Goal: Transaction & Acquisition: Purchase product/service

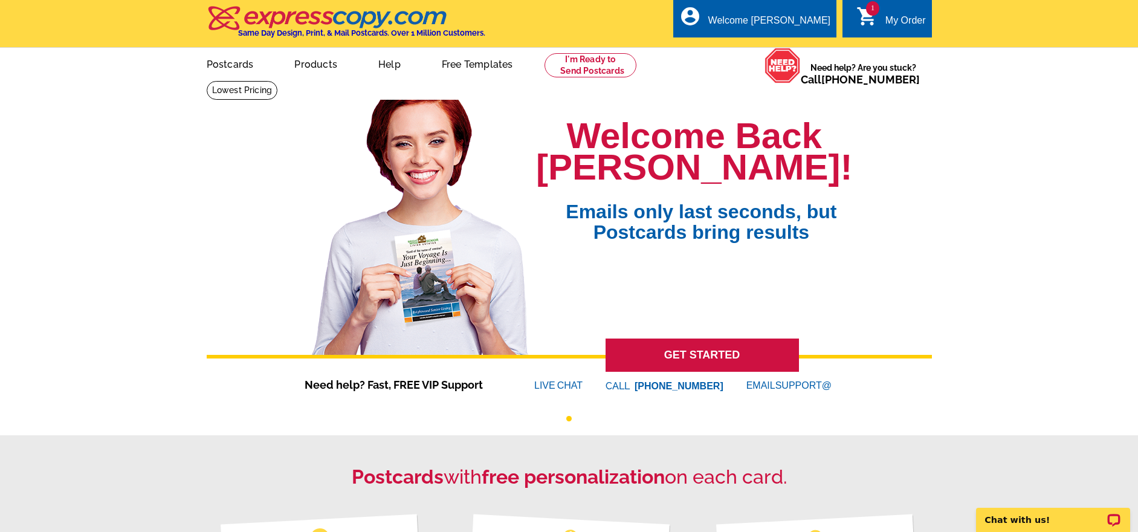
click at [879, 14] on link "1 shopping_cart My Order" at bounding box center [890, 20] width 69 height 15
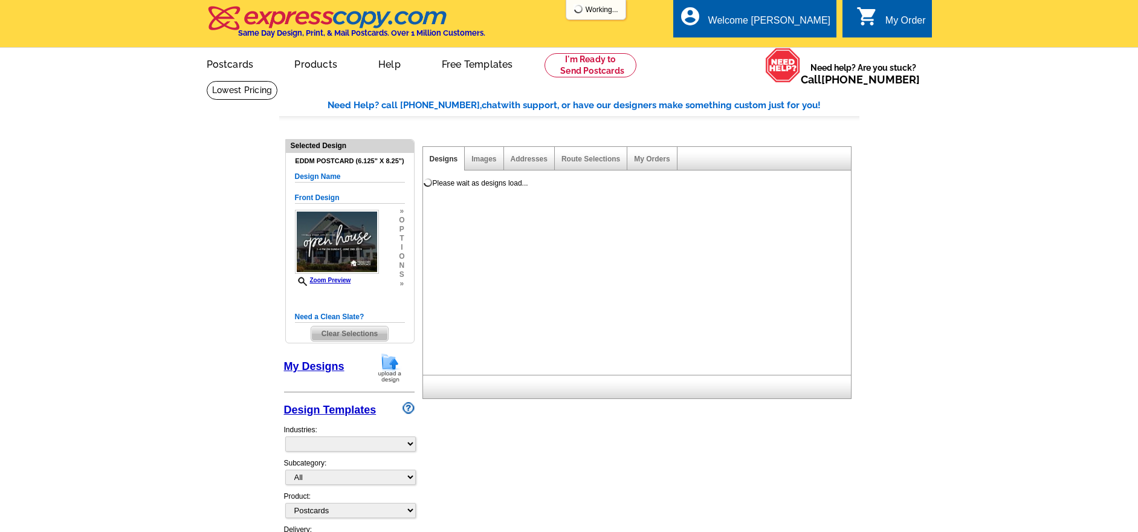
select select "1"
select select "14"
select select "back"
select select "785"
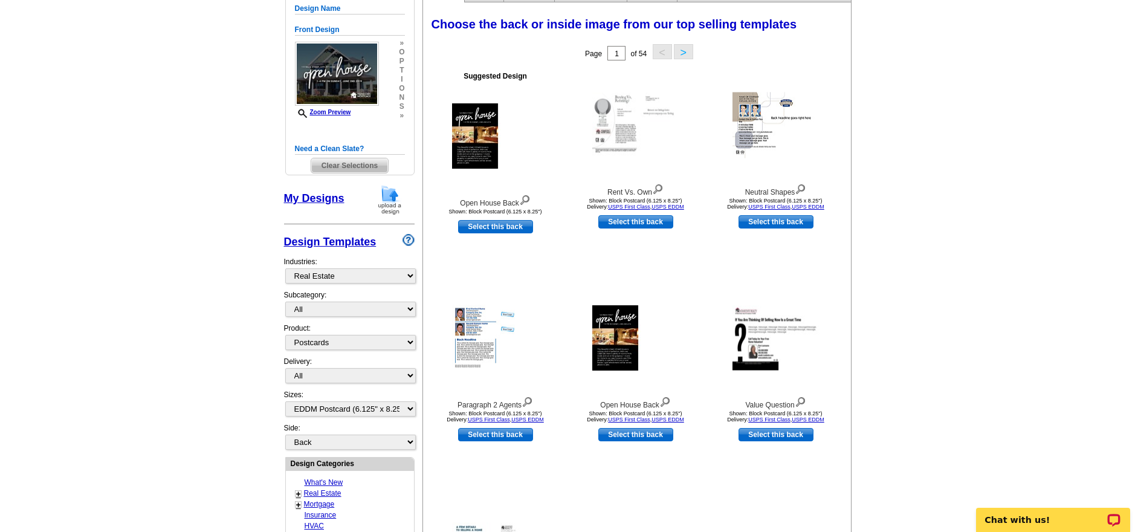
scroll to position [153, 0]
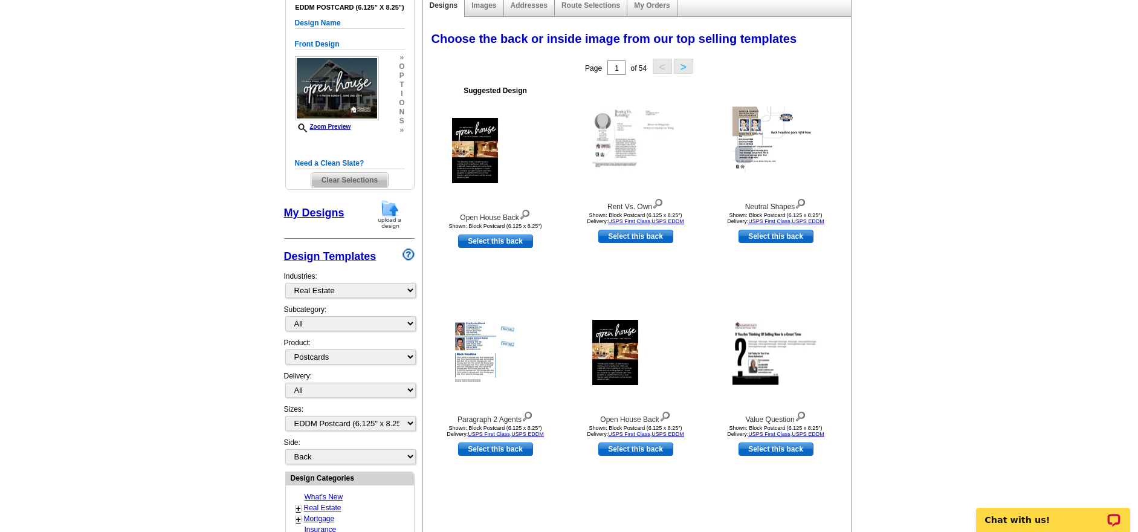
click at [294, 215] on link "My Designs" at bounding box center [314, 213] width 60 height 12
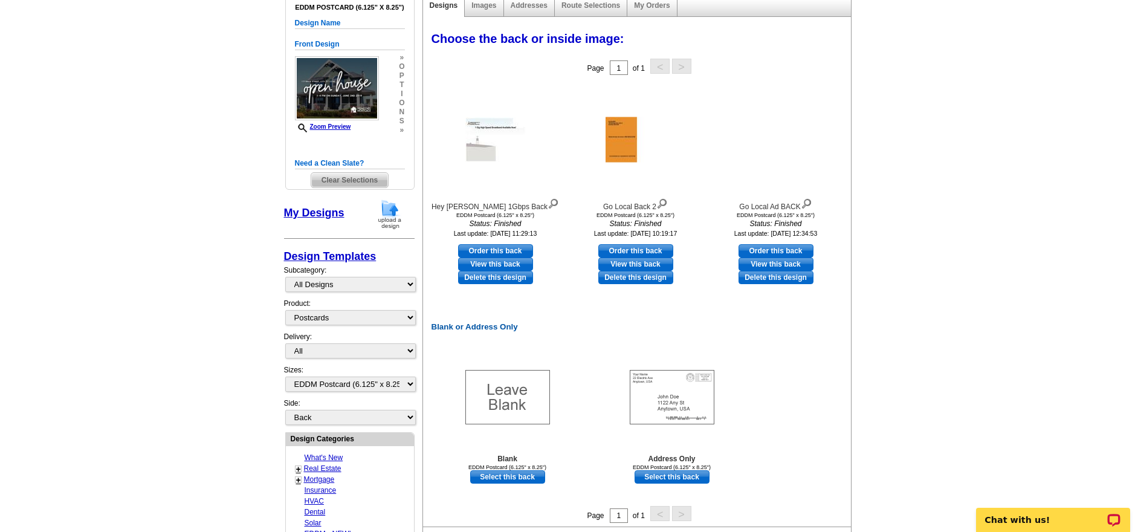
scroll to position [0, 0]
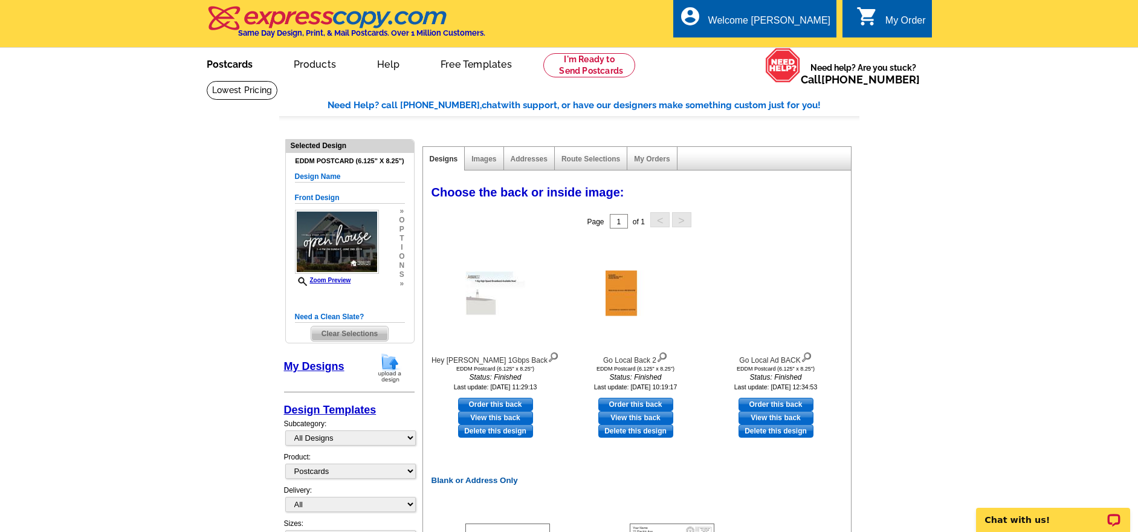
click at [218, 65] on link "Postcards" at bounding box center [229, 63] width 85 height 28
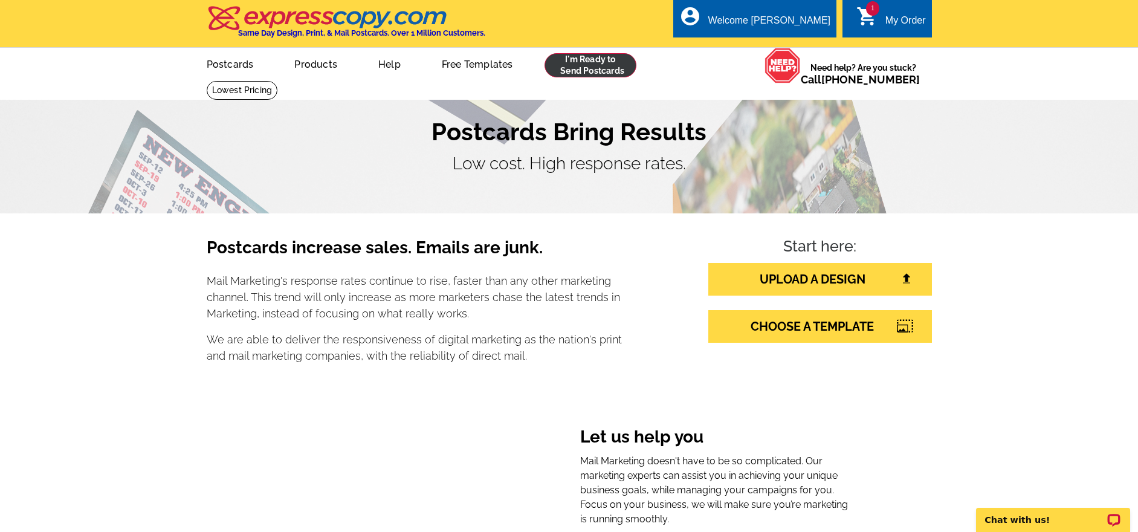
click at [602, 64] on link at bounding box center [590, 65] width 92 height 24
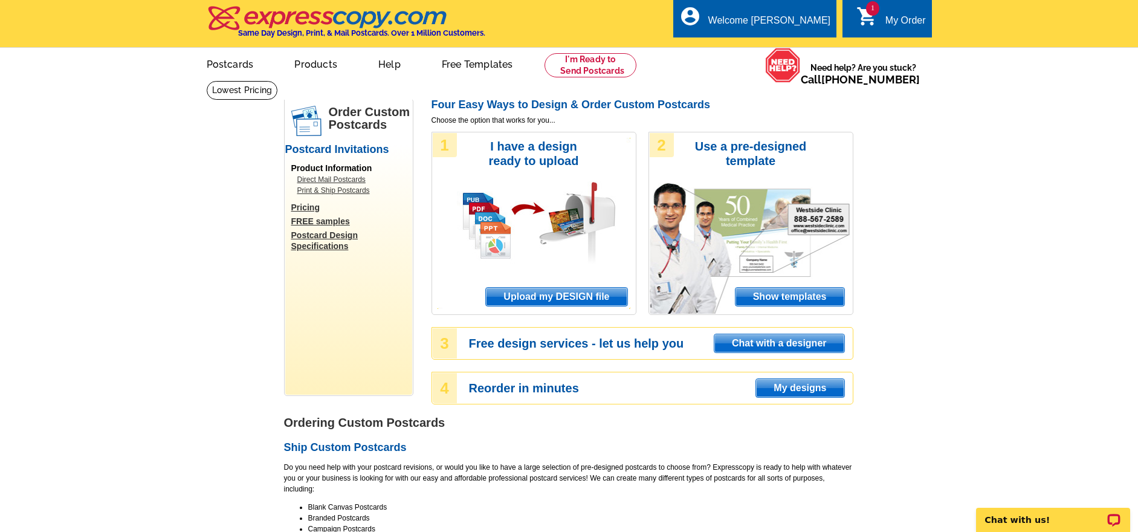
click at [882, 16] on link "1 shopping_cart My Order" at bounding box center [890, 20] width 69 height 15
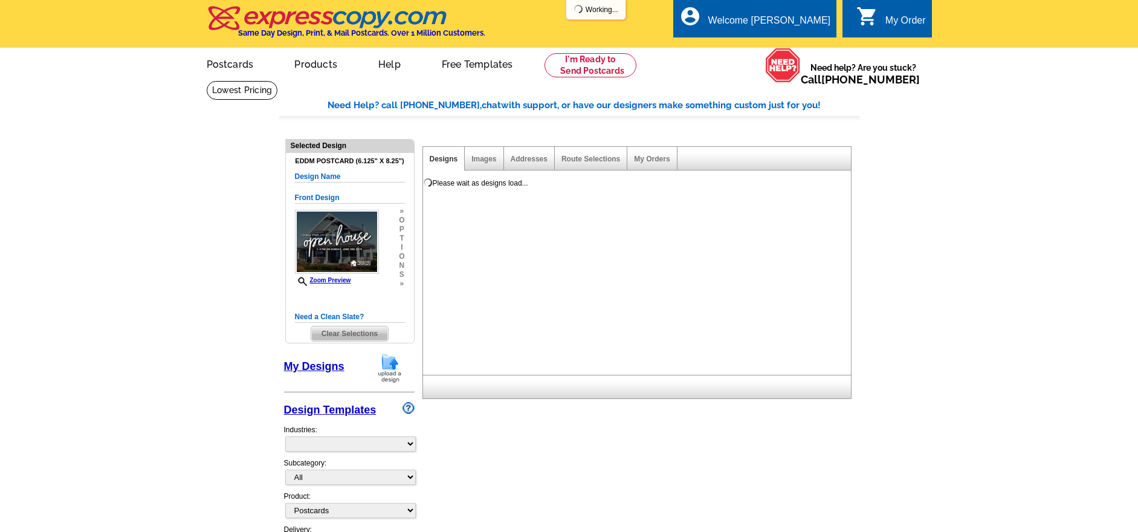
select select "1"
select select "14"
select select "back"
select select "785"
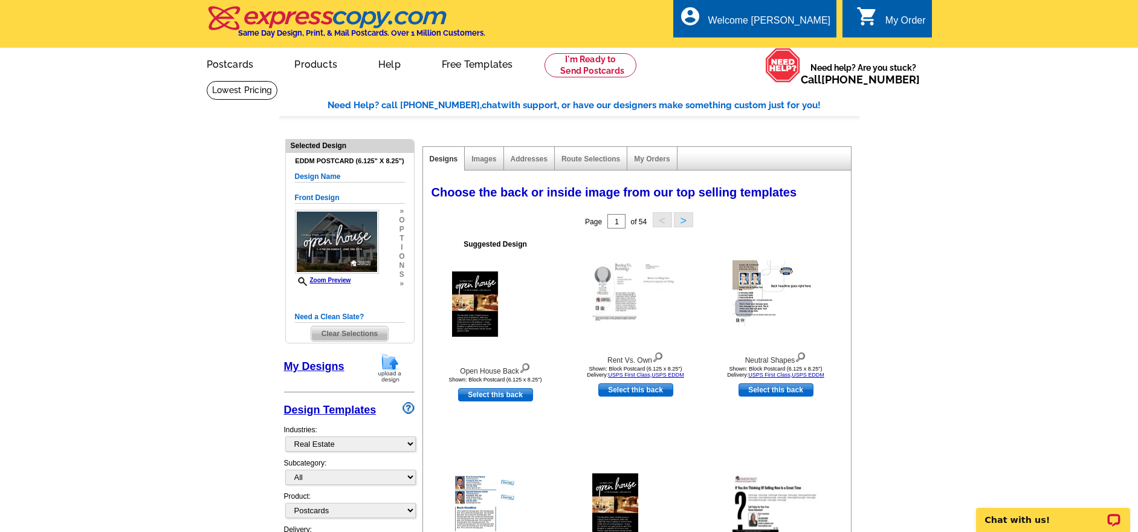
click at [648, 152] on div "My Orders" at bounding box center [652, 159] width 50 height 24
click at [650, 155] on link "My Orders" at bounding box center [652, 159] width 36 height 8
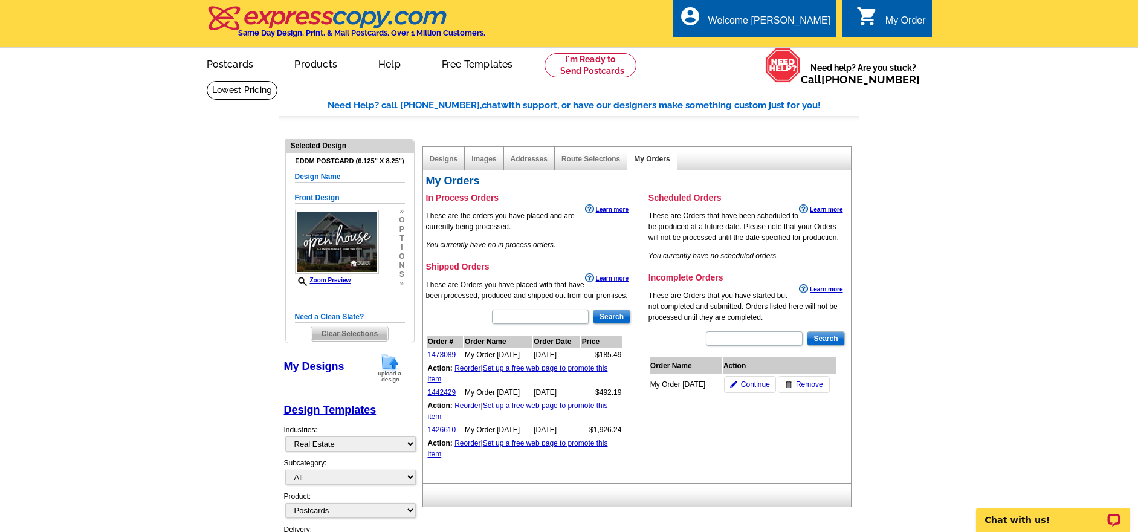
click at [463, 367] on link "Reorder" at bounding box center [467, 368] width 26 height 8
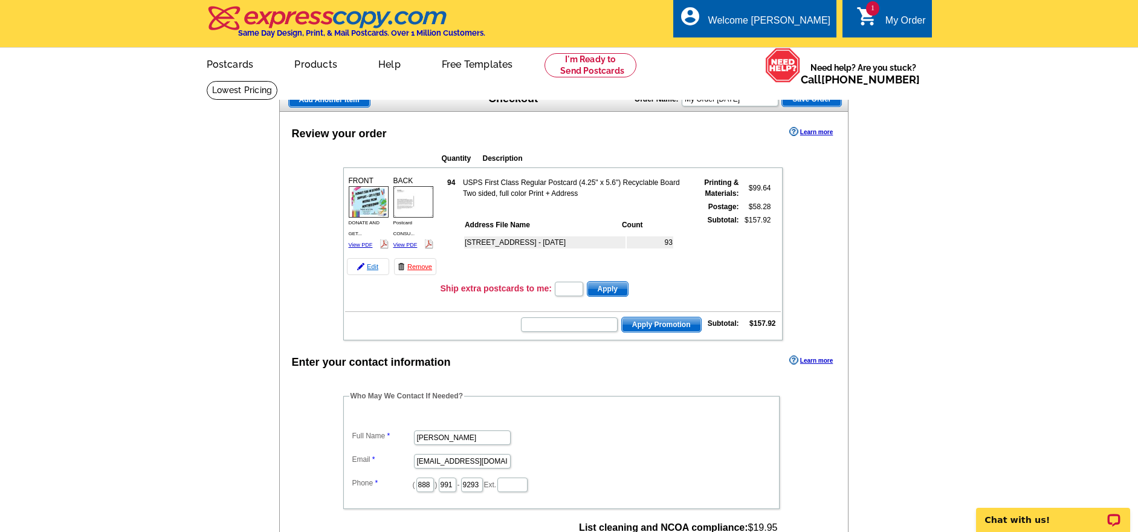
click at [375, 265] on link "Edit" at bounding box center [368, 266] width 42 height 17
click at [371, 268] on link "Edit" at bounding box center [368, 266] width 42 height 17
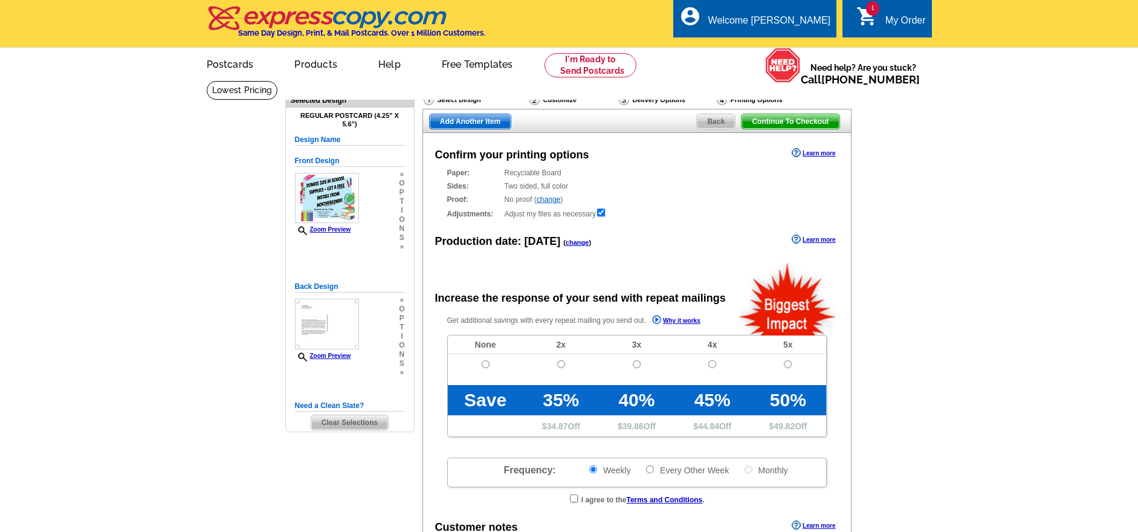
radio input "false"
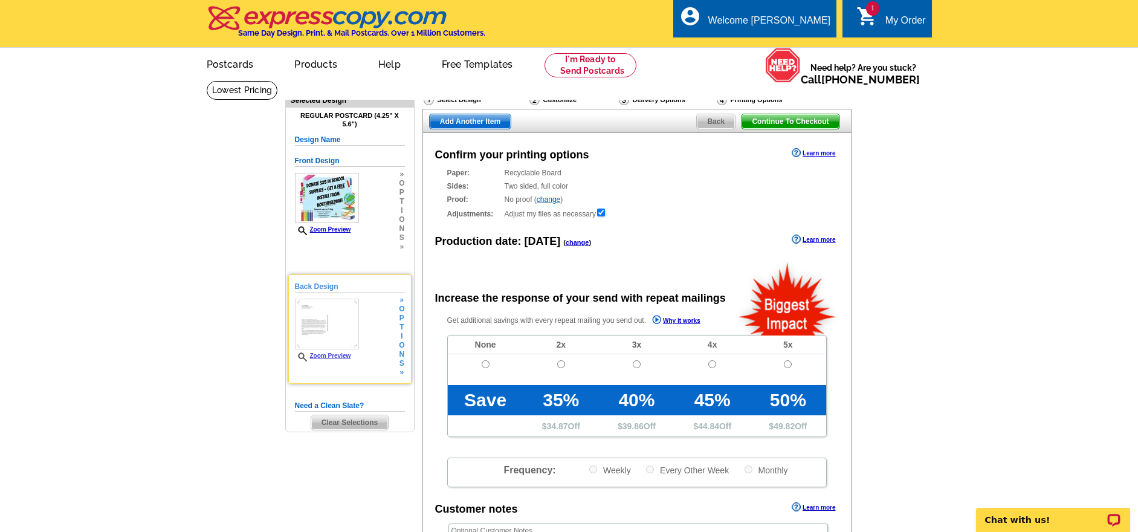
click at [401, 332] on span "i" at bounding box center [401, 336] width 5 height 9
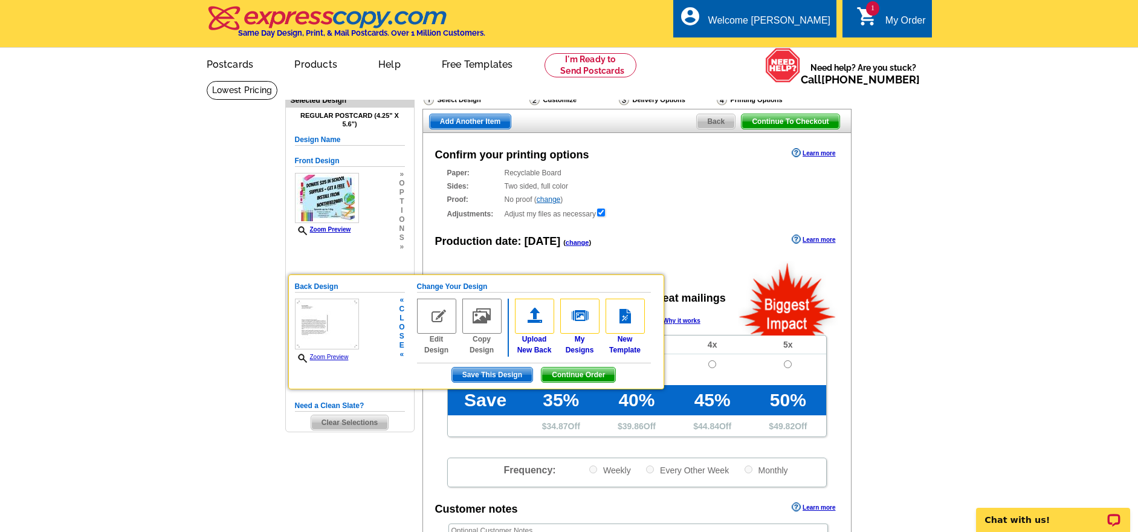
click at [367, 493] on div "Need Help? call 800-260-5887, chat with support, or have our designers make som…" at bounding box center [569, 403] width 580 height 646
click at [340, 355] on link "Zoom Preview" at bounding box center [322, 356] width 54 height 7
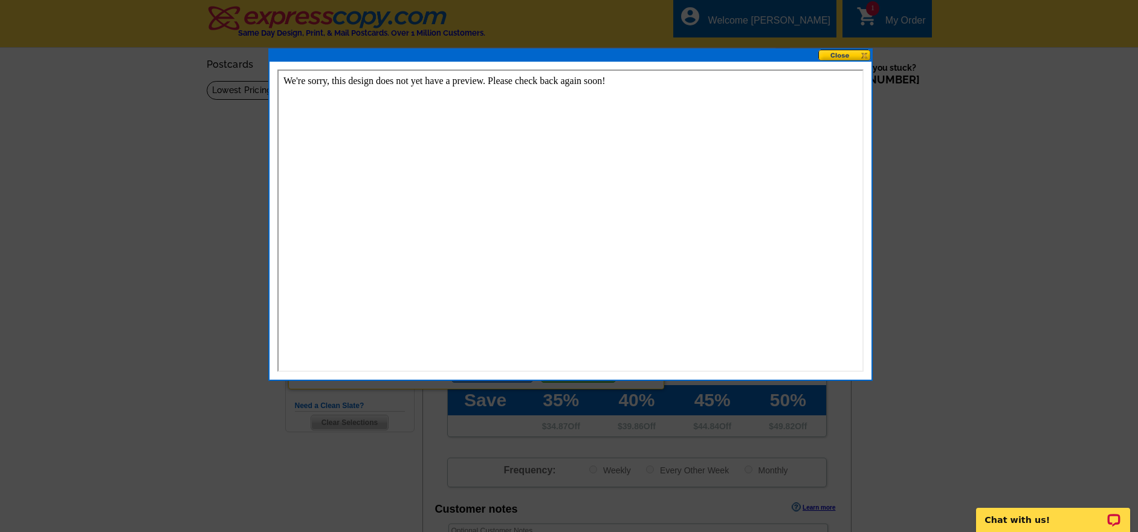
click at [850, 56] on button at bounding box center [844, 55] width 53 height 11
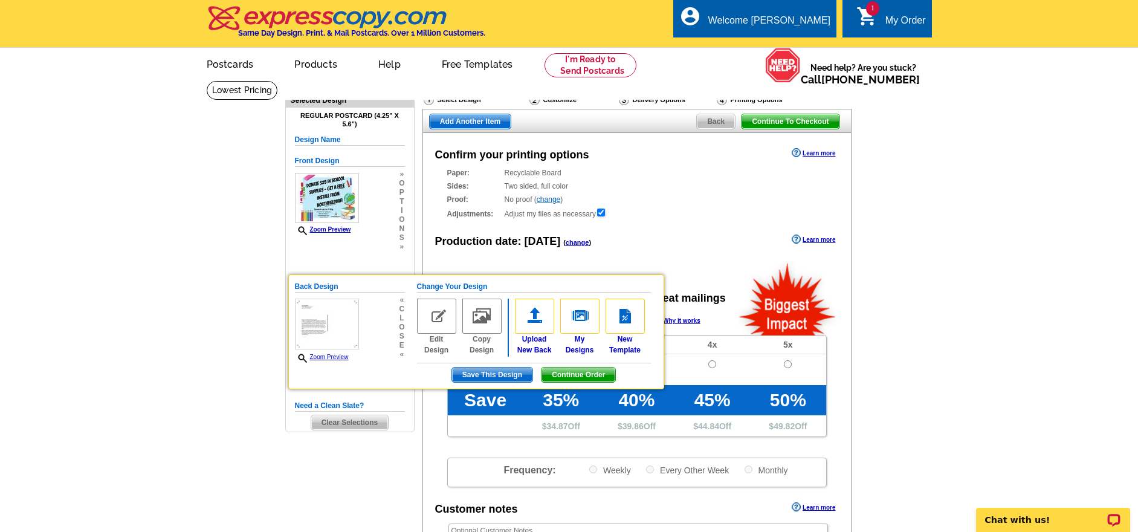
click at [715, 124] on span "Back" at bounding box center [716, 121] width 38 height 15
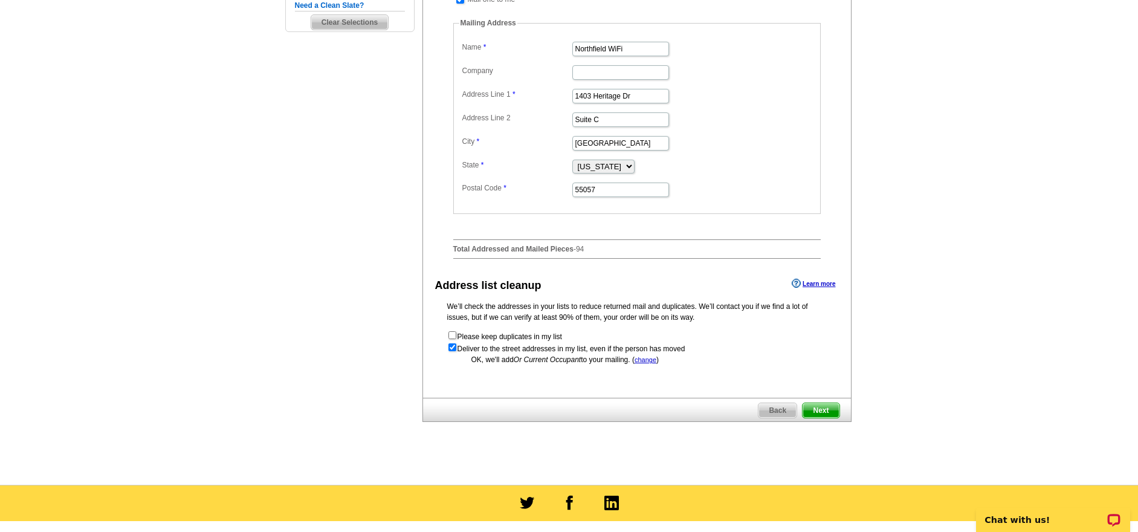
scroll to position [402, 0]
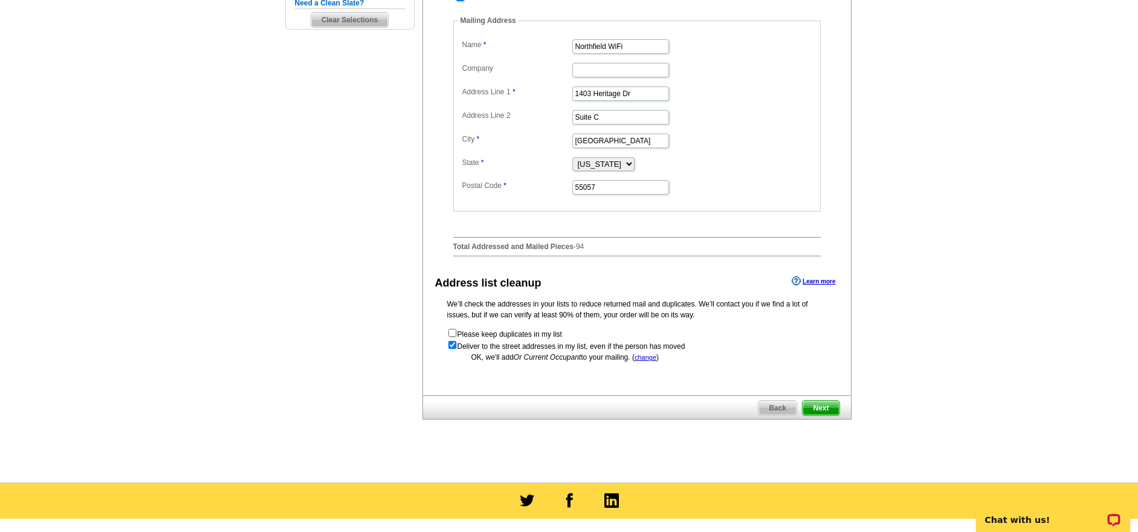
click at [784, 407] on span "Back" at bounding box center [777, 408] width 38 height 15
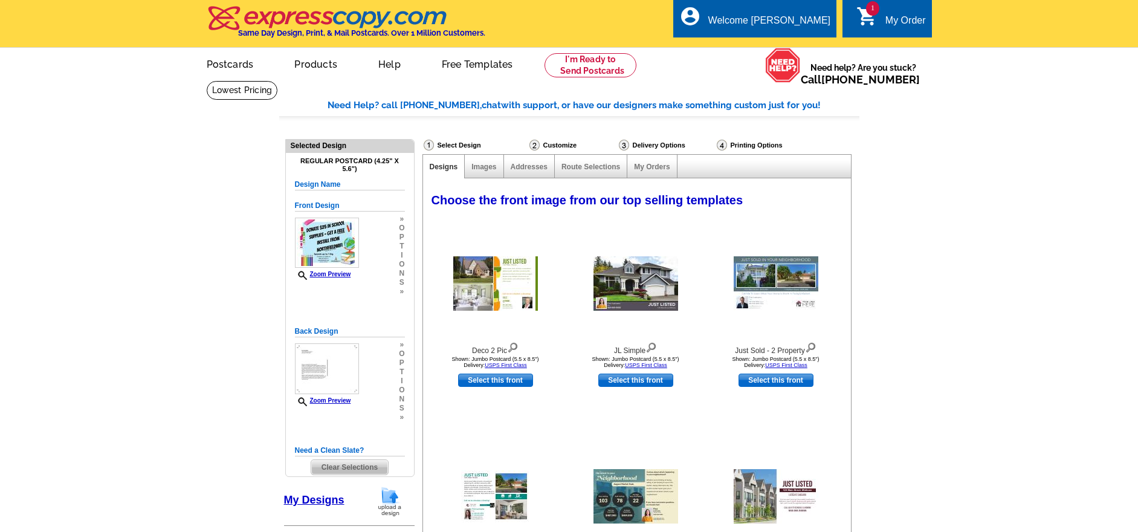
select select "785"
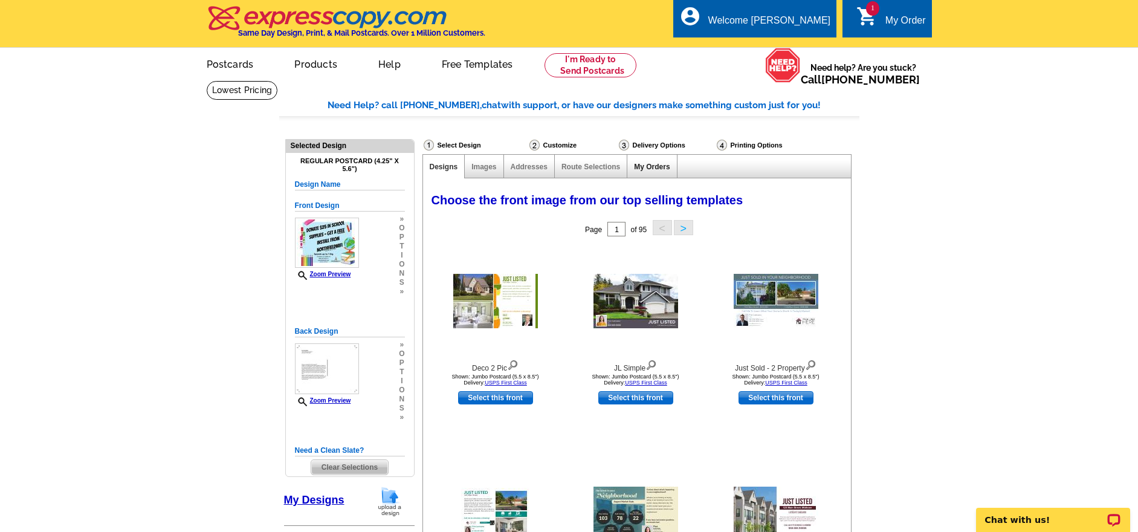
click at [645, 166] on link "My Orders" at bounding box center [652, 167] width 36 height 8
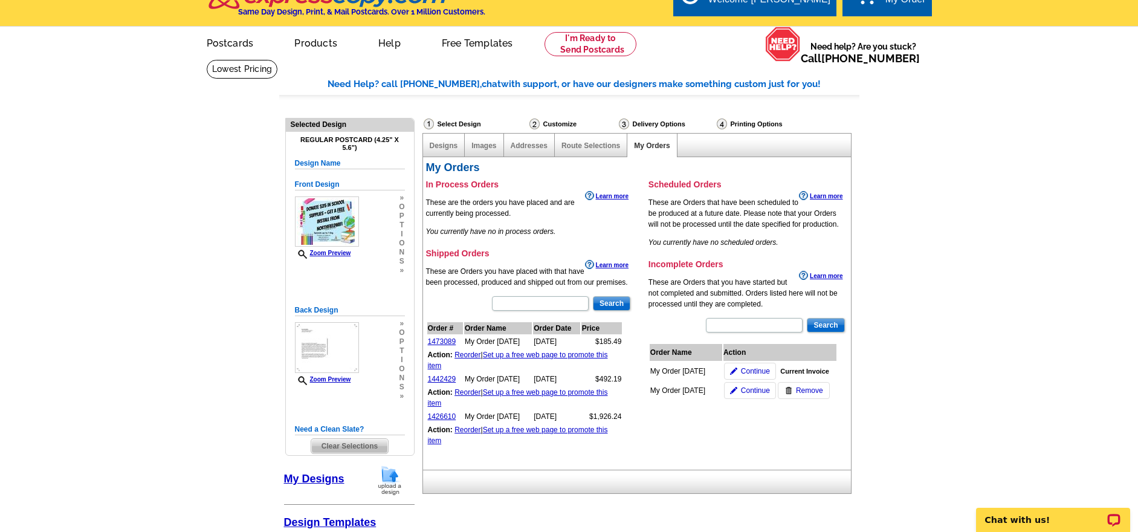
scroll to position [80, 0]
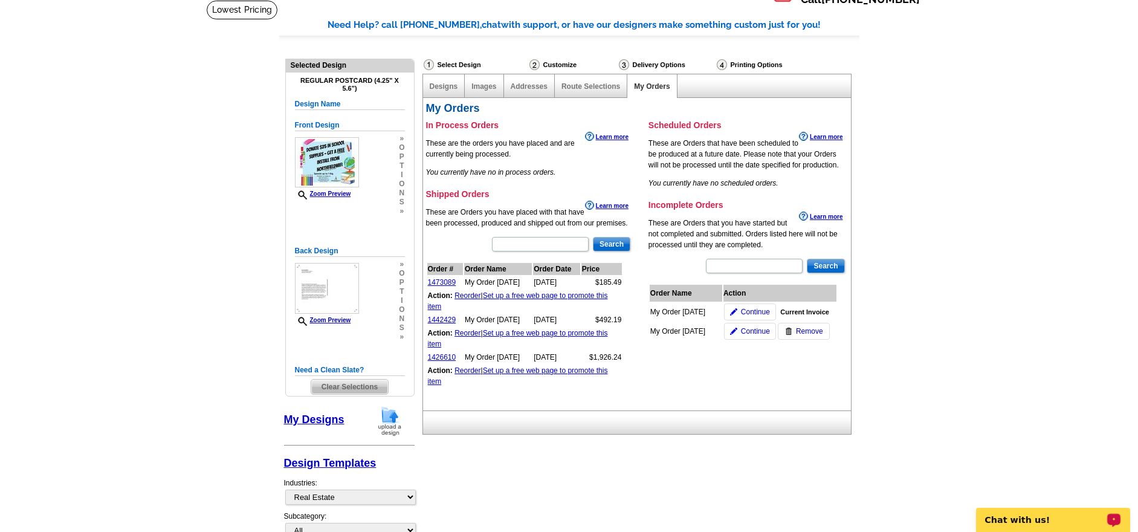
click at [1048, 517] on p "Chat with us!" at bounding box center [1045, 520] width 120 height 10
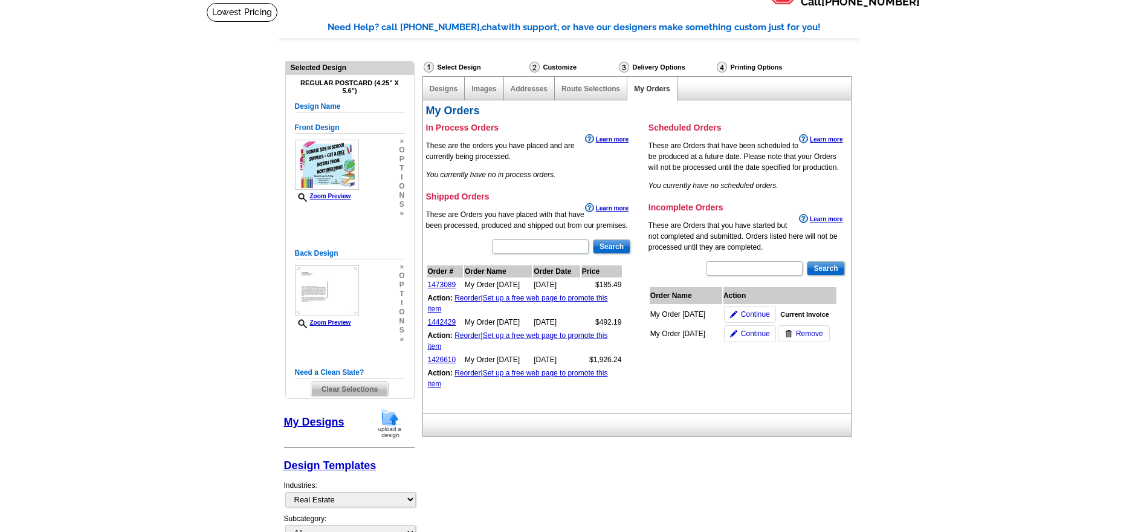
scroll to position [0, 0]
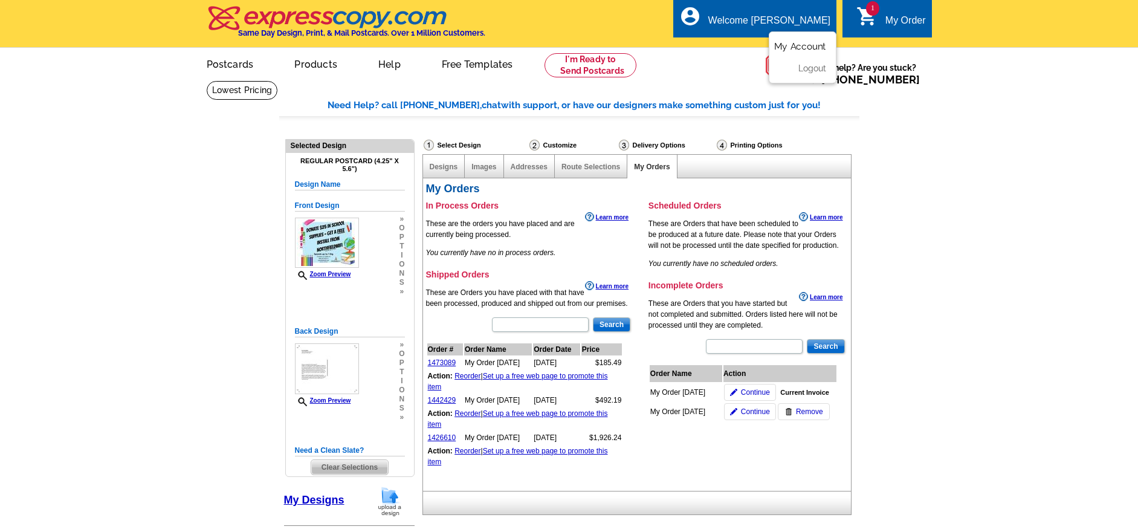
click at [797, 45] on link "My Account" at bounding box center [800, 46] width 52 height 11
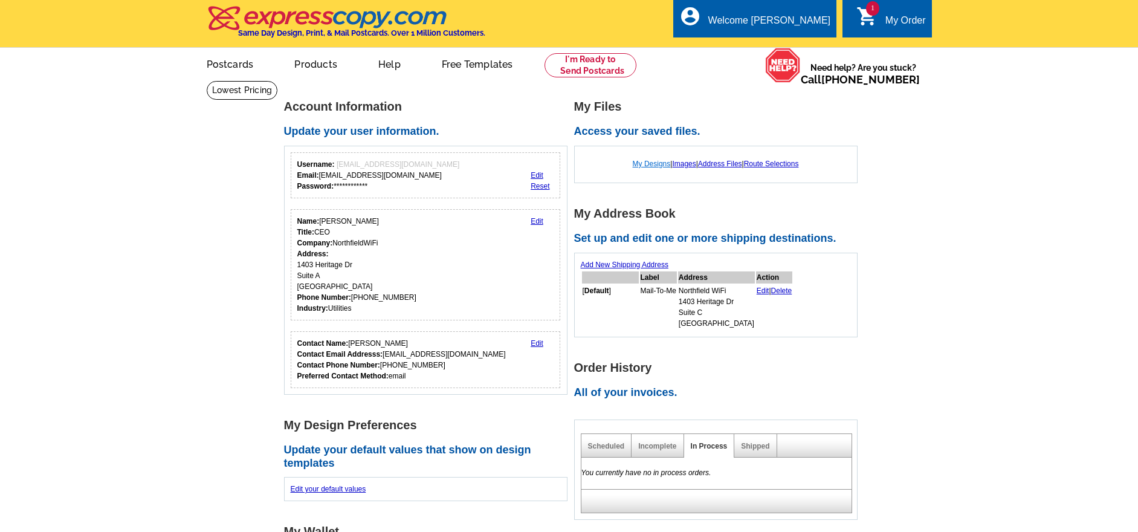
click at [641, 164] on link "My Designs" at bounding box center [652, 164] width 38 height 8
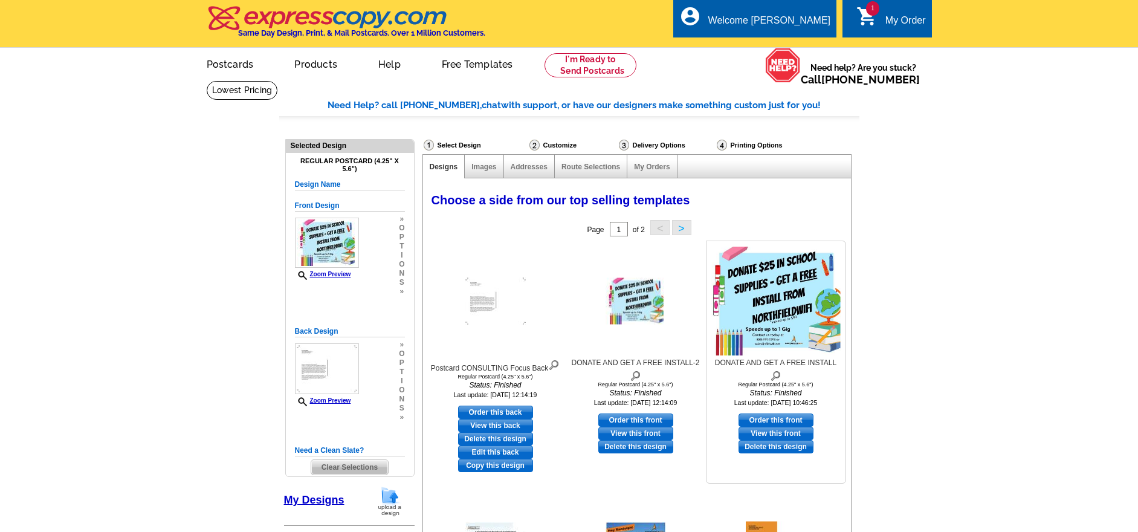
scroll to position [85, 0]
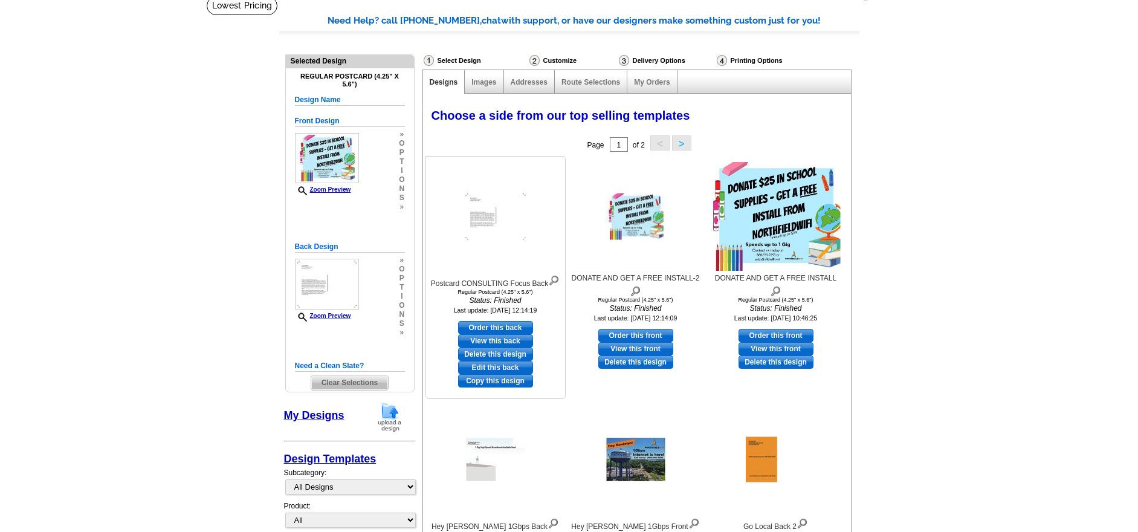
click at [487, 325] on link "Order this back" at bounding box center [495, 327] width 75 height 13
select select "1"
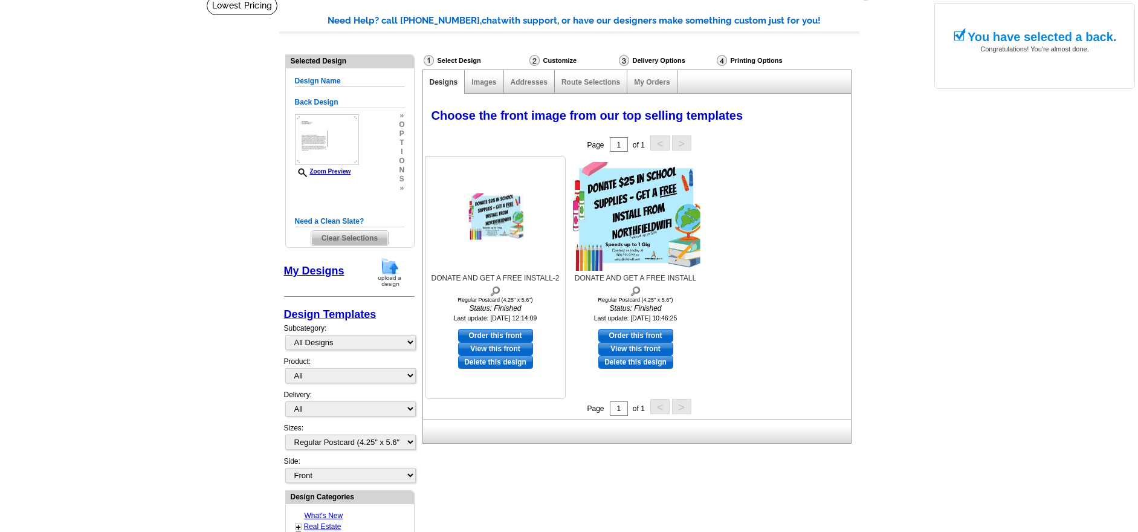
click at [492, 331] on link "Order this front" at bounding box center [495, 335] width 75 height 13
select select "back"
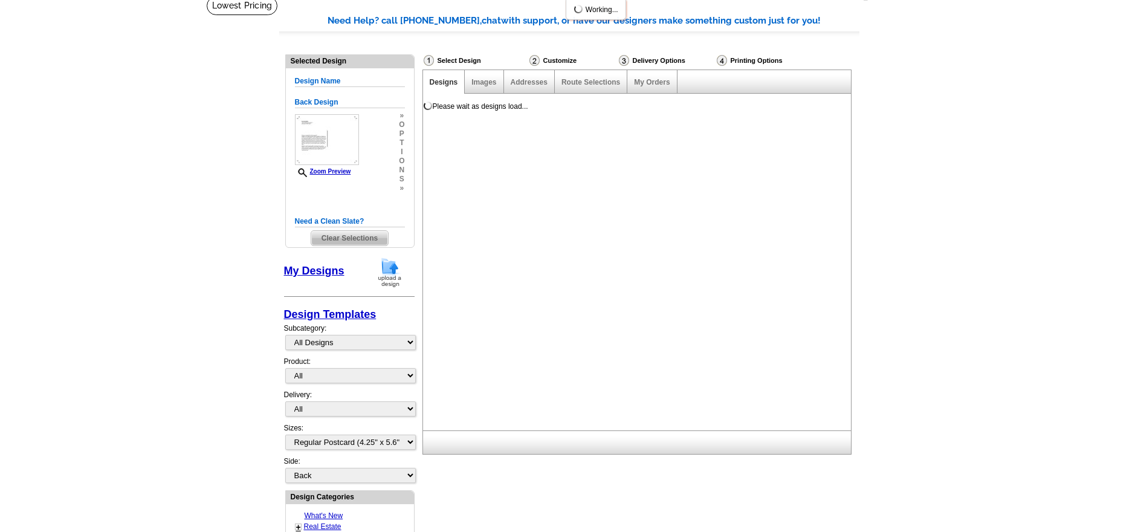
scroll to position [0, 0]
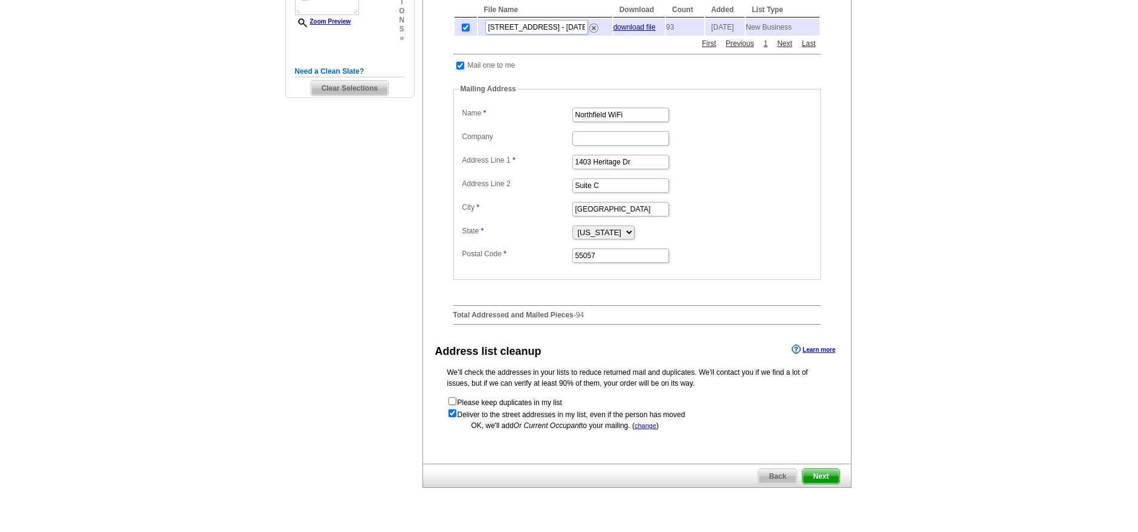
scroll to position [342, 0]
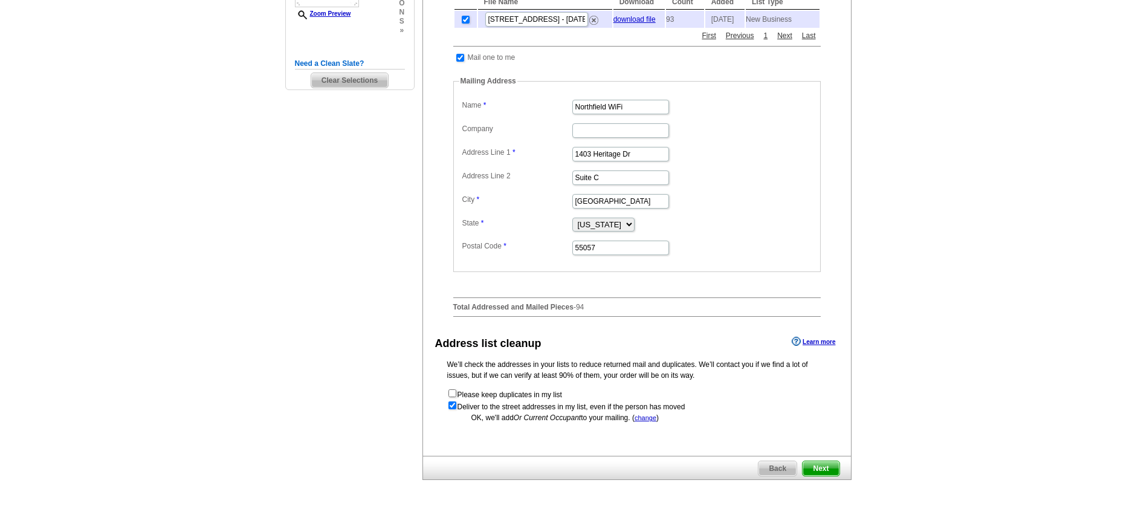
click at [822, 465] on span "Next" at bounding box center [820, 468] width 36 height 15
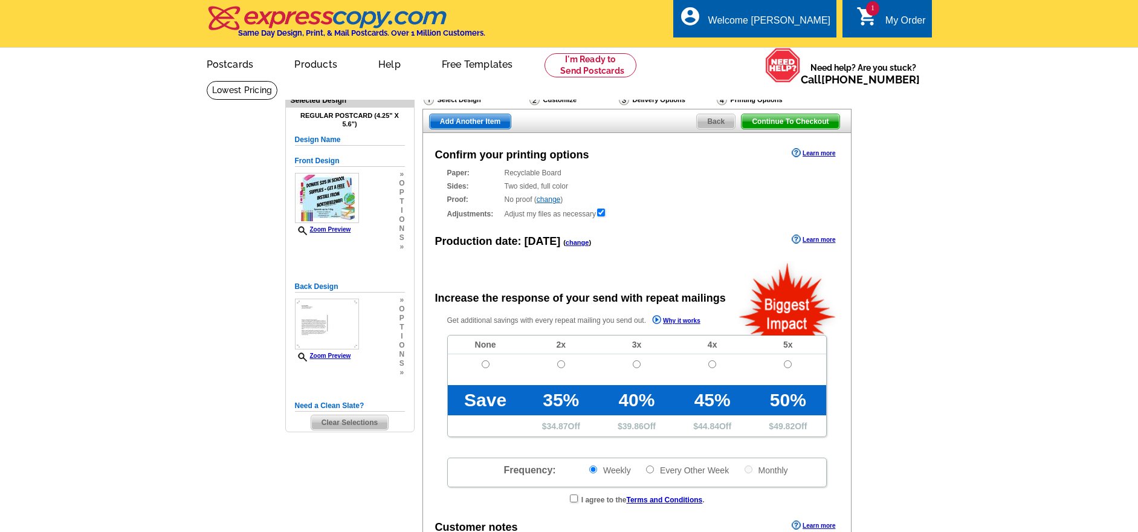
radio input "false"
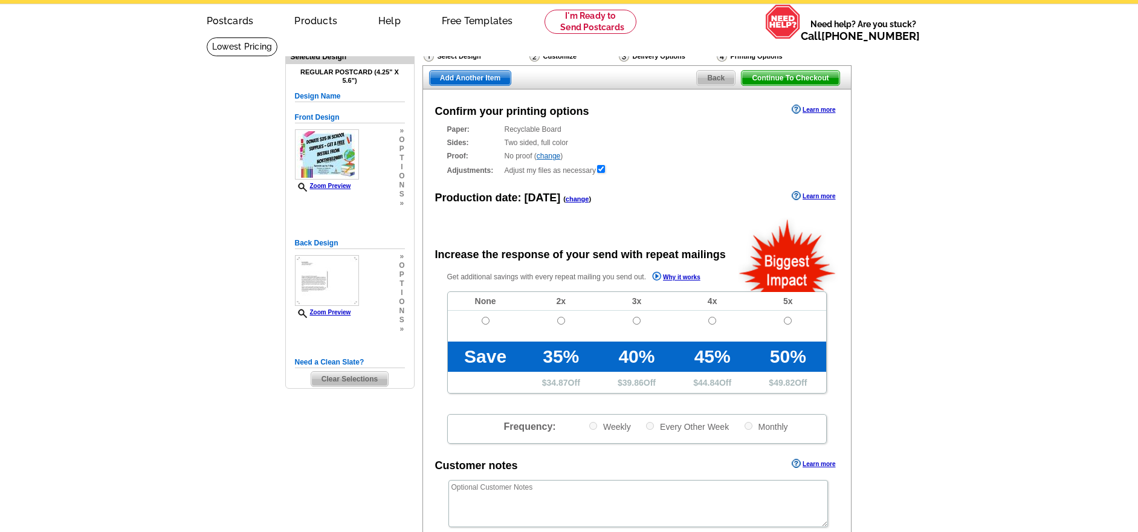
scroll to position [1, 0]
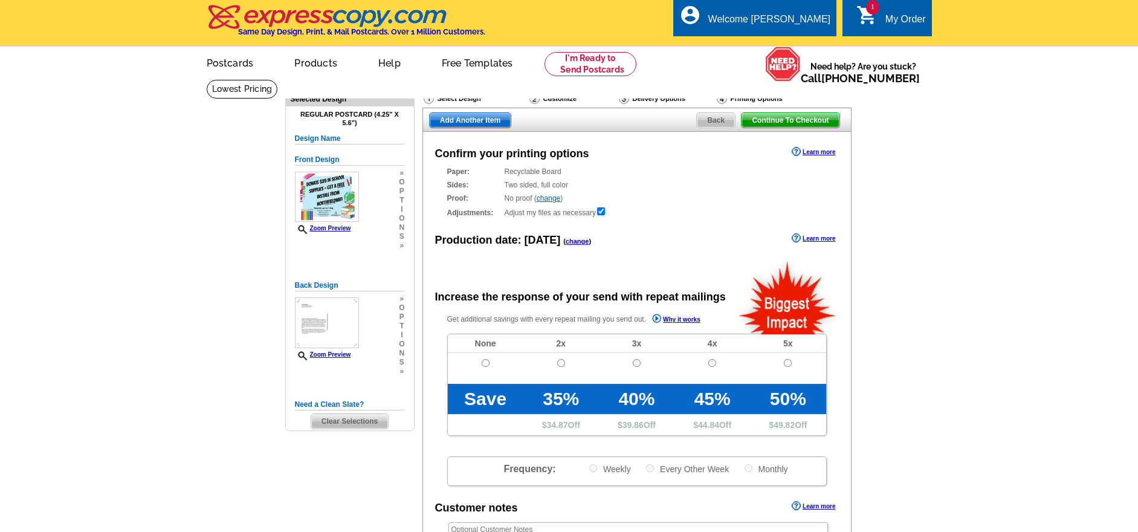
click at [722, 120] on span "Back" at bounding box center [716, 120] width 38 height 15
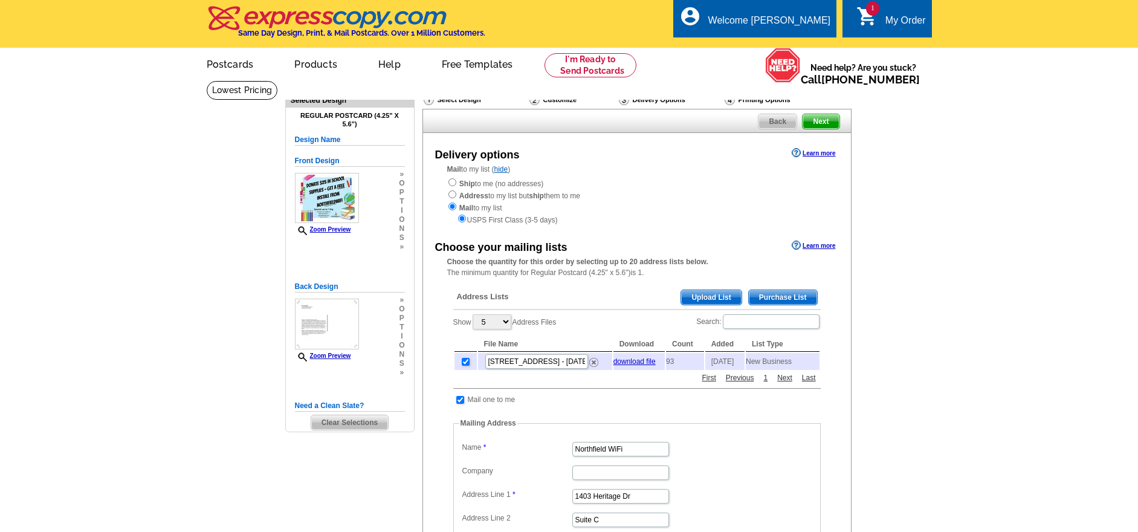
scroll to position [18, 0]
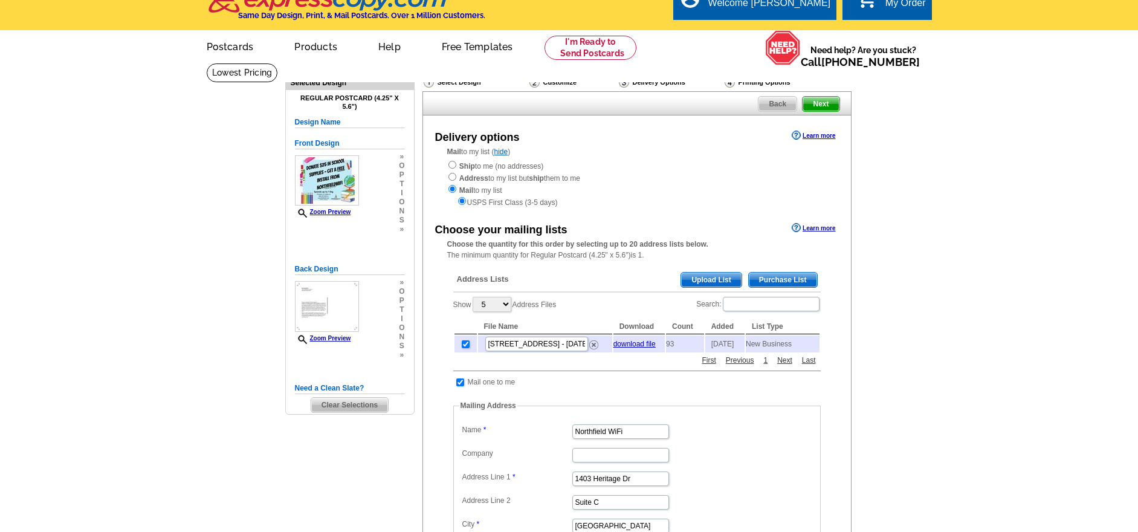
click at [463, 342] on input "checkbox" at bounding box center [466, 344] width 8 height 8
checkbox input "false"
click at [764, 273] on span "Purchase List" at bounding box center [783, 280] width 68 height 15
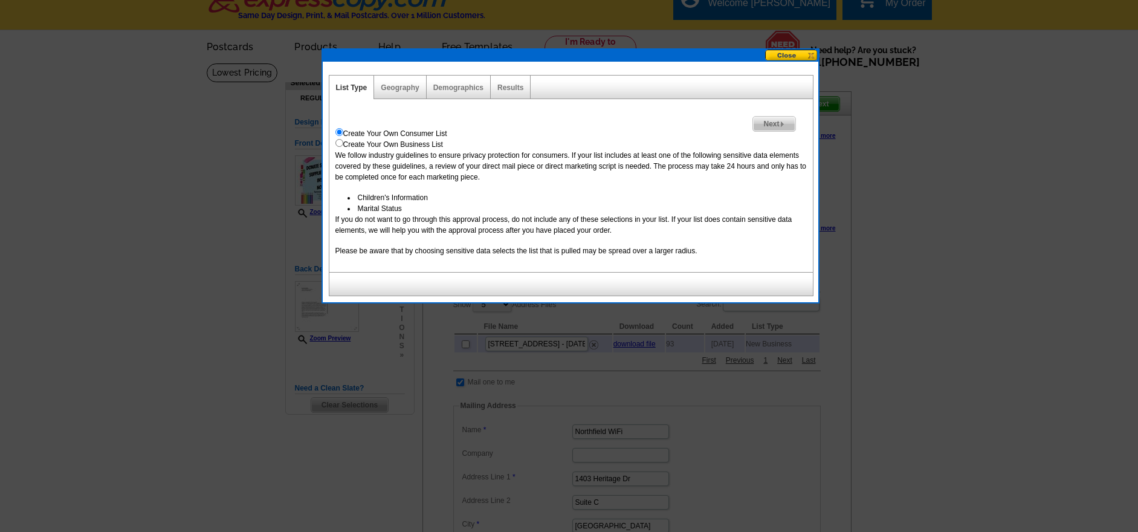
click at [396, 93] on div "Geography" at bounding box center [400, 88] width 52 height 24
click at [400, 89] on link "Geography" at bounding box center [400, 87] width 38 height 8
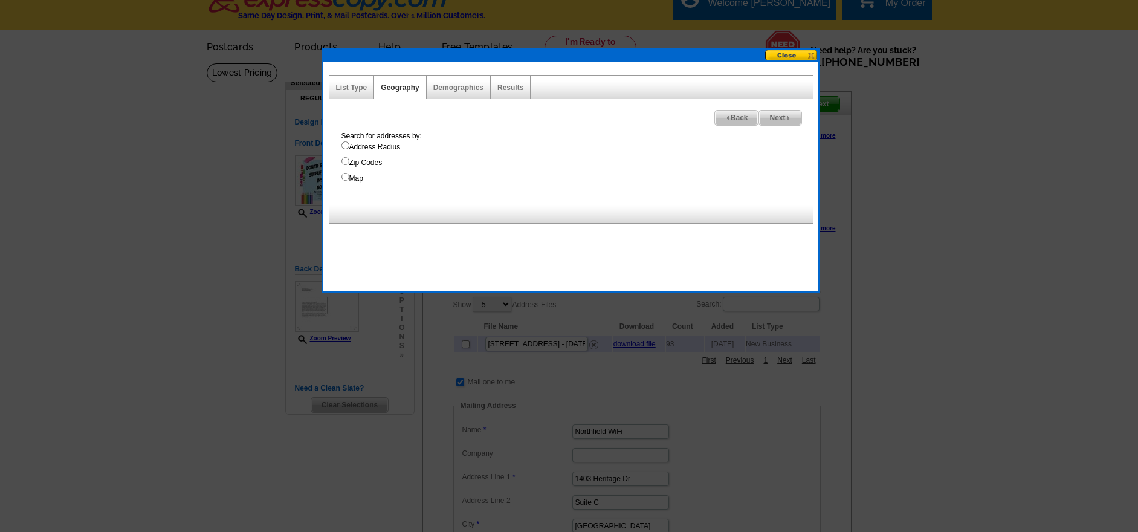
click at [344, 144] on input "Address Radius" at bounding box center [345, 145] width 8 height 8
radio input "true"
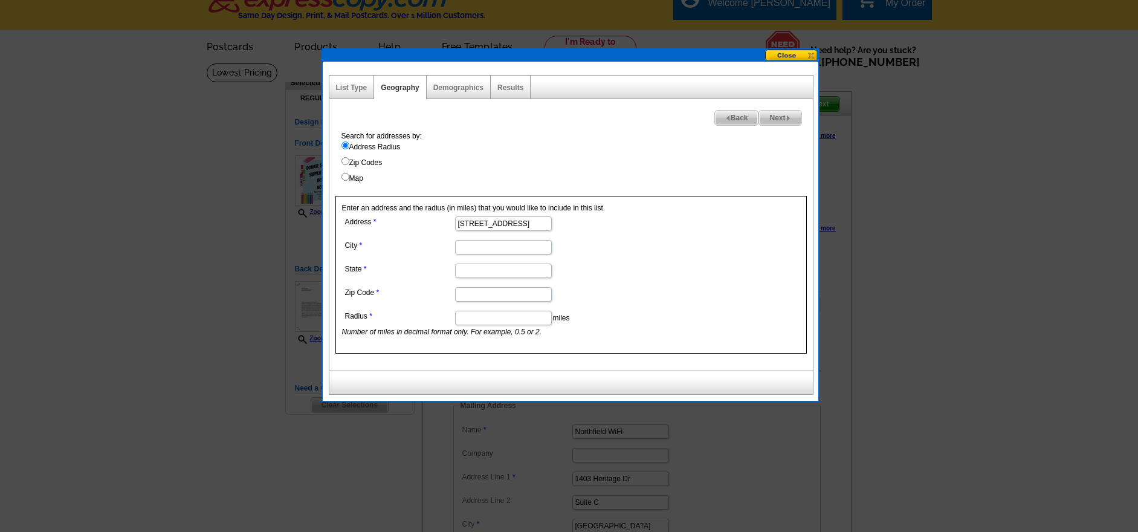
type input "2120 E Division St"
type input "River Falls"
type input "WI"
click at [78, 0] on div at bounding box center [569, 256] width 1138 height 549
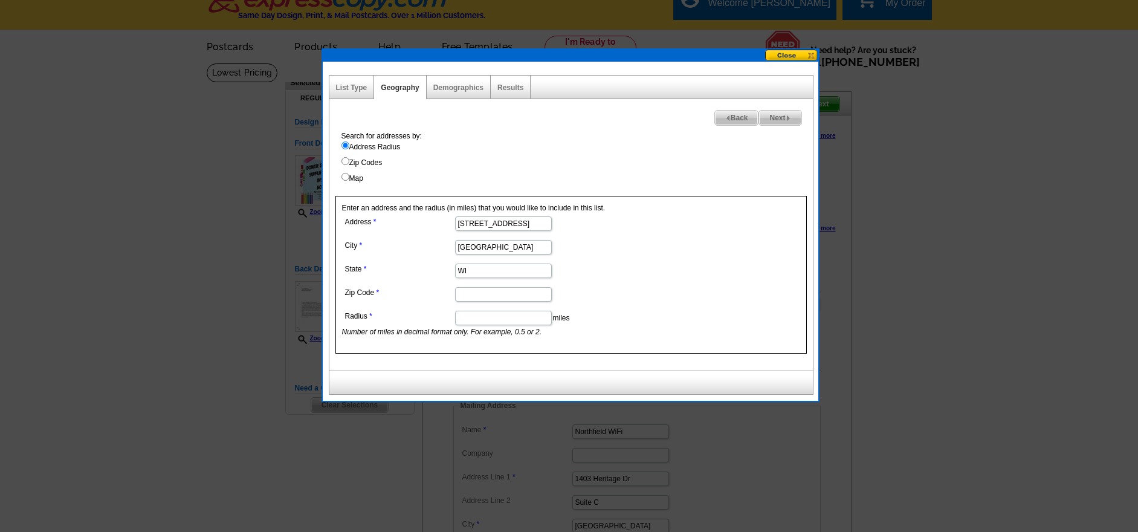
click at [467, 293] on input "Zip Code" at bounding box center [503, 294] width 97 height 15
type input "54022"
click at [499, 321] on input "Radius" at bounding box center [503, 318] width 97 height 15
type input "1"
click at [764, 118] on span "Next" at bounding box center [780, 118] width 42 height 15
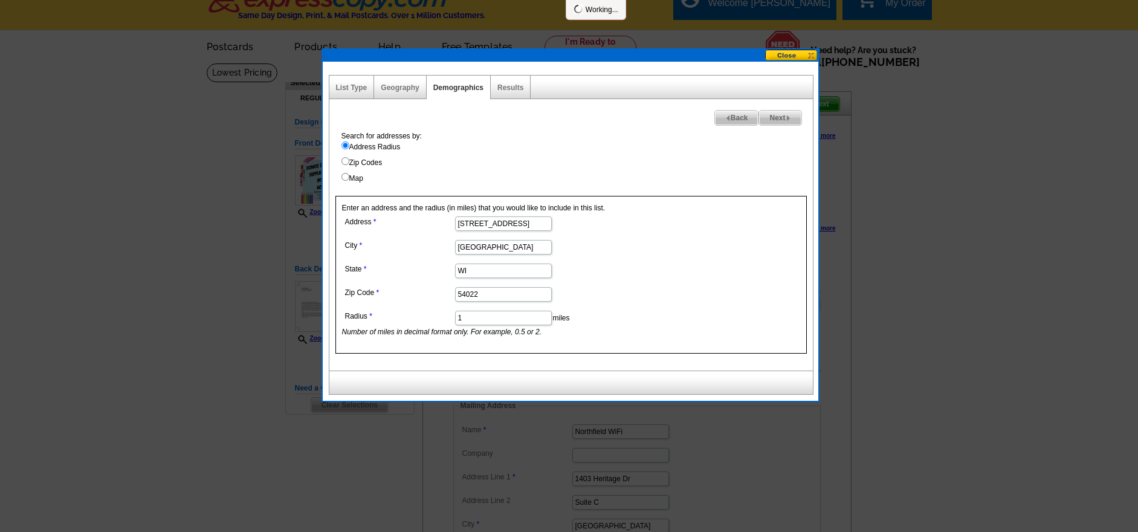
select select
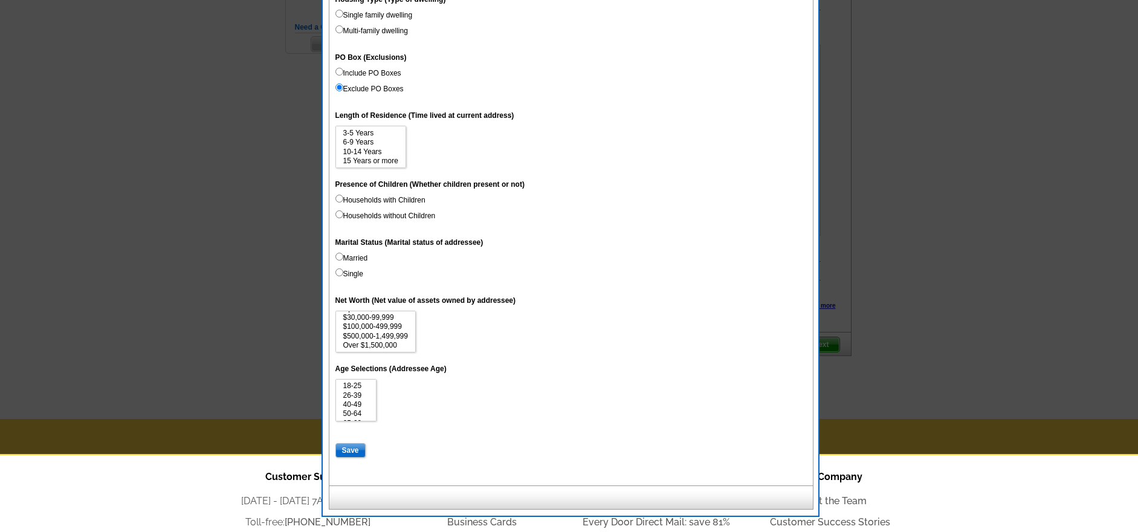
scroll to position [27, 0]
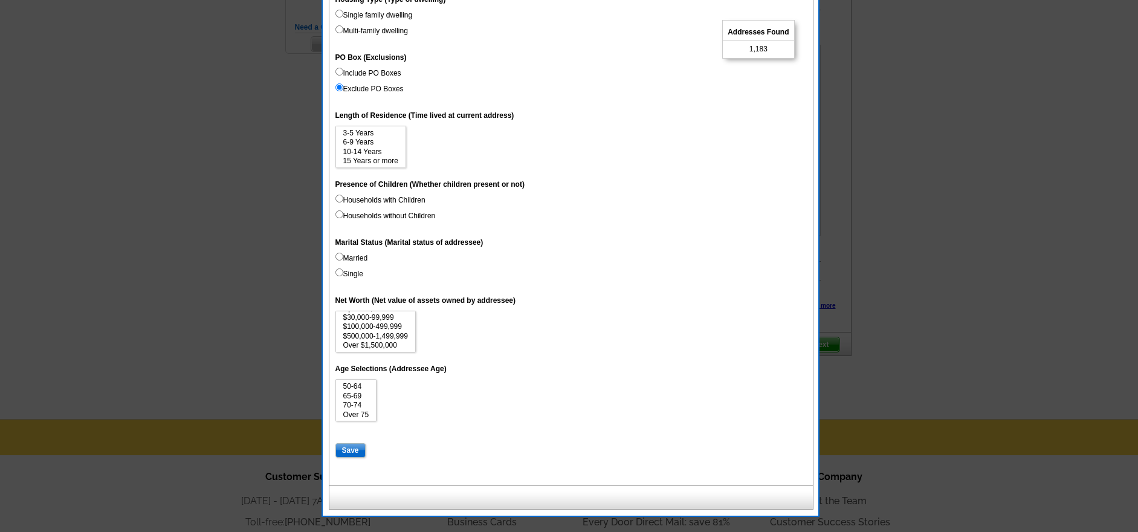
click at [343, 443] on input "Save" at bounding box center [350, 450] width 30 height 15
select select
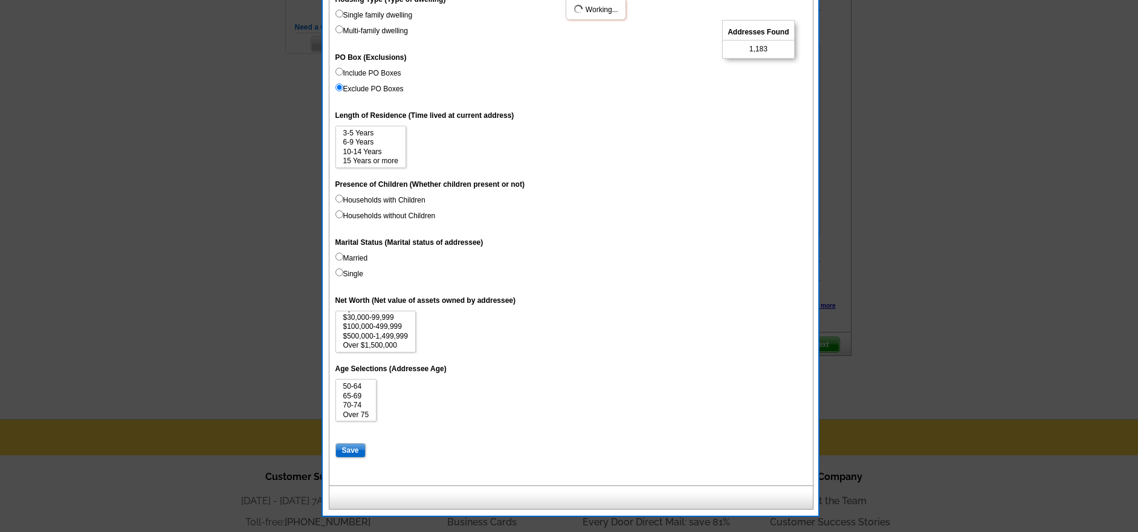
select select
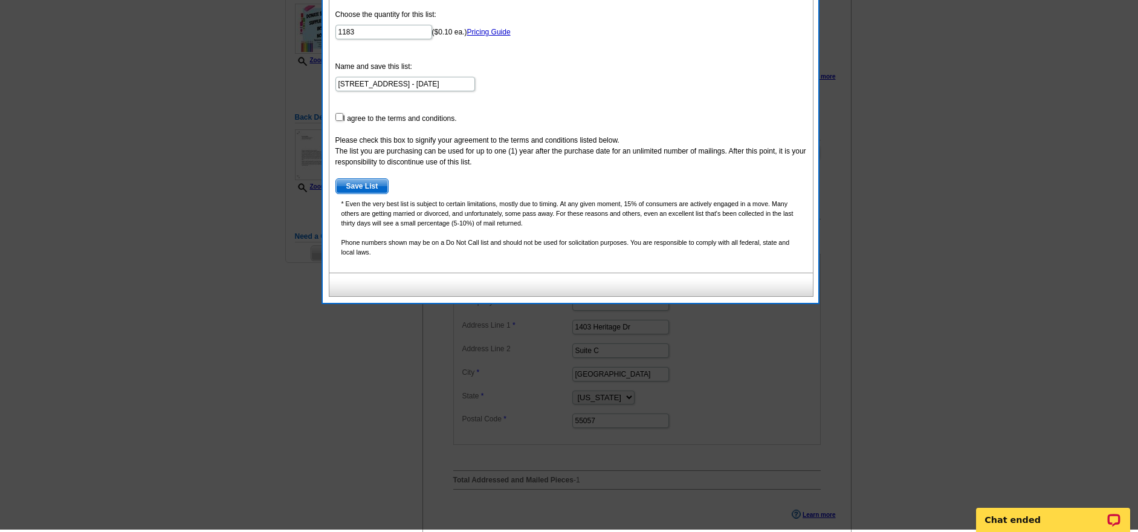
scroll to position [73, 0]
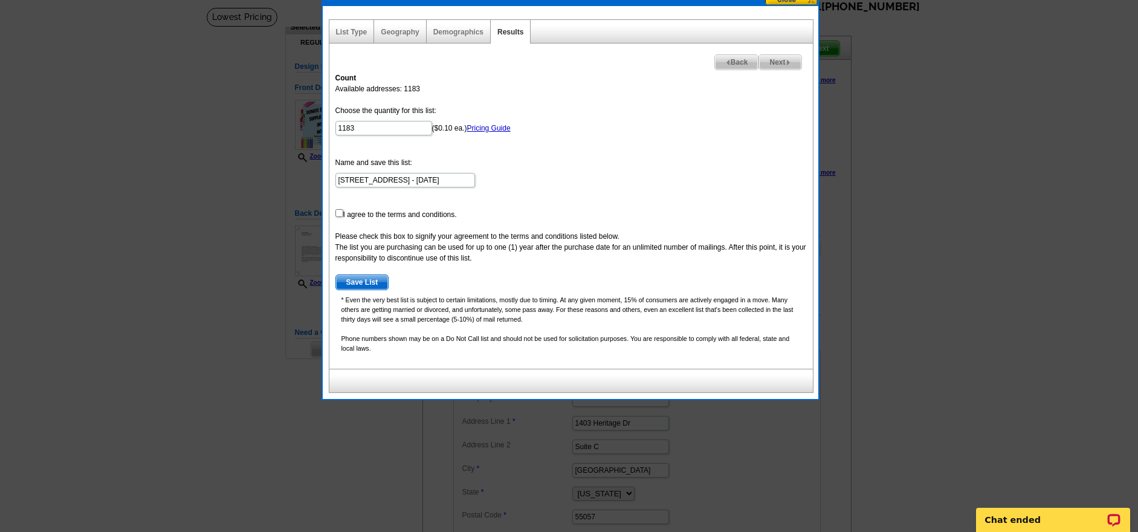
click at [357, 284] on span "Save List" at bounding box center [362, 282] width 53 height 15
click at [338, 214] on input "checkbox" at bounding box center [339, 213] width 8 height 8
checkbox input "true"
click at [364, 282] on span "Save List" at bounding box center [362, 282] width 53 height 15
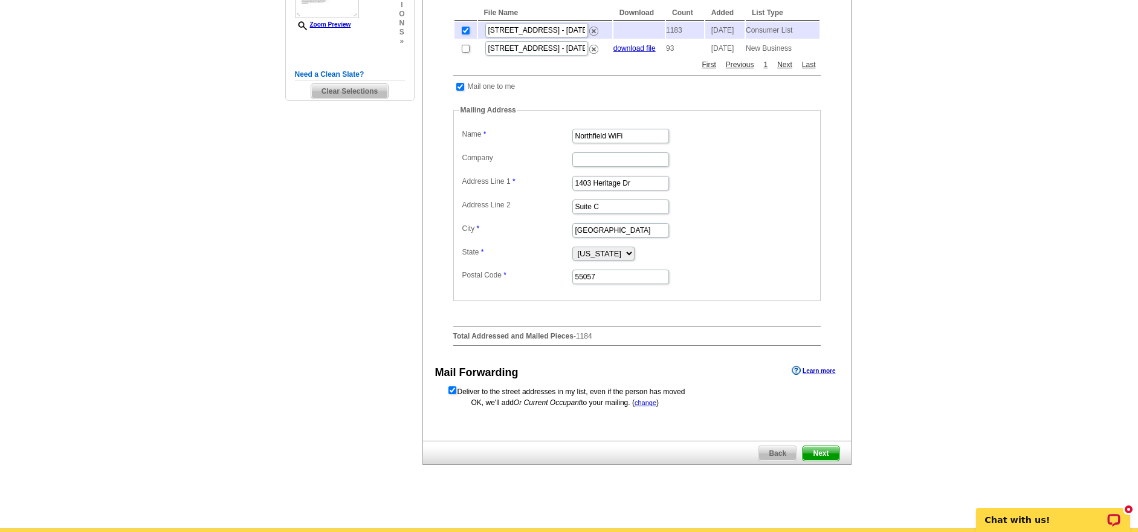
scroll to position [416, 0]
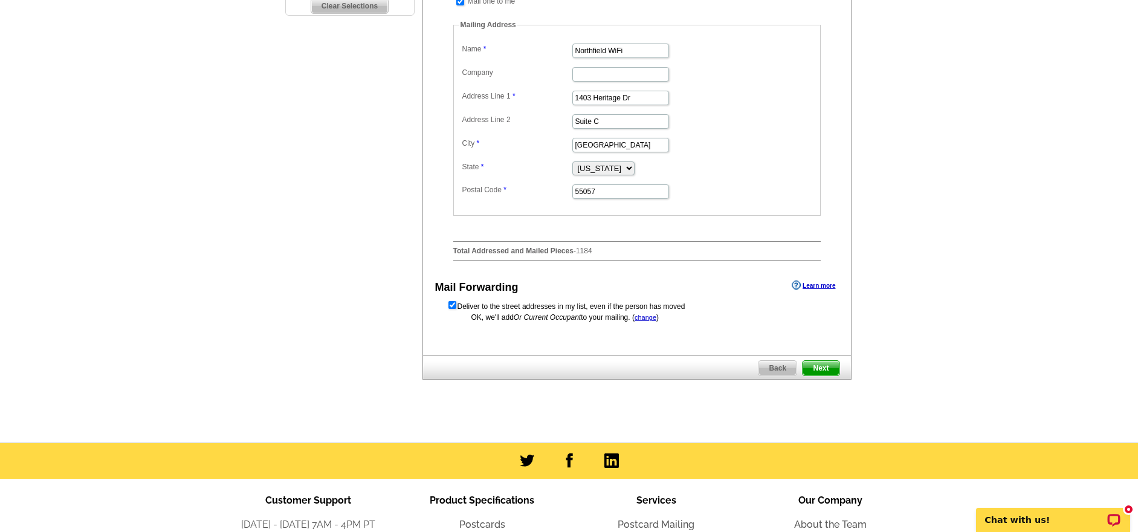
click at [824, 372] on span "Next" at bounding box center [820, 368] width 36 height 15
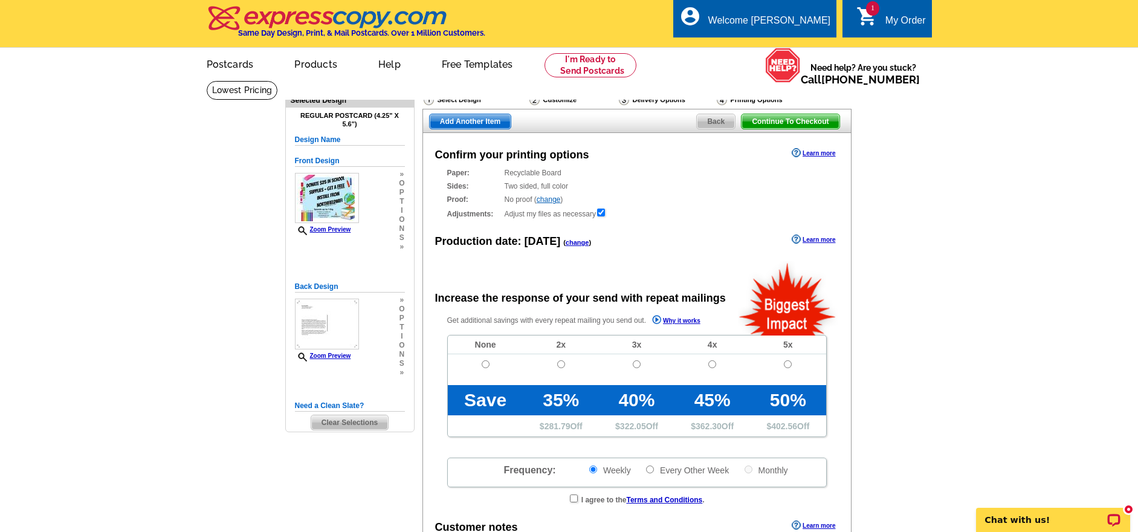
radio input "false"
click at [713, 123] on span "Back" at bounding box center [716, 121] width 38 height 15
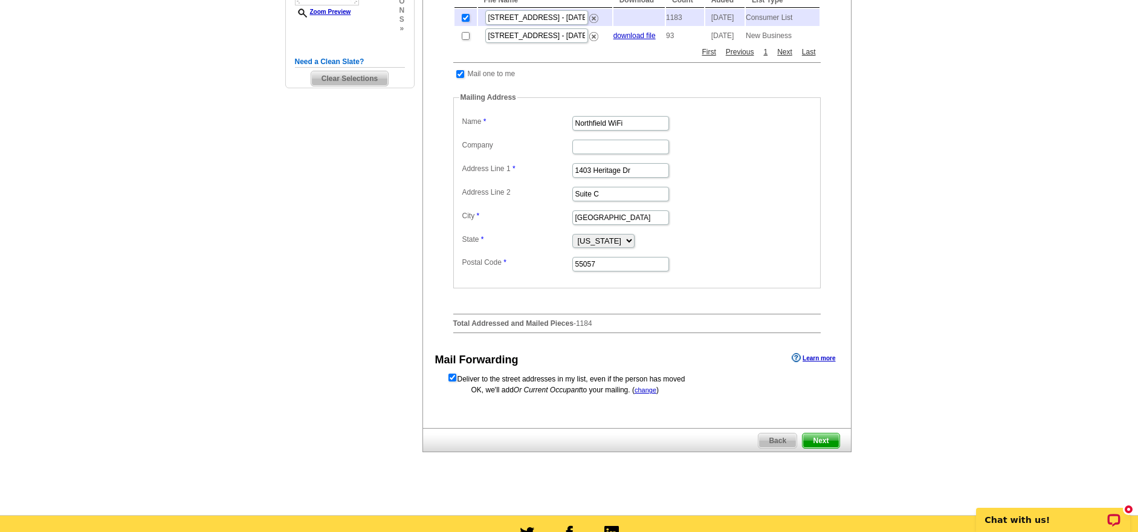
scroll to position [467, 0]
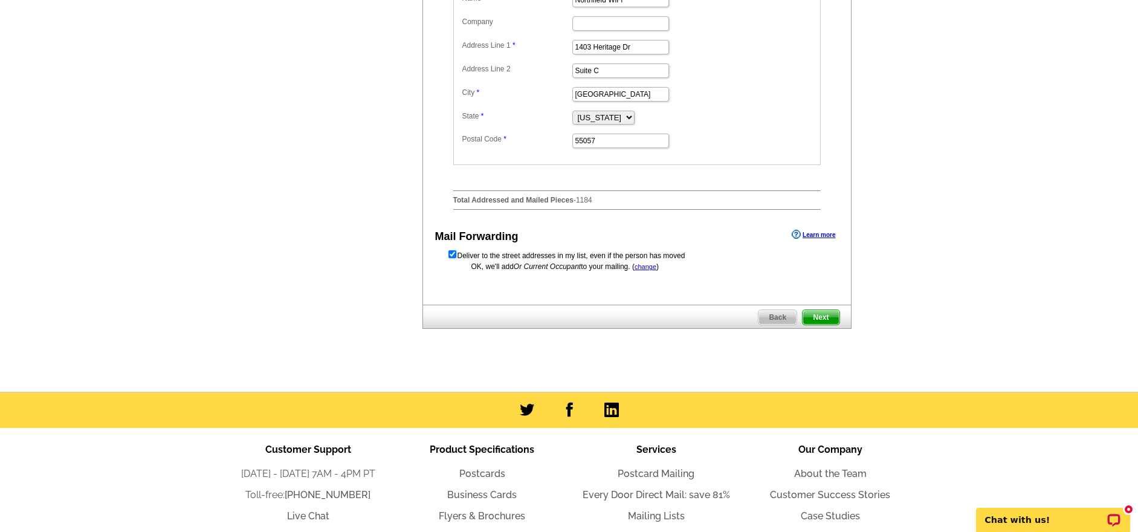
click at [770, 319] on span "Back" at bounding box center [777, 317] width 38 height 15
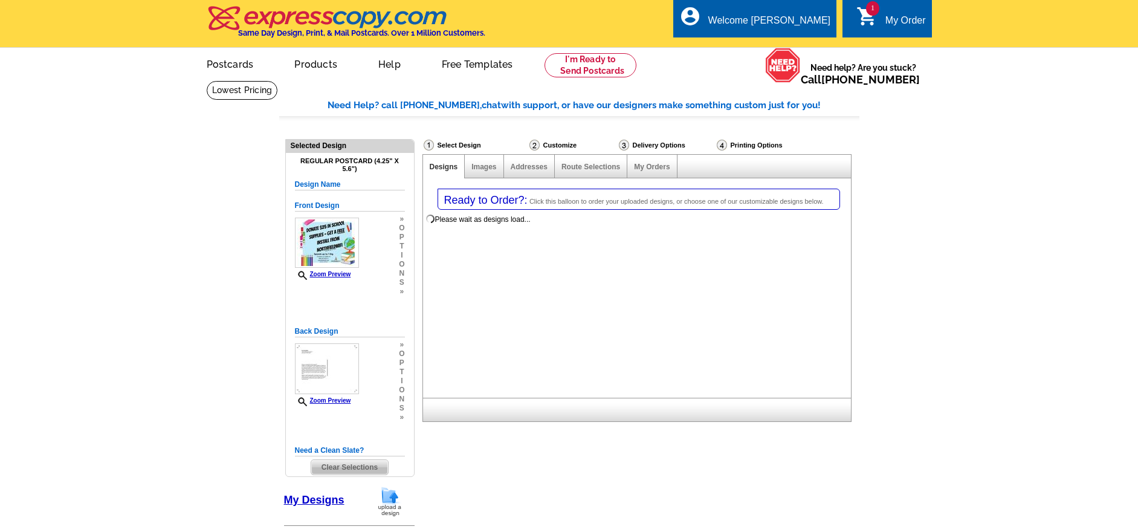
select select "1"
select select "785"
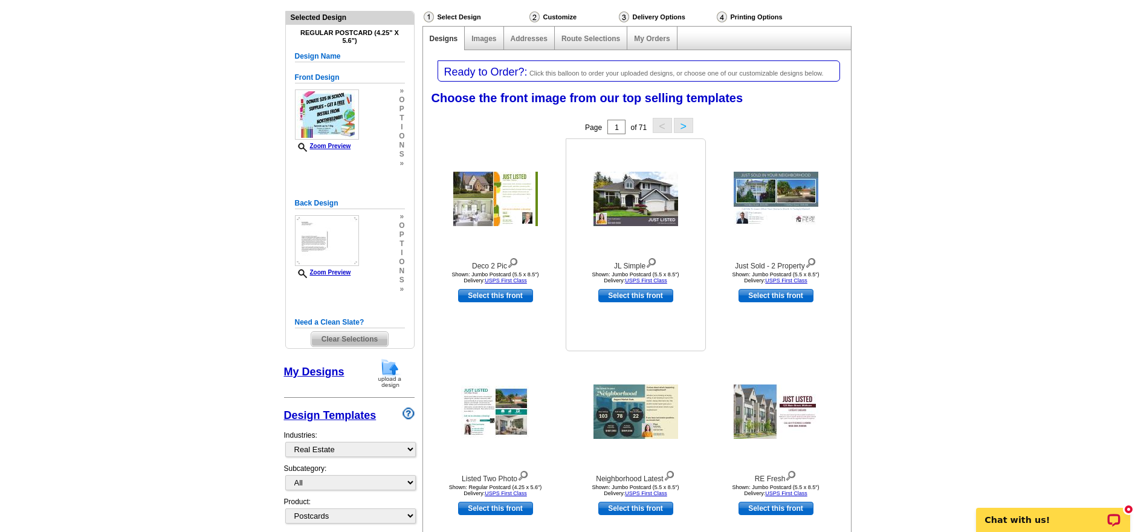
scroll to position [66, 0]
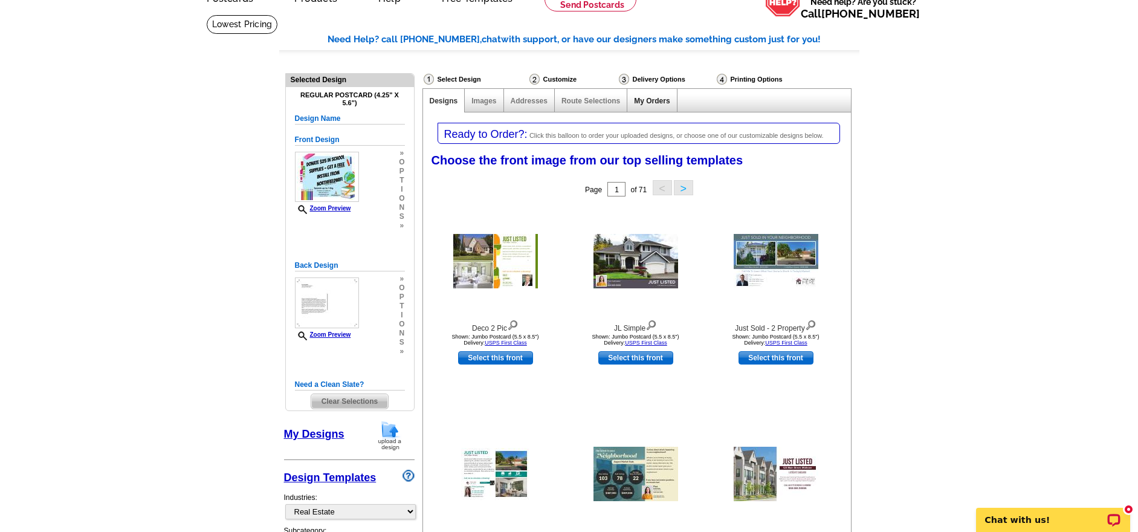
click at [653, 98] on link "My Orders" at bounding box center [652, 101] width 36 height 8
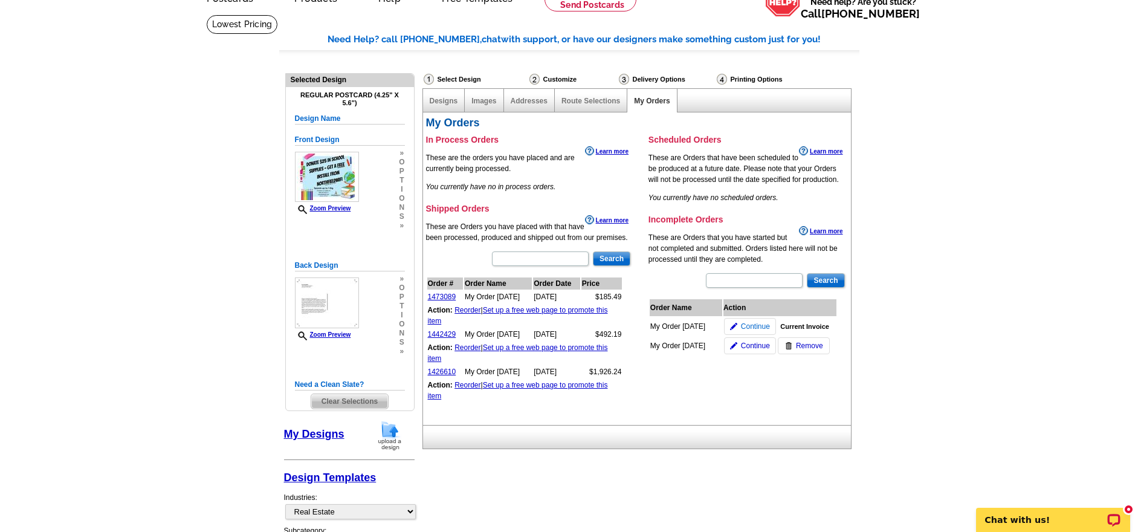
click at [747, 329] on span "Continue" at bounding box center [755, 326] width 29 height 11
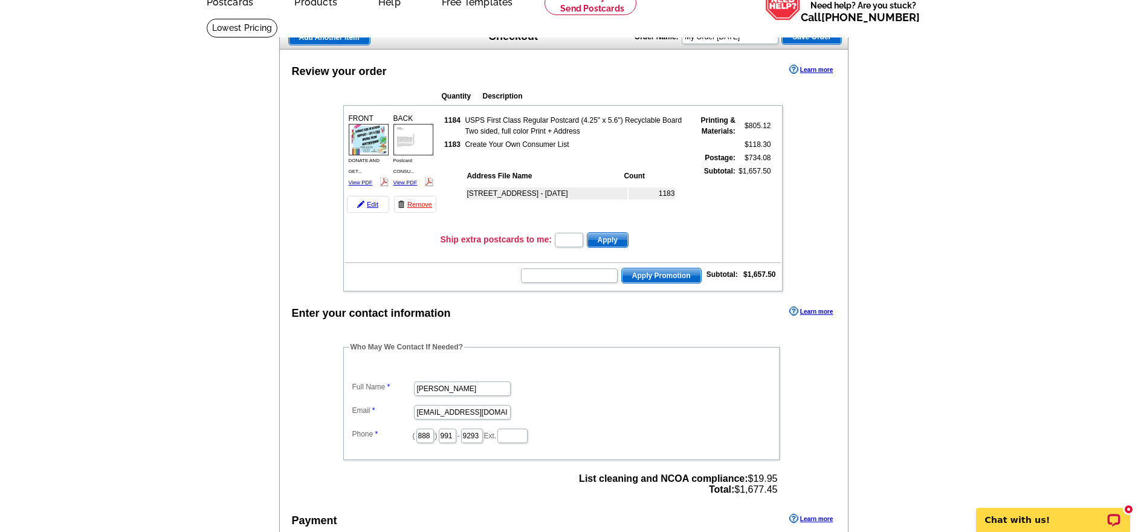
scroll to position [58, 0]
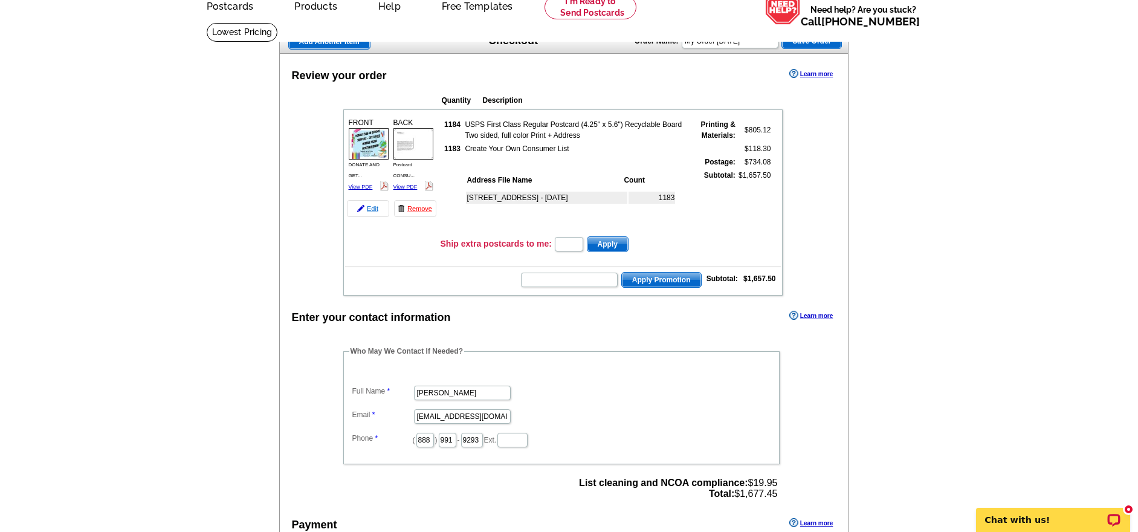
click at [369, 207] on link "Edit" at bounding box center [368, 208] width 42 height 17
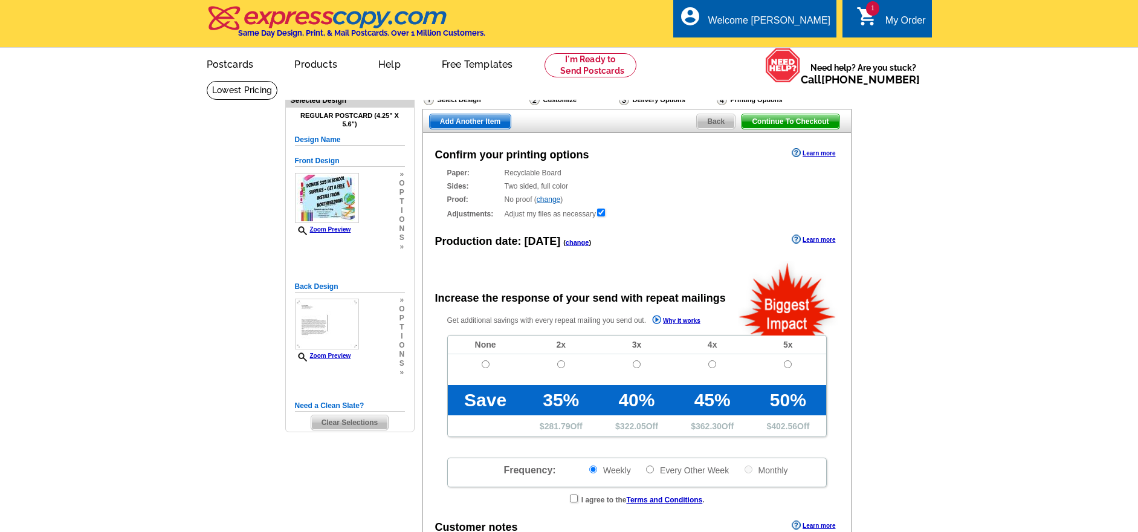
radio input "false"
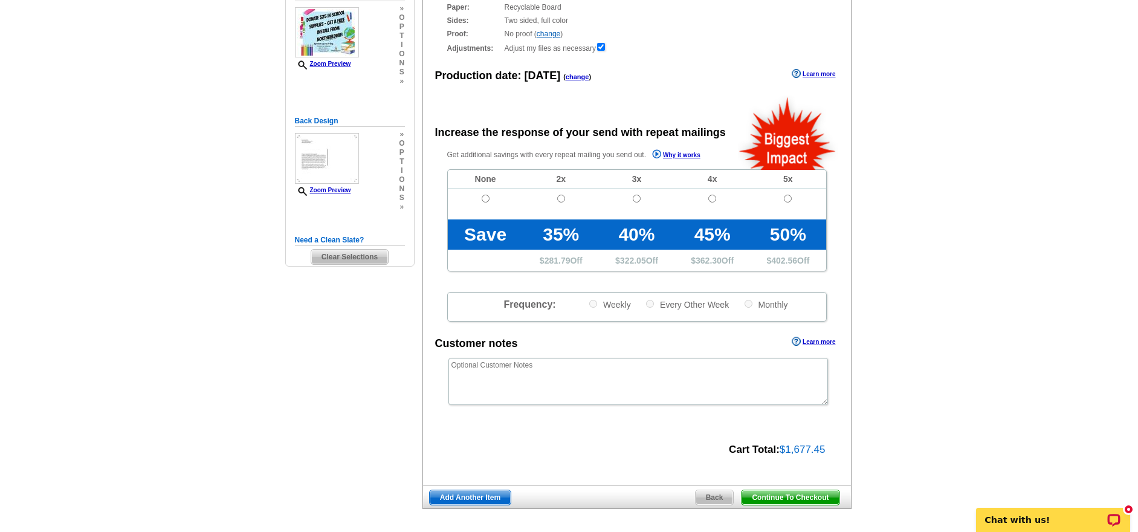
scroll to position [268, 0]
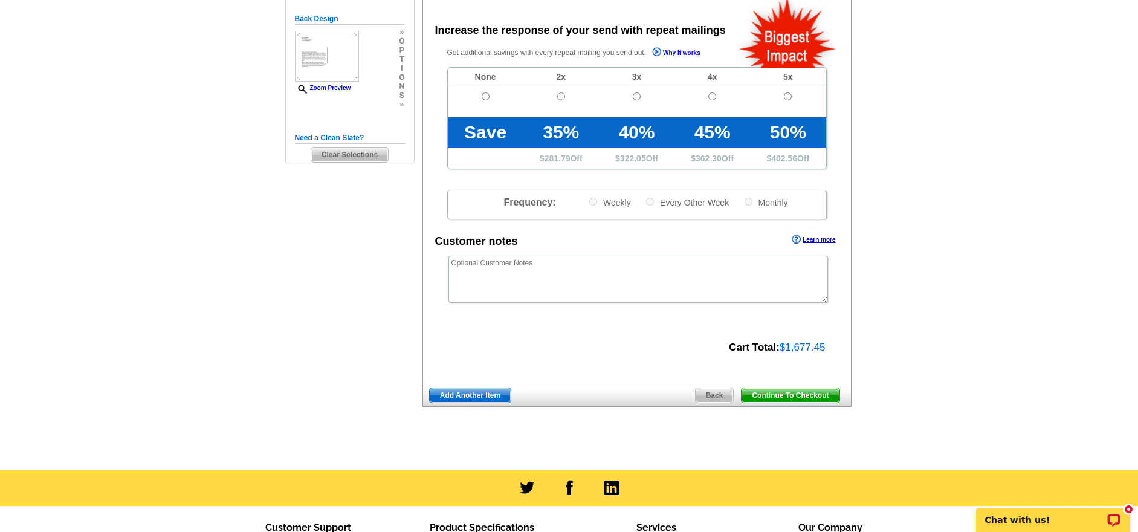
click at [708, 393] on span "Back" at bounding box center [714, 395] width 38 height 15
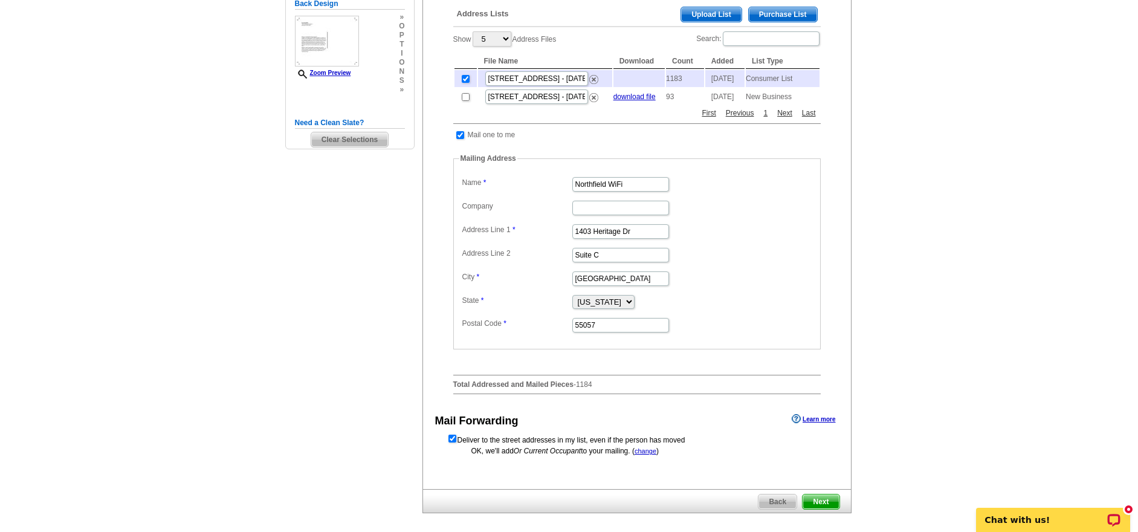
scroll to position [47, 0]
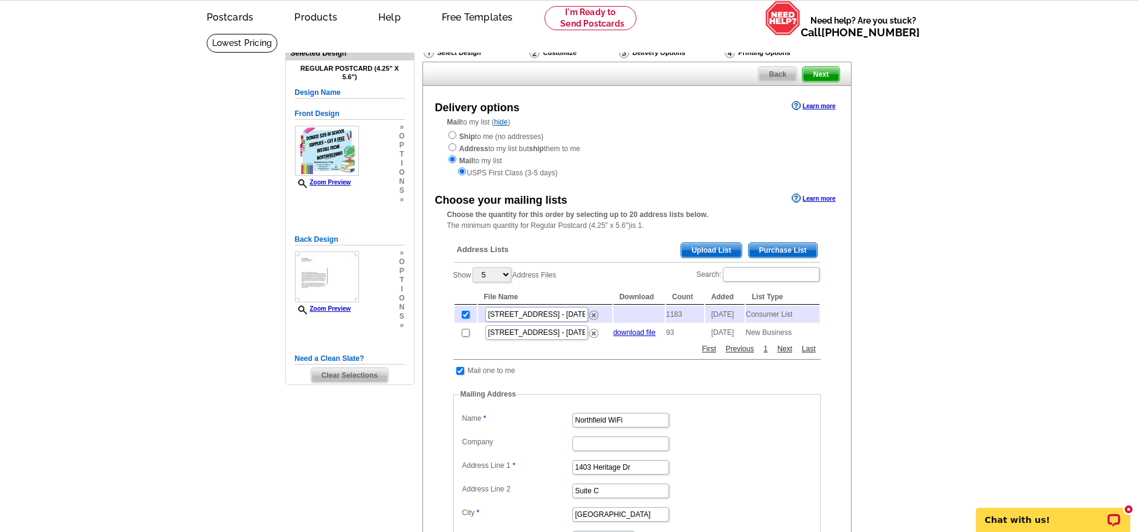
click at [790, 245] on span "Purchase List" at bounding box center [783, 250] width 68 height 15
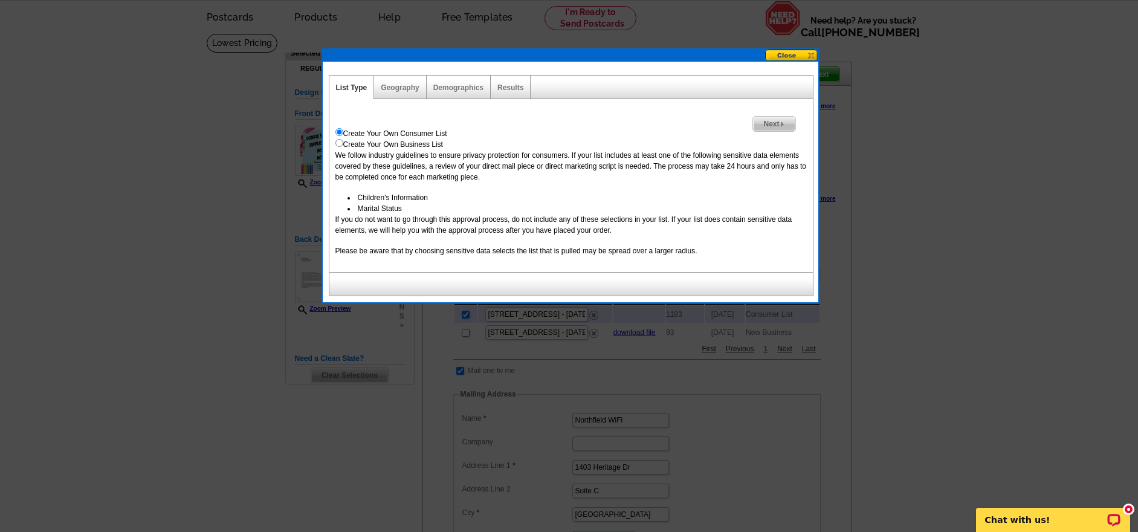
click at [758, 123] on span "Next" at bounding box center [774, 124] width 42 height 15
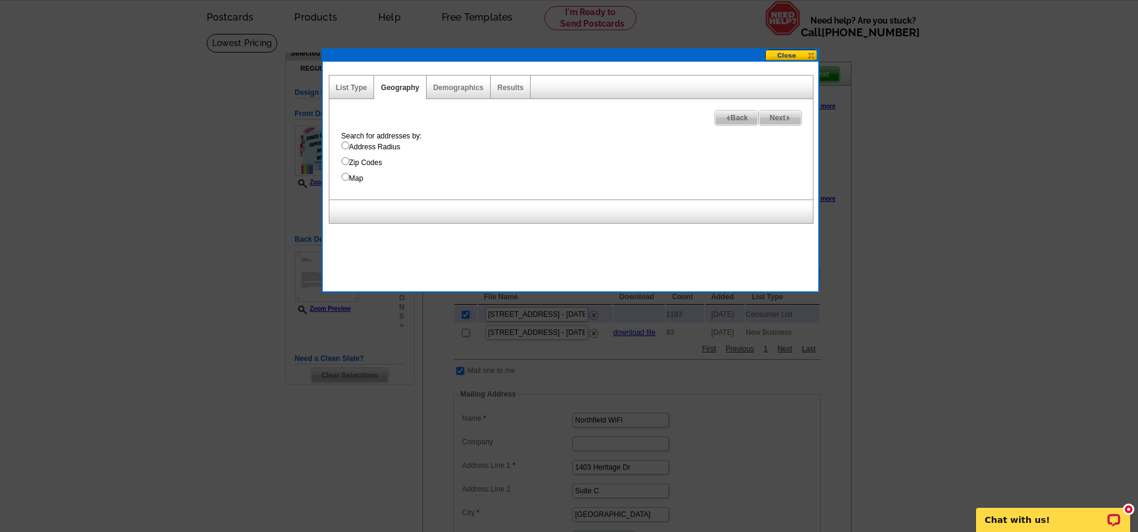
click at [344, 146] on input "Address Radius" at bounding box center [345, 145] width 8 height 8
radio input "true"
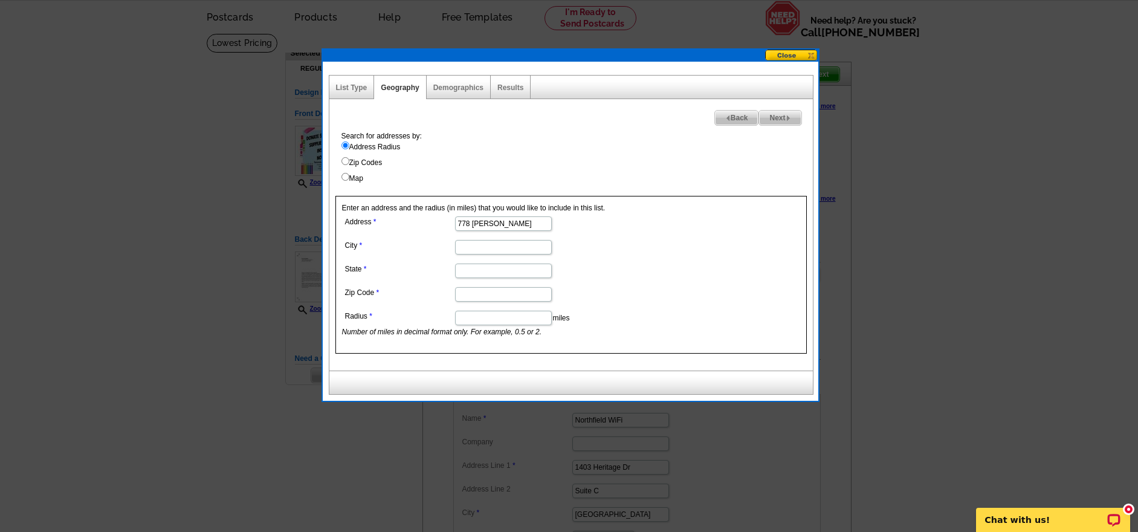
type input "778 Meredith cir"
type input "River Falls"
type input "WI"
type input "54022"
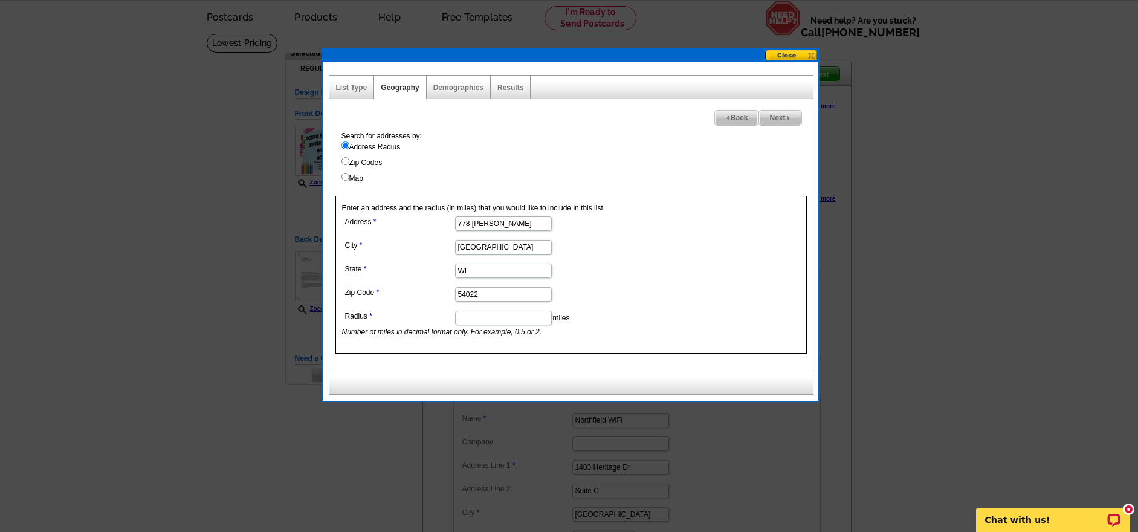
click at [526, 317] on input "Radius" at bounding box center [503, 318] width 97 height 15
type input ".5"
click at [772, 112] on span "Next" at bounding box center [780, 118] width 42 height 15
select select
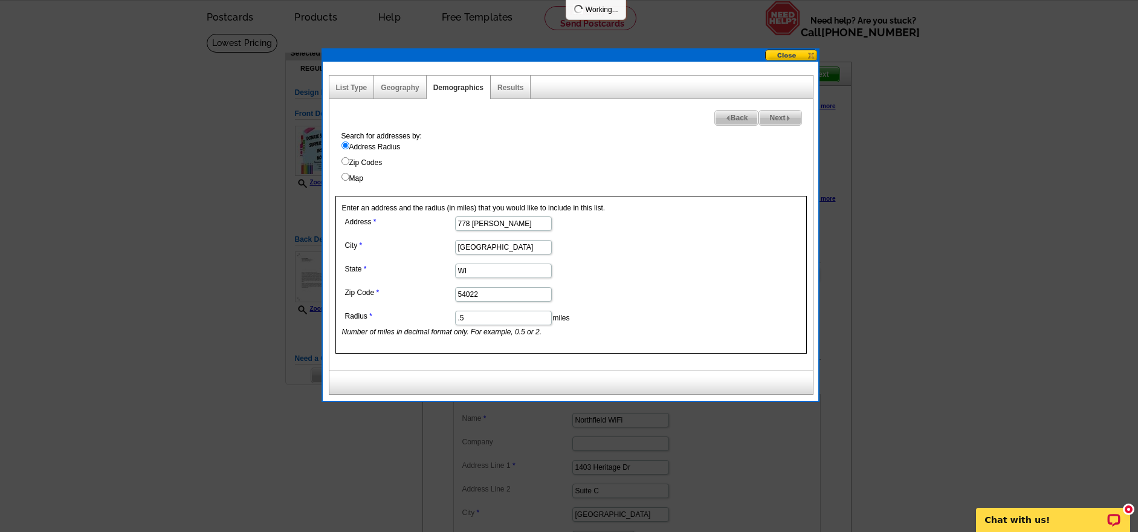
select select
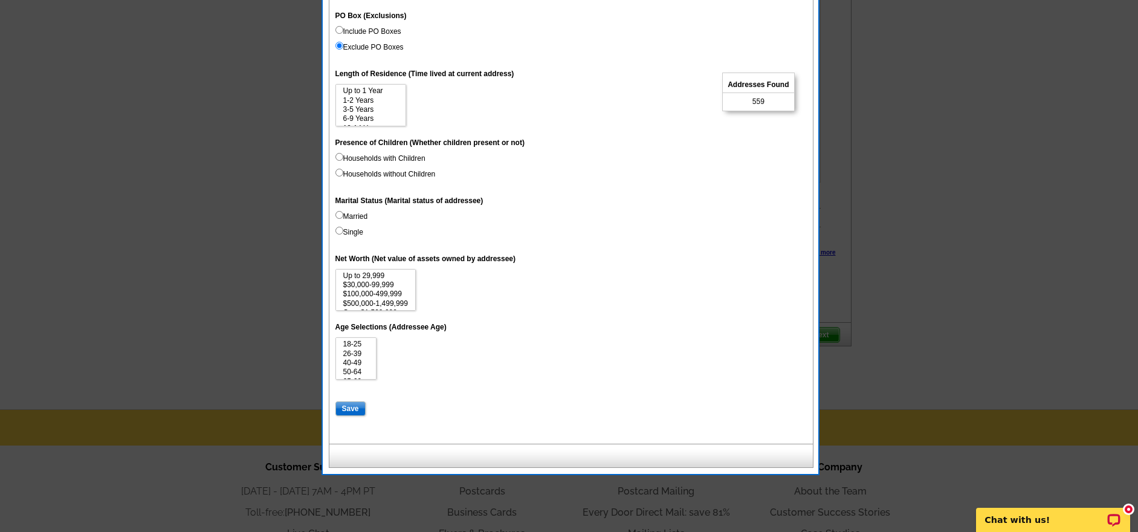
scroll to position [473, 0]
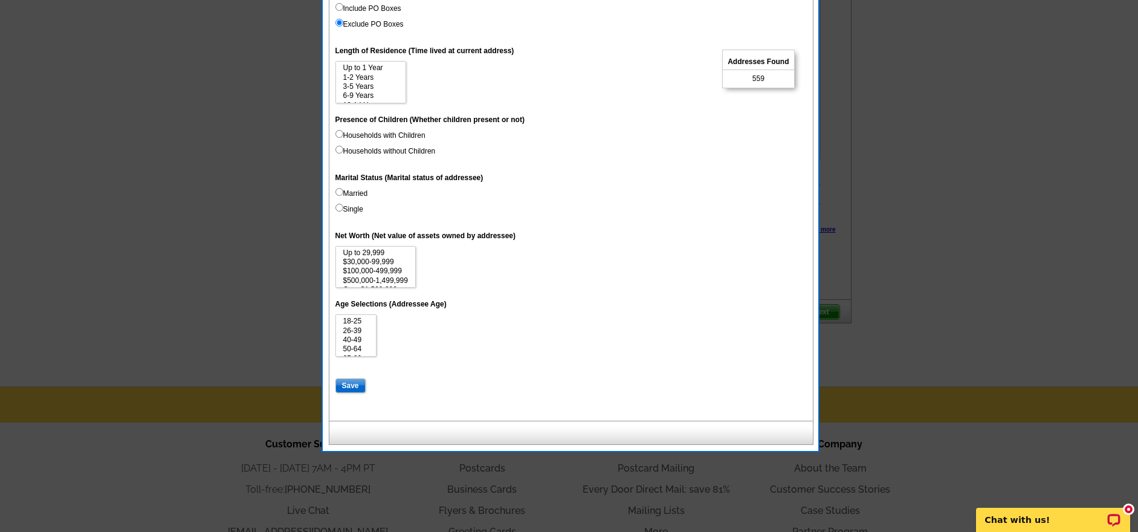
click at [361, 379] on input "Save" at bounding box center [350, 385] width 30 height 15
select select
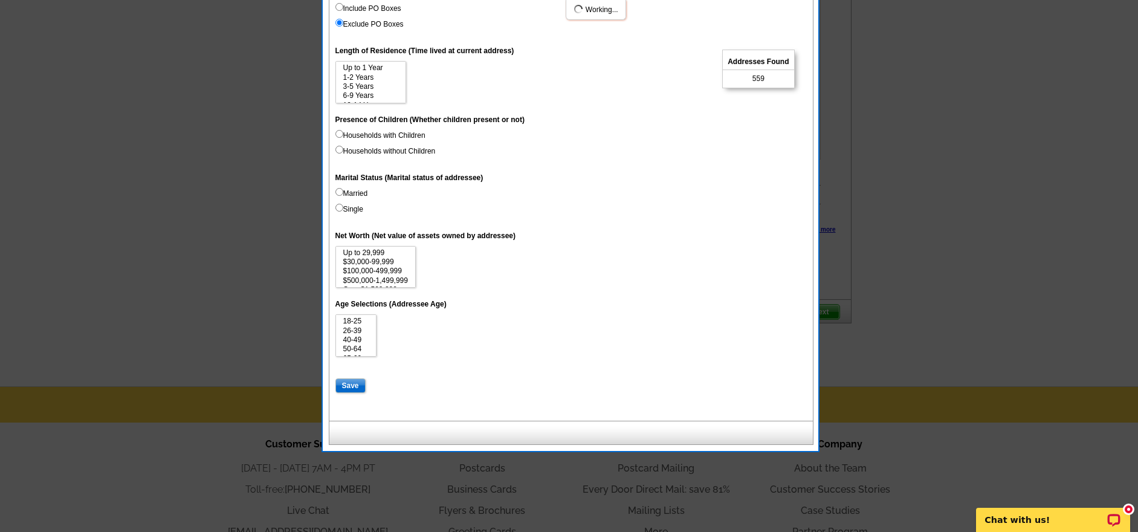
select select
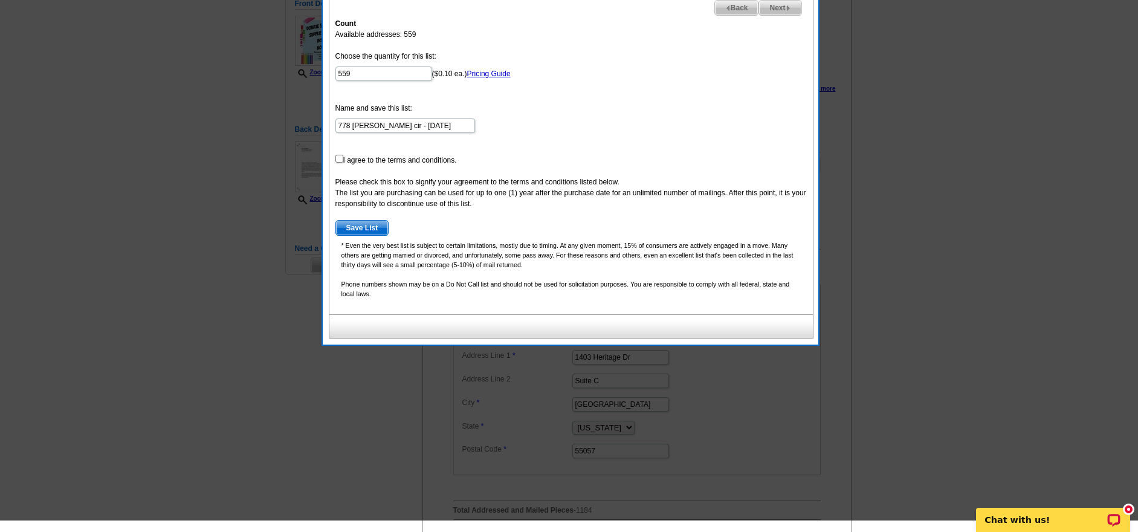
scroll to position [119, 0]
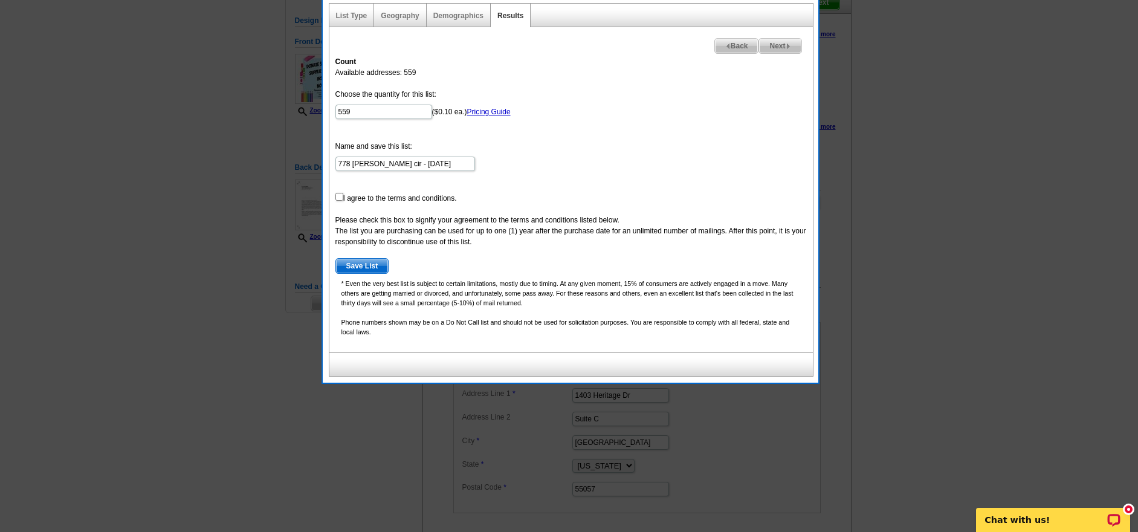
click at [736, 45] on span "Back" at bounding box center [737, 46] width 44 height 15
select select
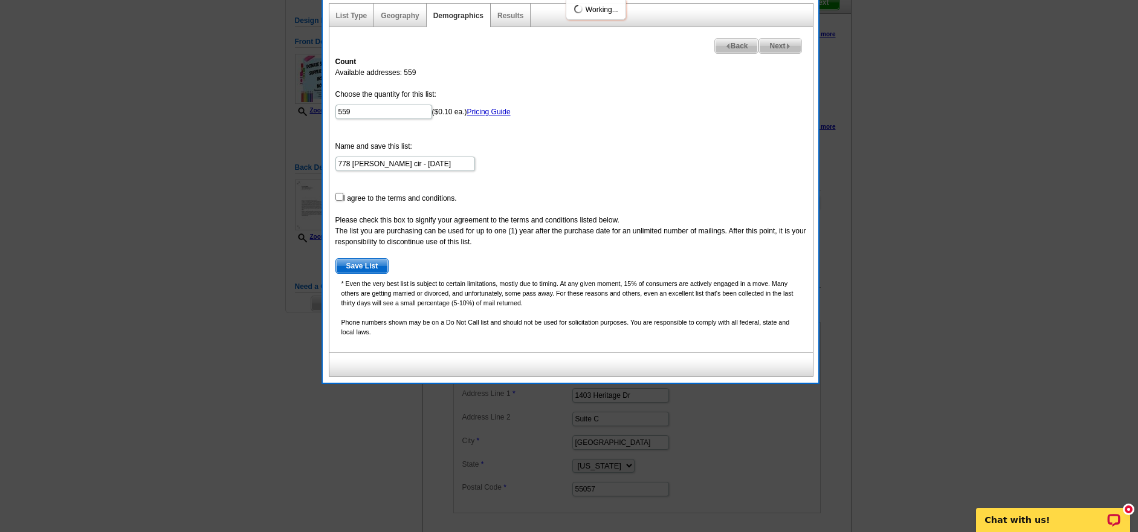
select select
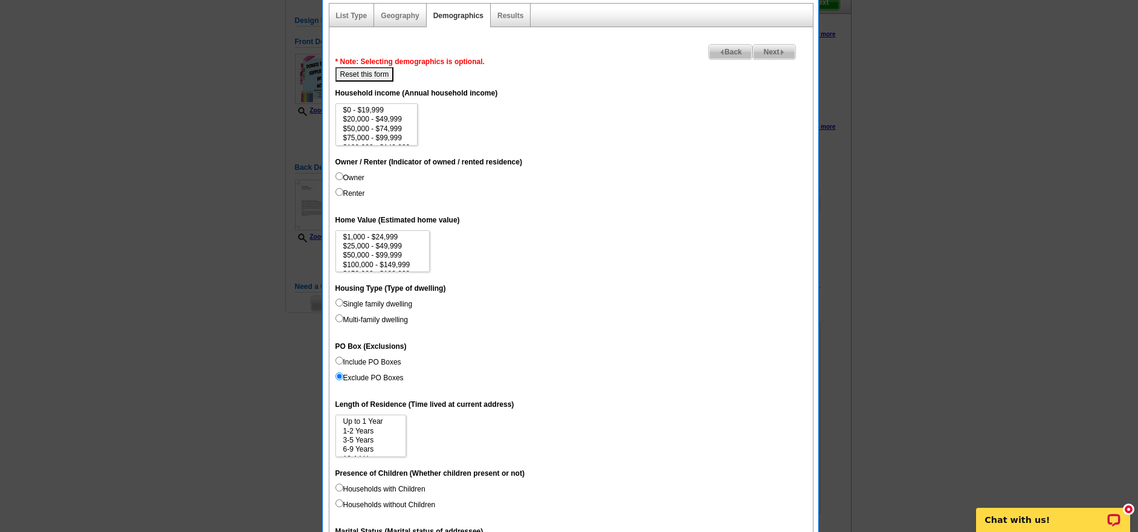
click at [723, 50] on span "Back" at bounding box center [731, 52] width 44 height 15
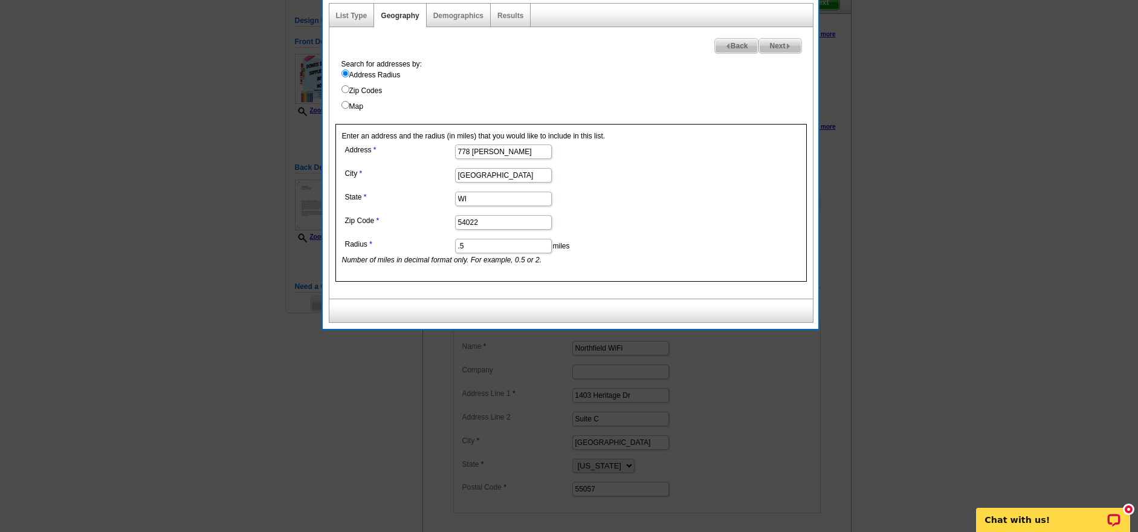
drag, startPoint x: 518, startPoint y: 152, endPoint x: 387, endPoint y: 105, distance: 139.5
type input "2523 Golf View"
click at [784, 44] on span "Next" at bounding box center [780, 46] width 42 height 15
select select
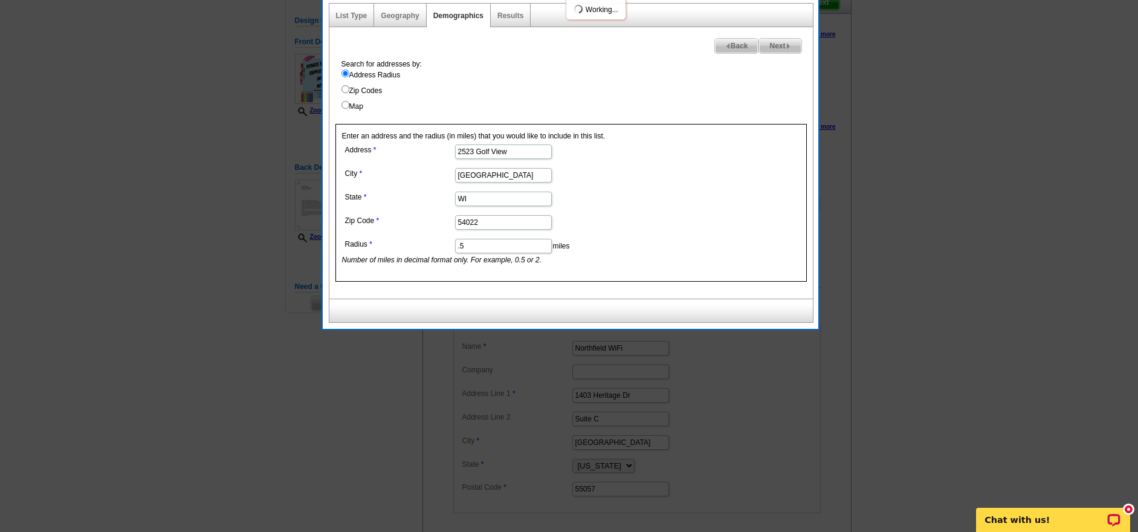
select select
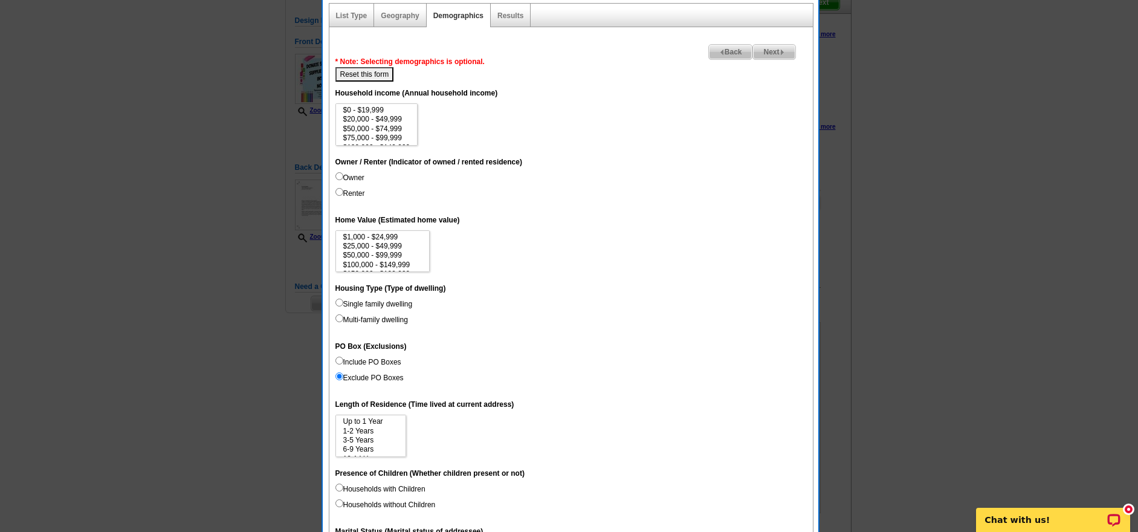
click at [783, 47] on span "Next" at bounding box center [774, 52] width 42 height 15
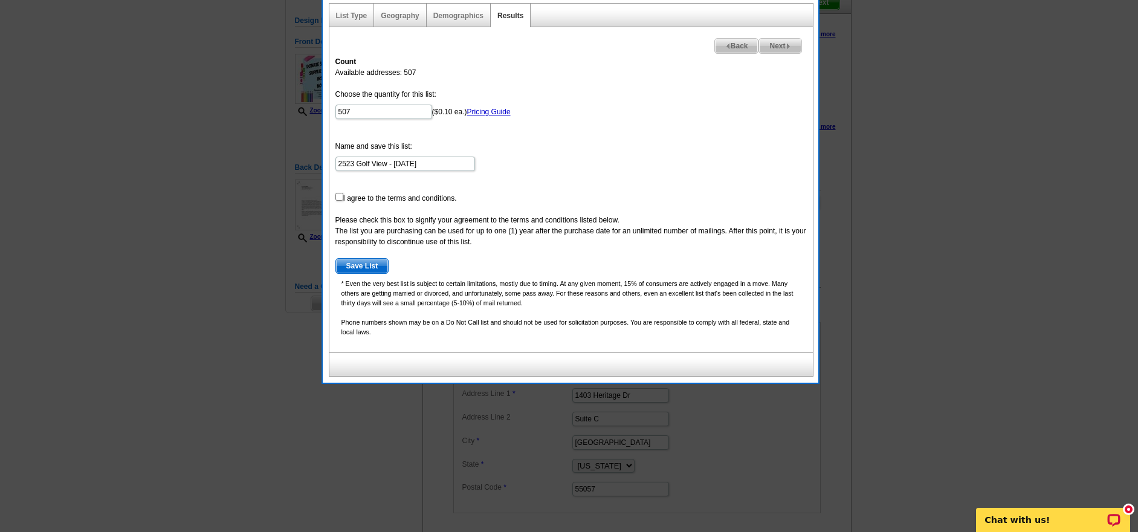
click at [341, 196] on input "checkbox" at bounding box center [339, 197] width 8 height 8
checkbox input "true"
click at [372, 266] on span "Save List" at bounding box center [362, 266] width 53 height 15
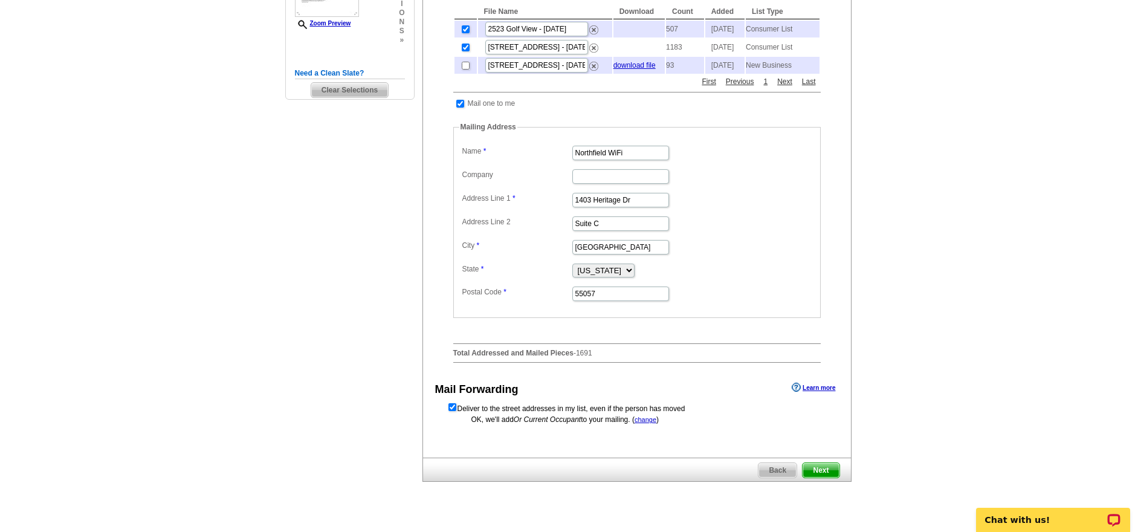
scroll to position [273, 0]
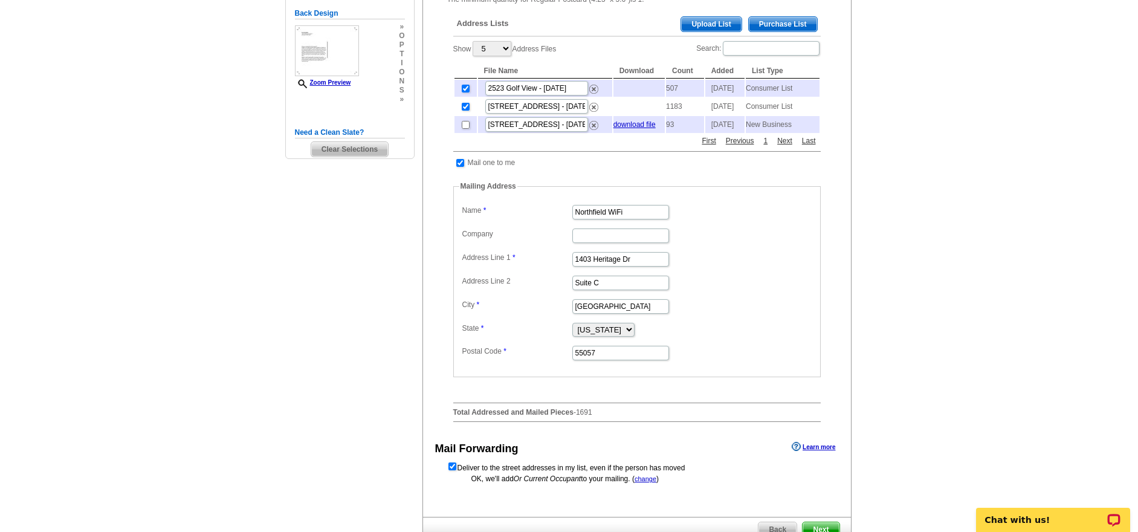
click at [465, 107] on input "checkbox" at bounding box center [466, 107] width 8 height 8
checkbox input "false"
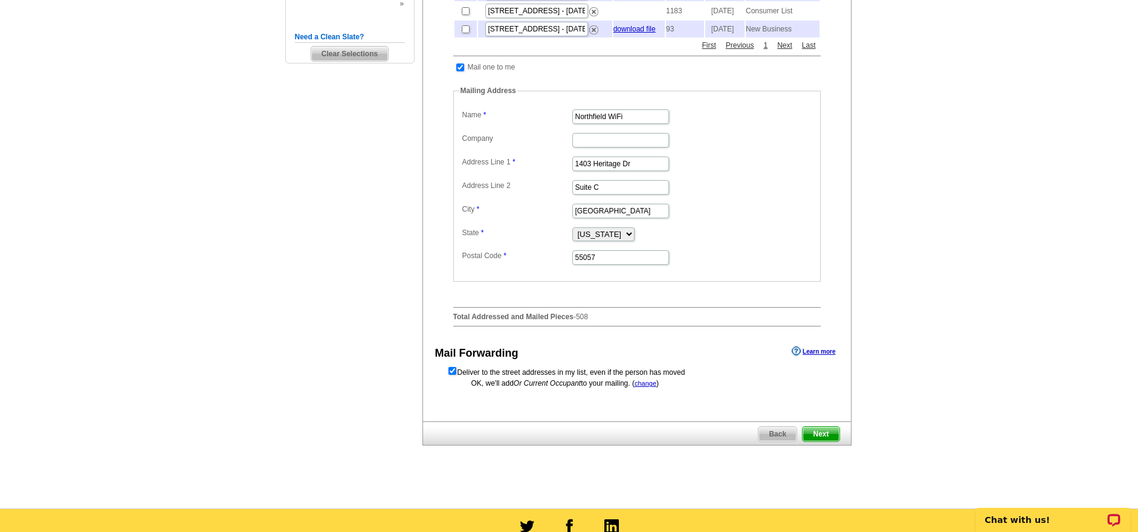
click at [828, 441] on span "Next" at bounding box center [820, 434] width 36 height 15
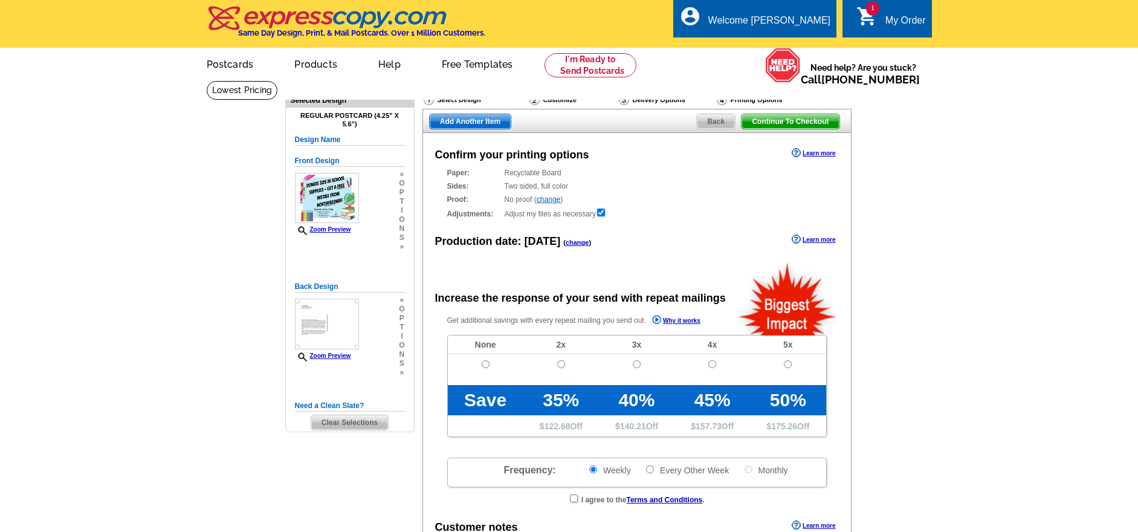
radio input "false"
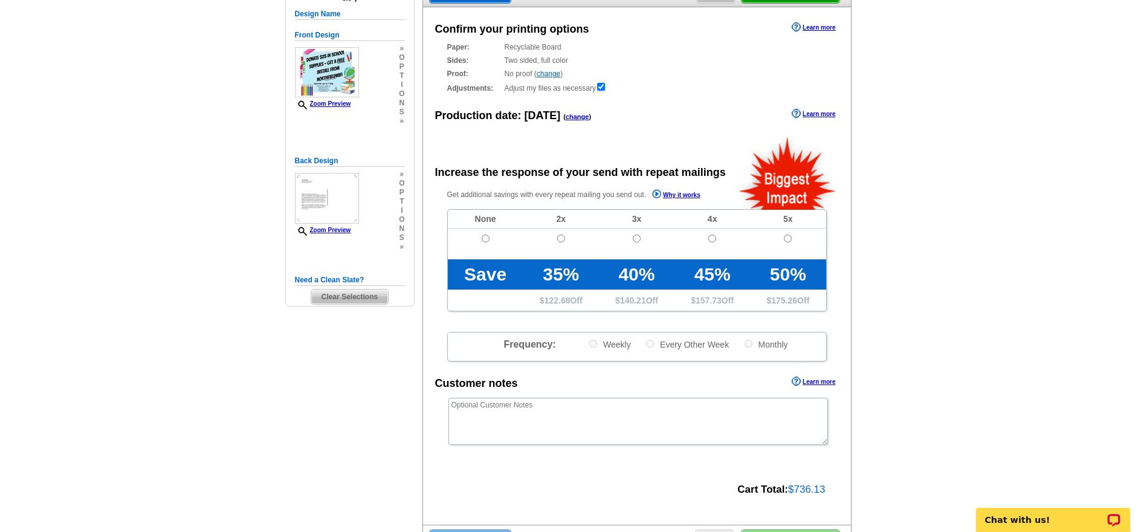
scroll to position [360, 0]
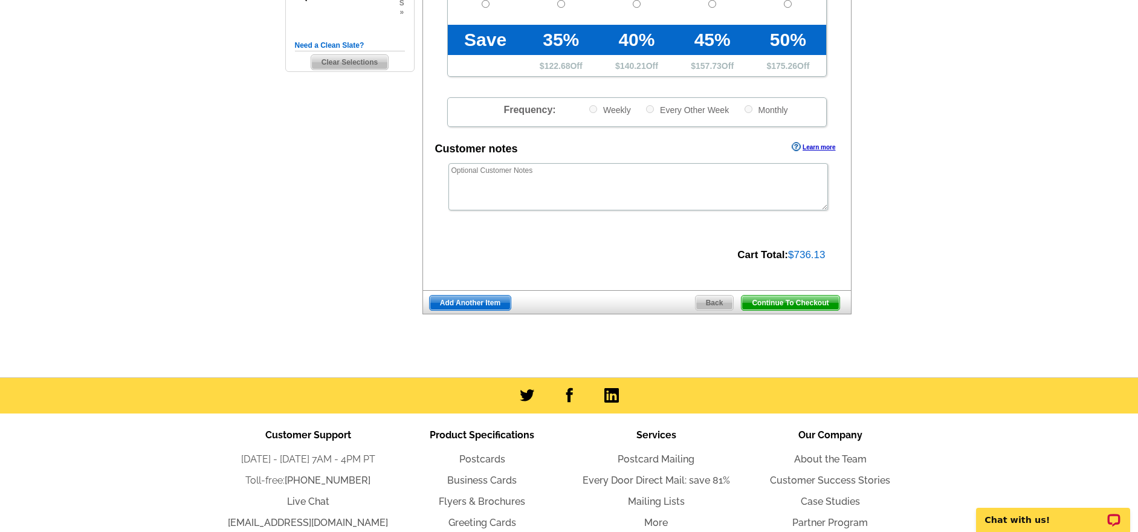
click at [718, 301] on span "Back" at bounding box center [714, 302] width 38 height 15
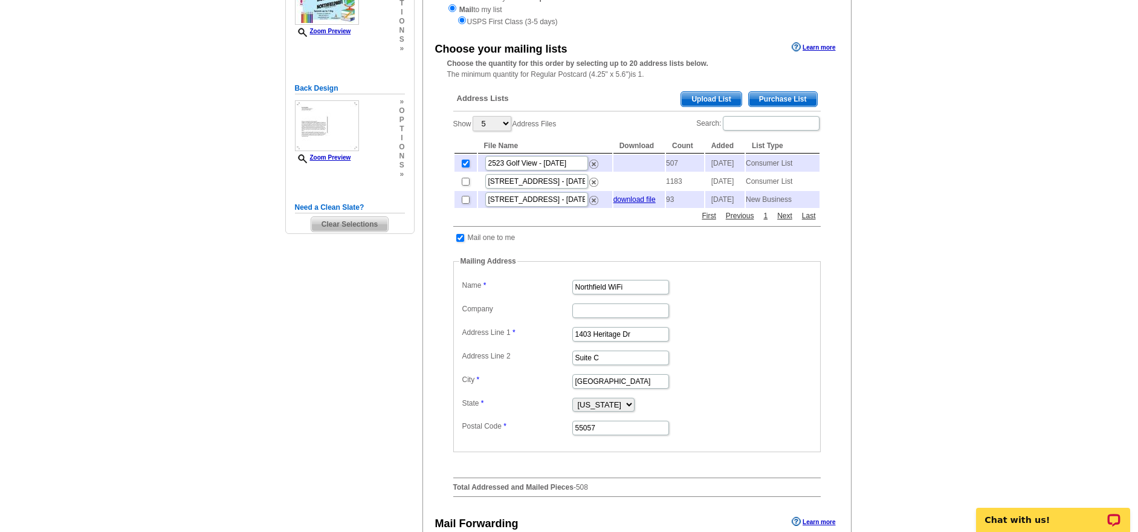
scroll to position [309, 0]
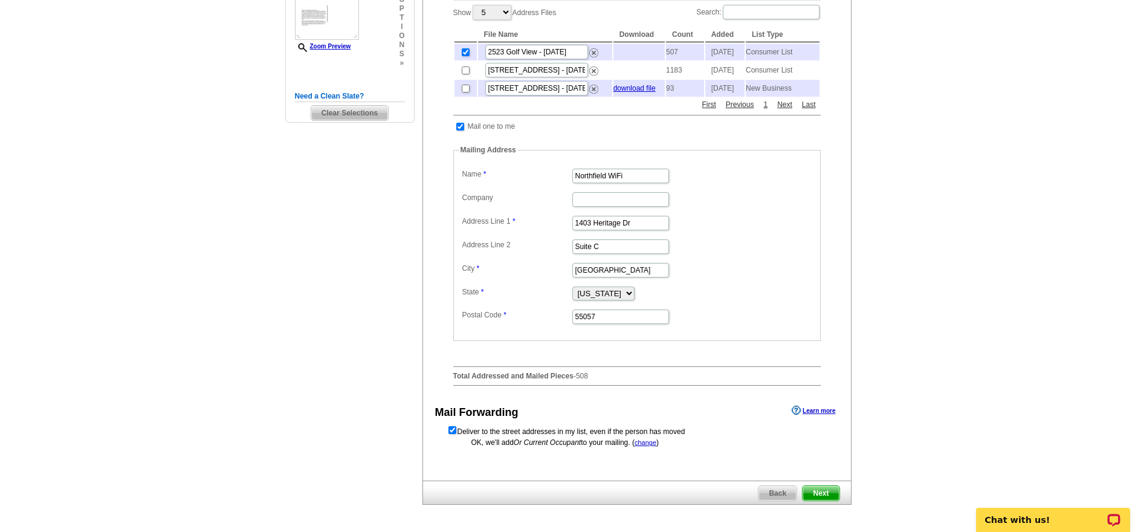
click at [781, 500] on span "Back" at bounding box center [777, 493] width 38 height 15
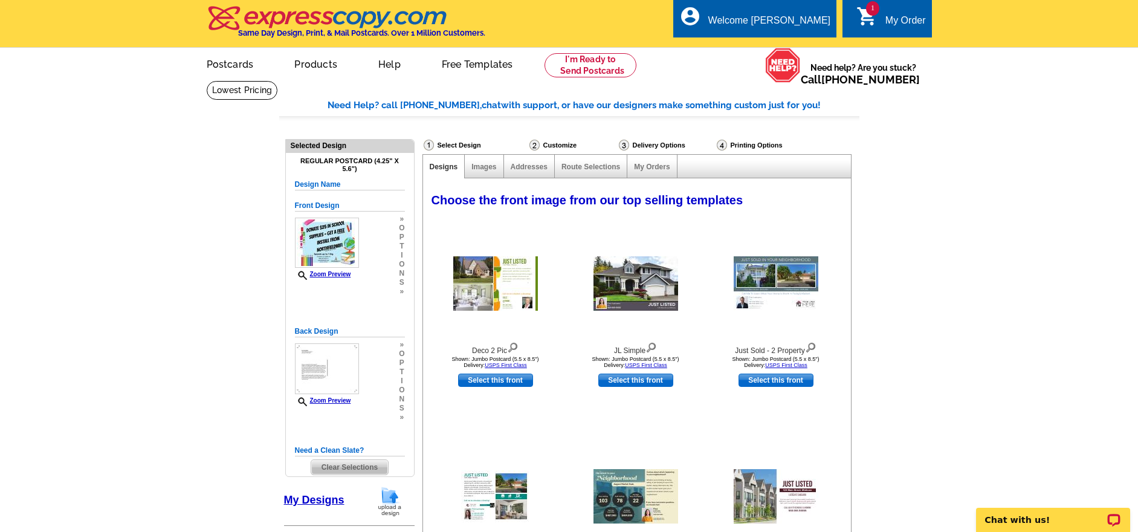
select select "785"
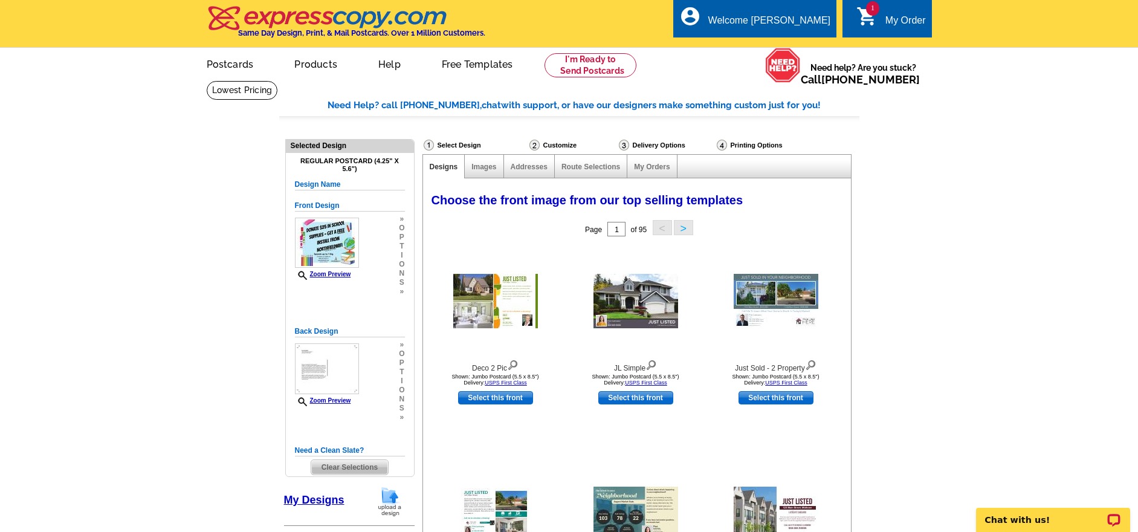
click at [534, 159] on div "Addresses" at bounding box center [529, 167] width 51 height 24
click at [530, 170] on link "Addresses" at bounding box center [529, 167] width 37 height 8
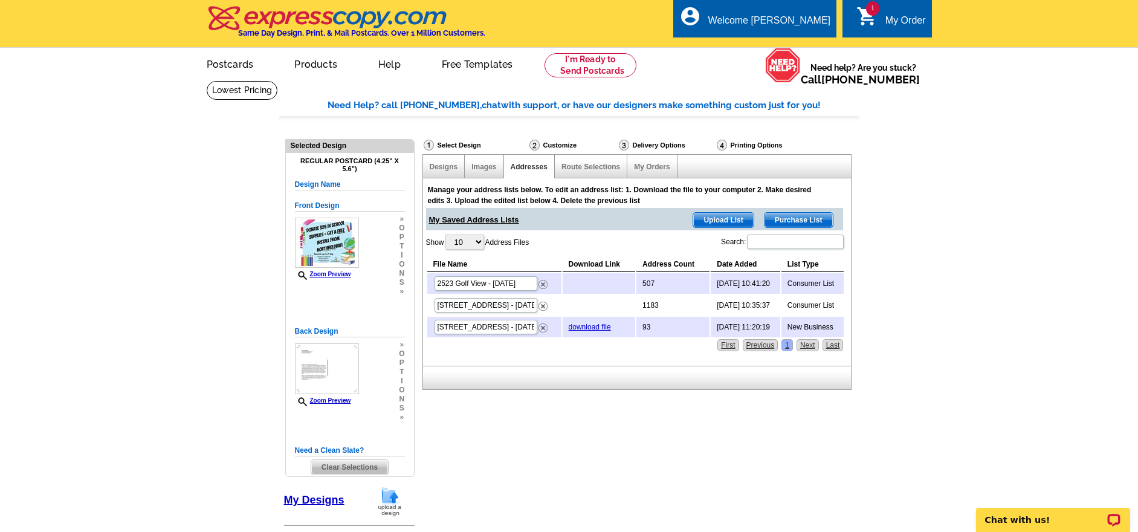
click at [800, 218] on span "Purchase List" at bounding box center [798, 220] width 68 height 15
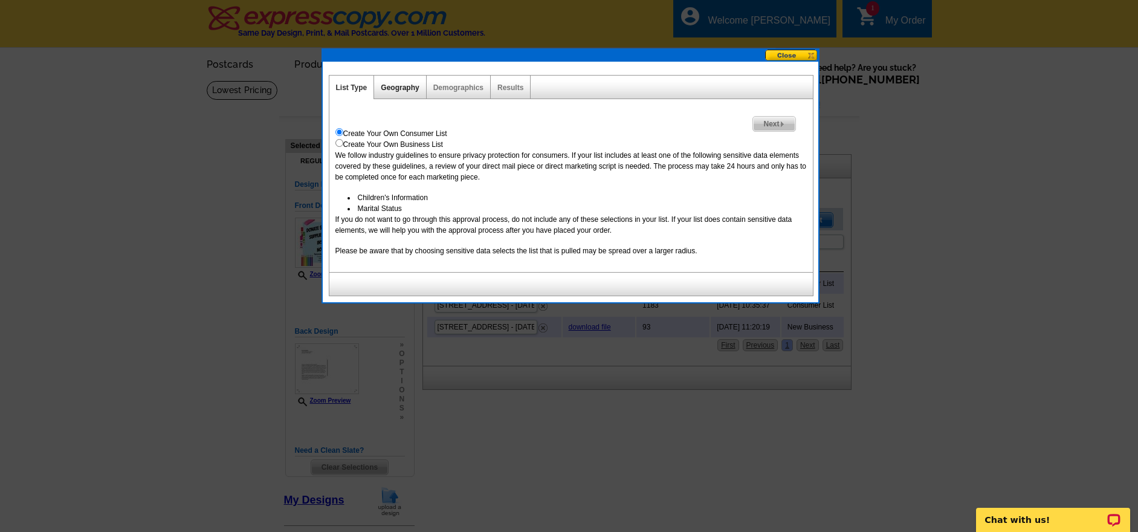
click at [417, 85] on link "Geography" at bounding box center [400, 87] width 38 height 8
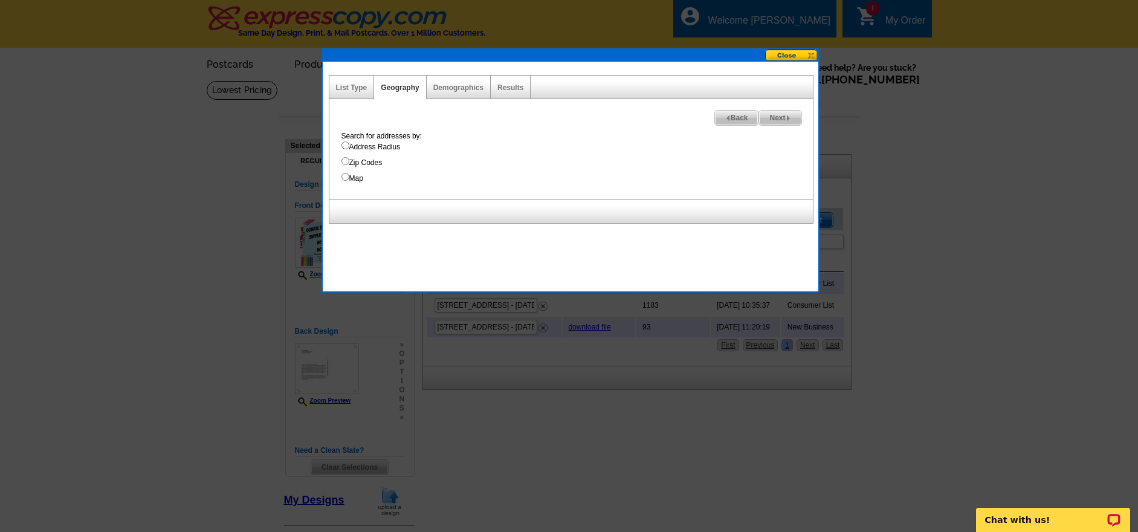
click at [376, 144] on label "Address Radius" at bounding box center [576, 146] width 471 height 11
click at [349, 144] on input "Address Radius" at bounding box center [345, 145] width 8 height 8
radio input "true"
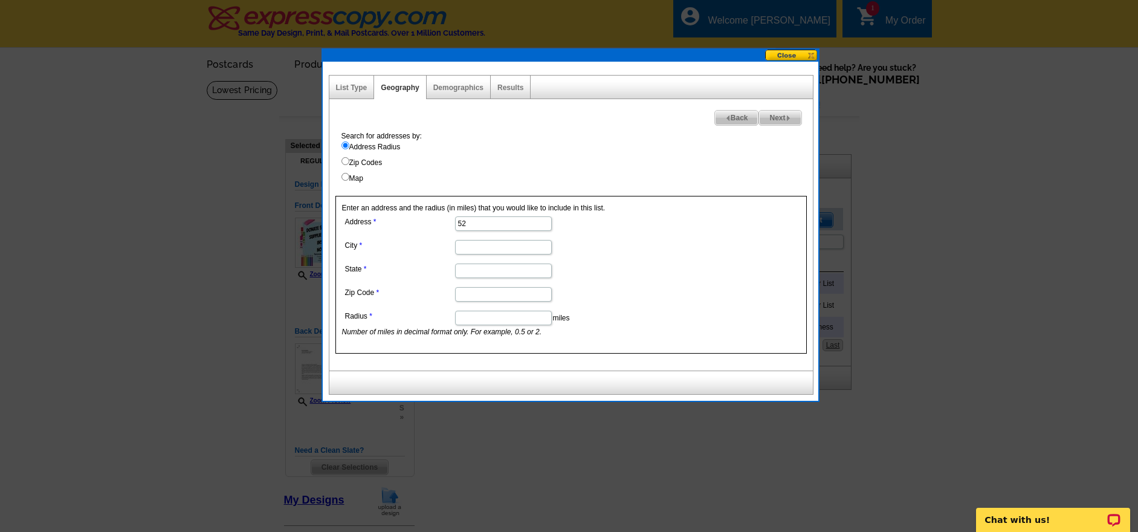
type input "5"
type input "2523 Golf View Dr"
type input "River Falls"
type input "WI"
type input "54022"
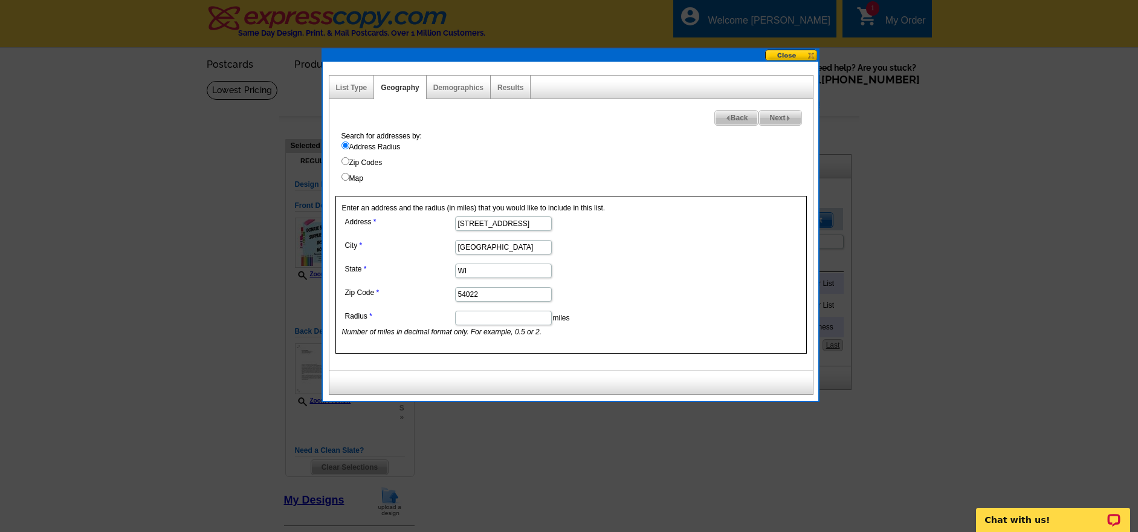
click at [523, 323] on input "Radius" at bounding box center [503, 318] width 97 height 15
type input ".2"
click at [778, 118] on span "Next" at bounding box center [780, 118] width 42 height 15
select select
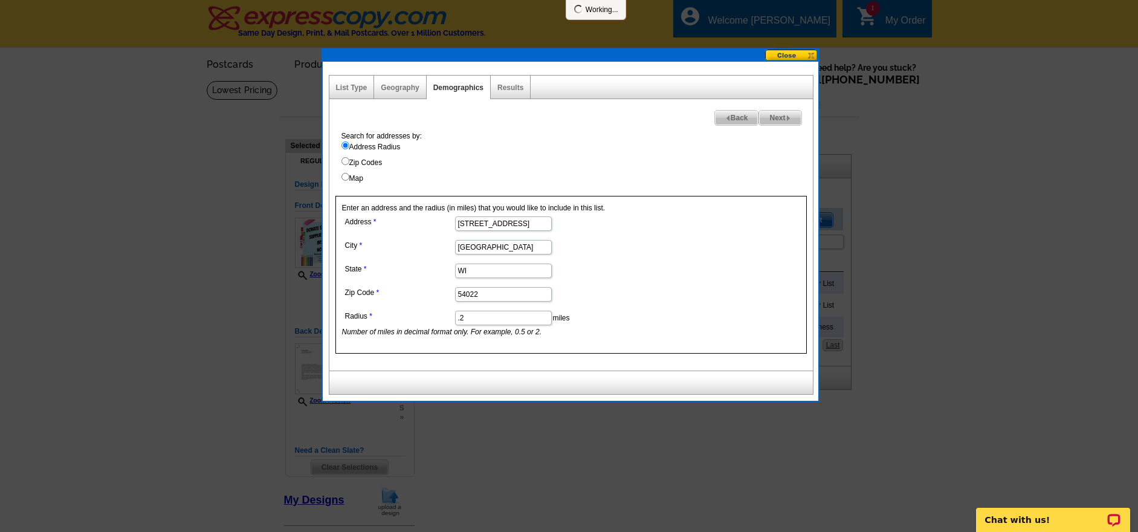
select select
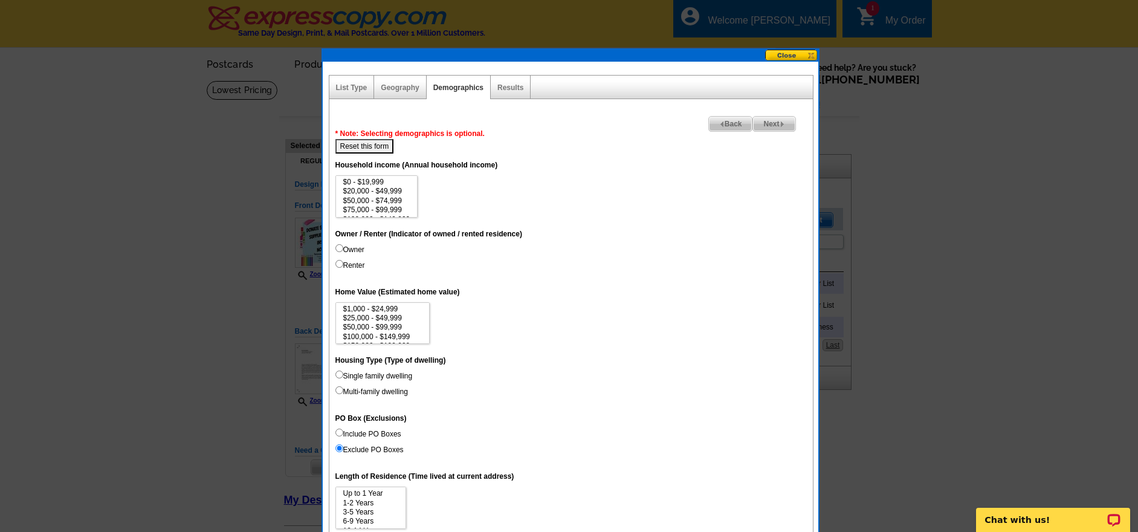
click at [775, 125] on span "Next" at bounding box center [774, 124] width 42 height 15
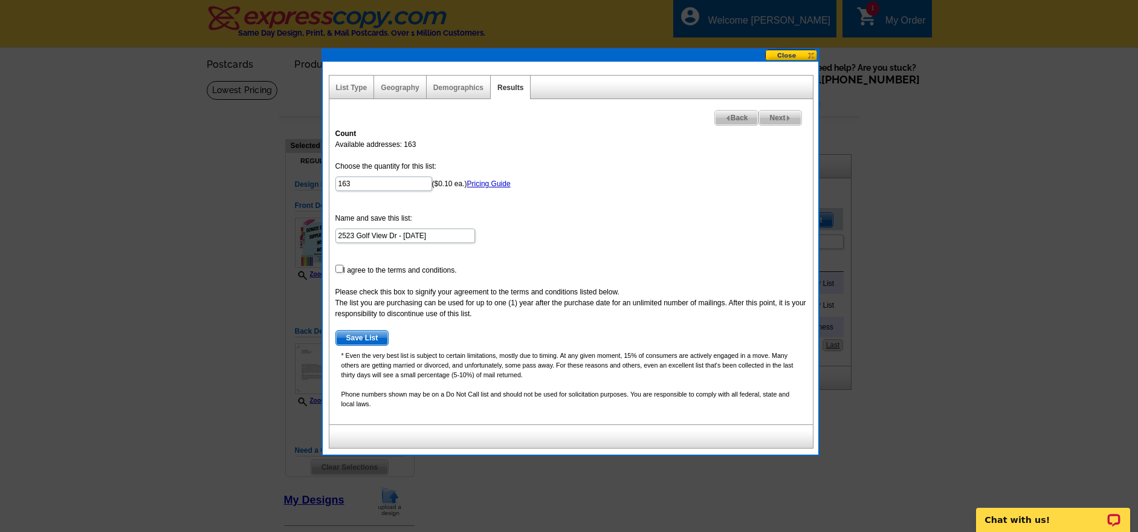
click at [340, 269] on input "checkbox" at bounding box center [339, 269] width 8 height 8
checkbox input "true"
click at [359, 337] on span "Save List" at bounding box center [362, 338] width 53 height 15
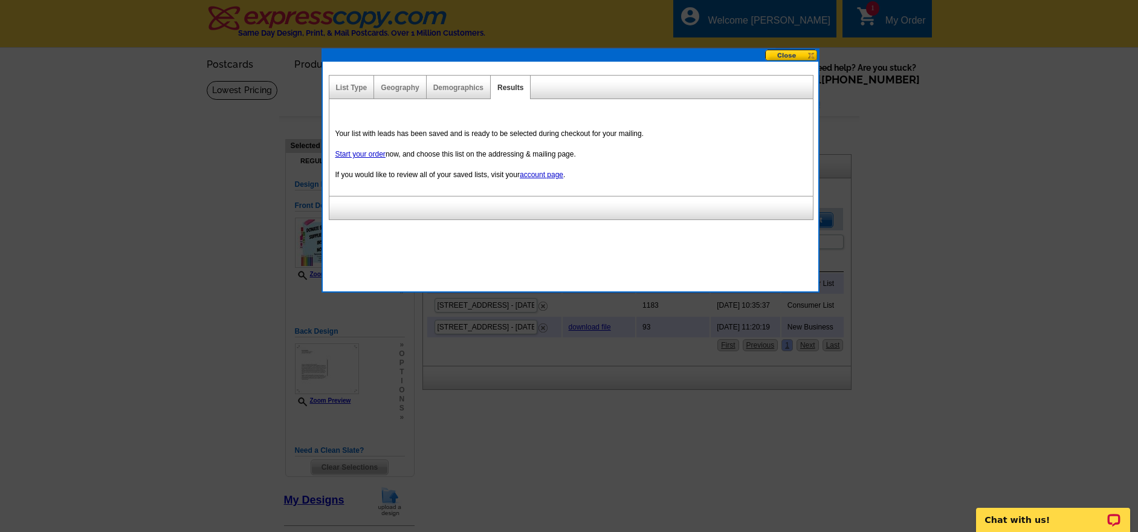
click at [782, 59] on button at bounding box center [791, 55] width 53 height 11
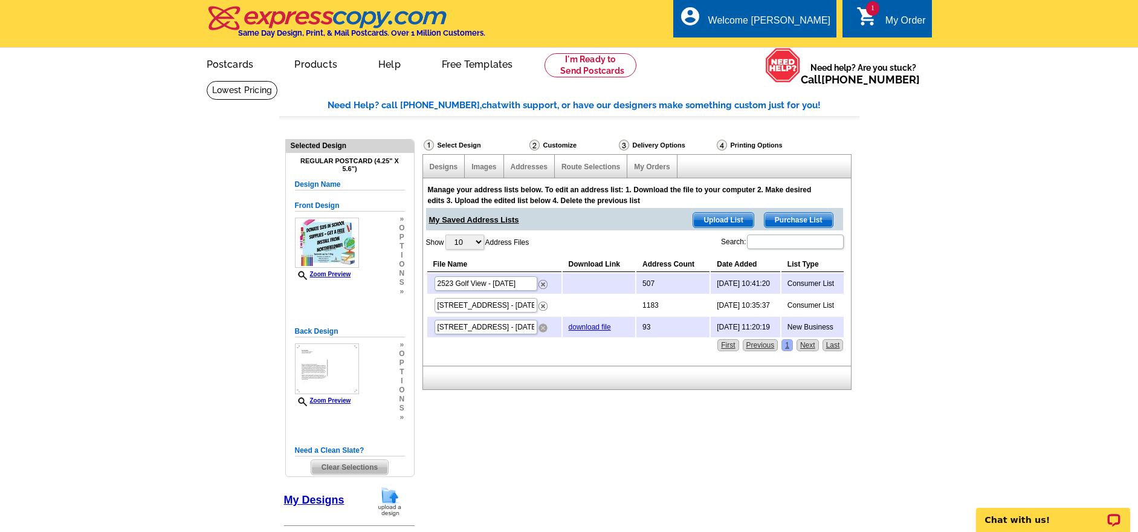
click at [541, 324] on img at bounding box center [542, 327] width 9 height 9
click at [541, 303] on img at bounding box center [542, 306] width 9 height 9
click at [808, 339] on link "Next" at bounding box center [807, 345] width 22 height 12
click at [807, 343] on link "Next" at bounding box center [807, 345] width 22 height 12
click at [806, 344] on link "Next" at bounding box center [807, 345] width 22 height 12
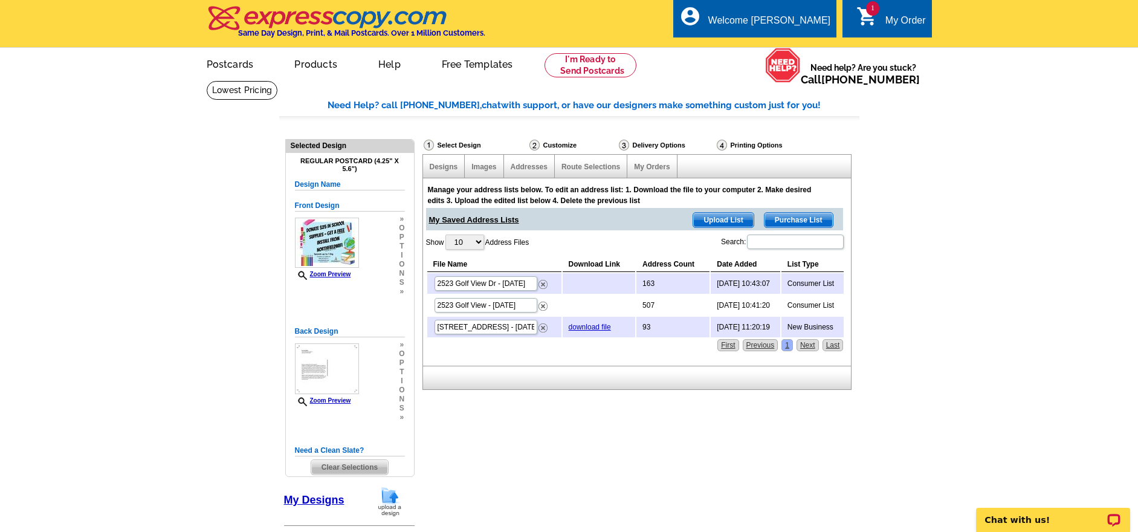
click at [577, 279] on td at bounding box center [599, 283] width 73 height 21
click at [816, 278] on td "Consumer List" at bounding box center [812, 283] width 63 height 21
click at [812, 344] on link "Next" at bounding box center [807, 345] width 22 height 12
click at [829, 341] on link "Last" at bounding box center [832, 345] width 21 height 12
click at [808, 345] on link "Next" at bounding box center [807, 345] width 22 height 12
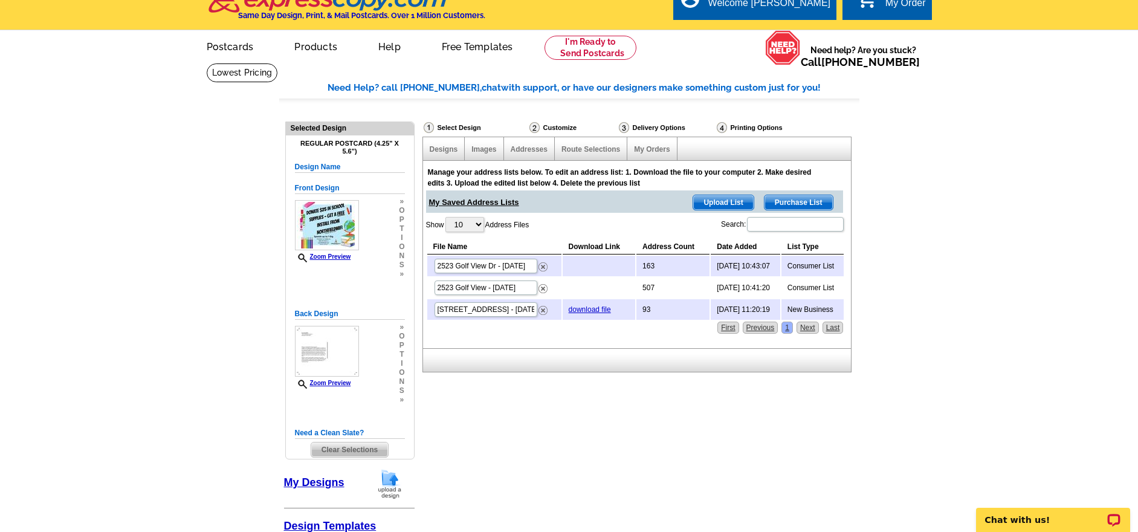
scroll to position [20, 0]
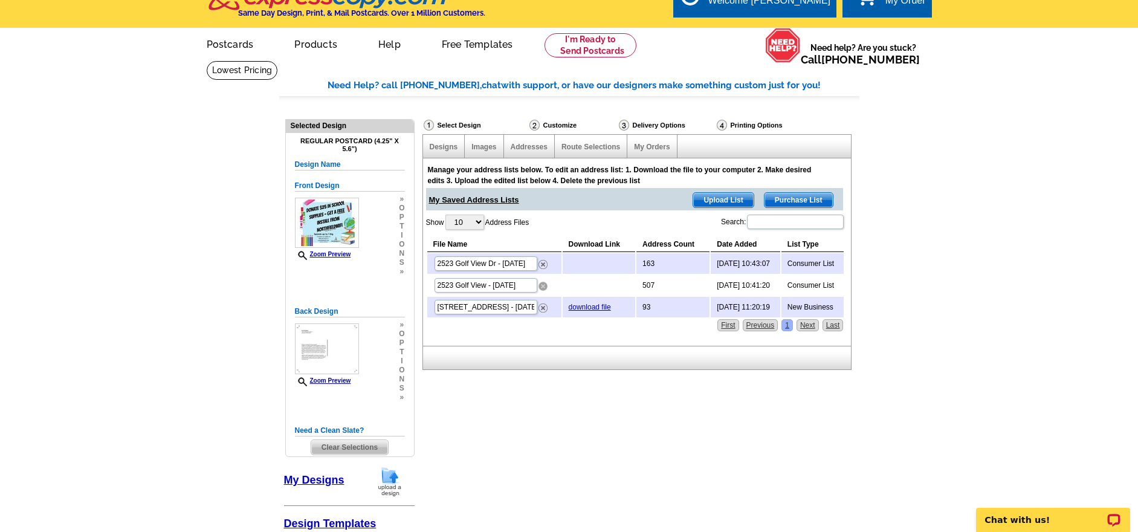
click at [543, 285] on img at bounding box center [542, 286] width 9 height 9
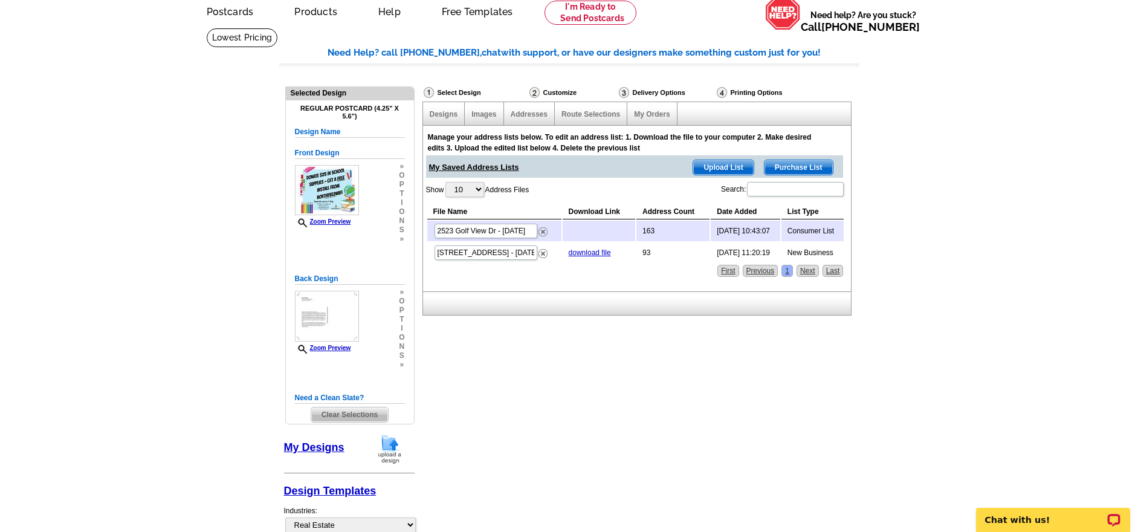
scroll to position [0, 0]
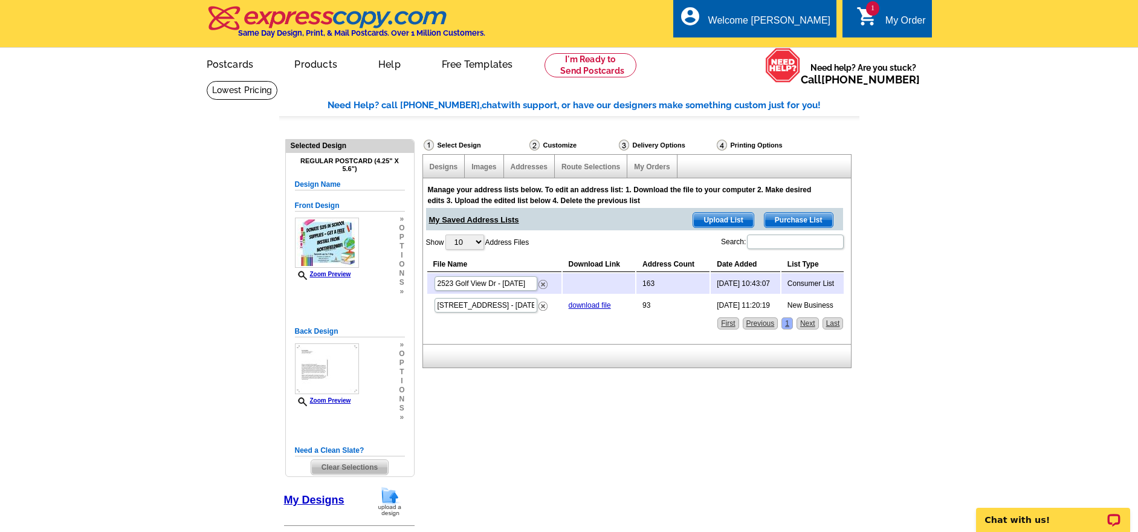
click at [805, 222] on span "Purchase List" at bounding box center [798, 220] width 68 height 15
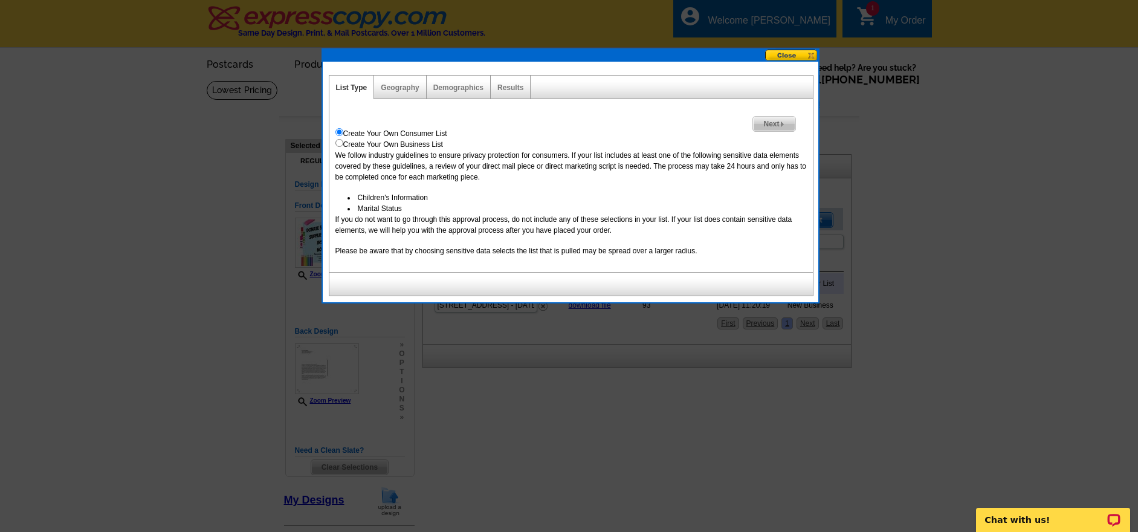
click at [776, 124] on span "Next" at bounding box center [774, 124] width 42 height 15
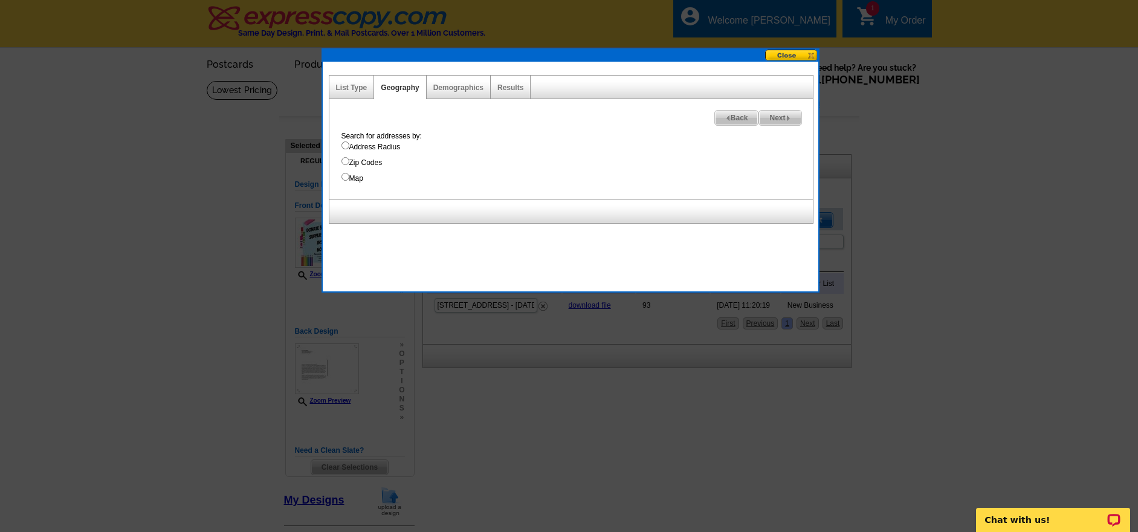
click at [776, 124] on span "Next" at bounding box center [780, 118] width 42 height 15
select select
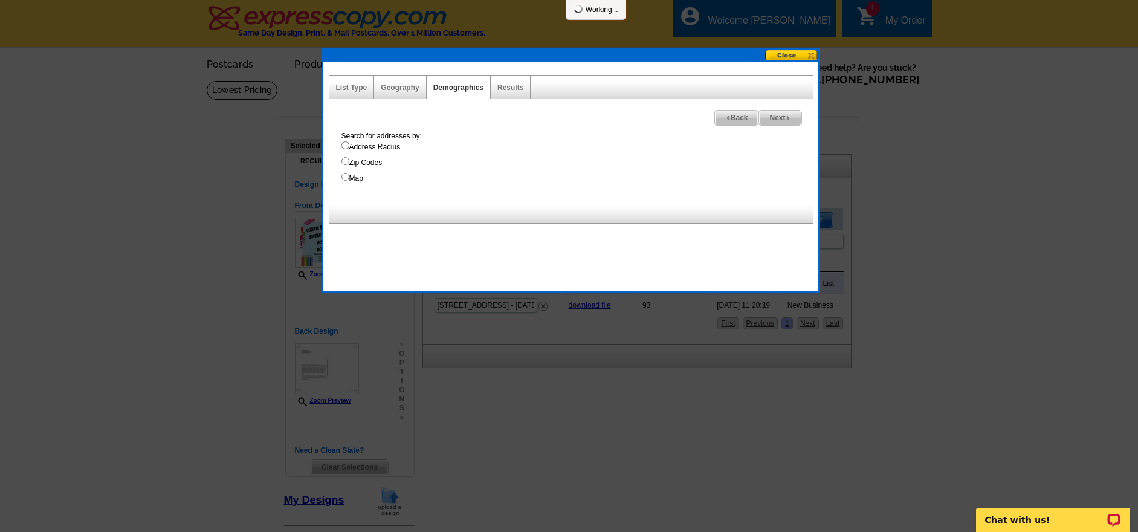
select select
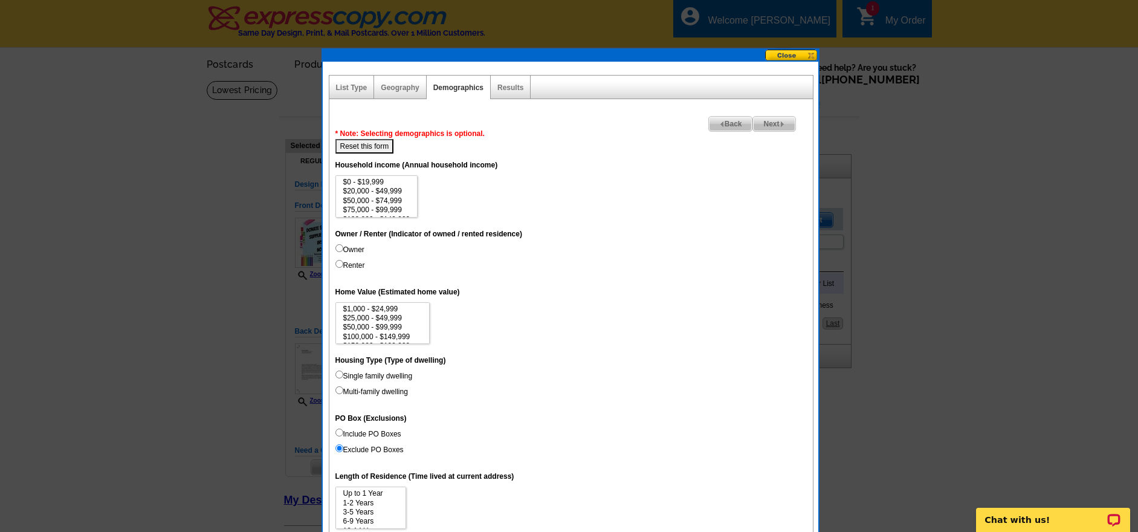
click at [776, 124] on span "Next" at bounding box center [774, 124] width 42 height 15
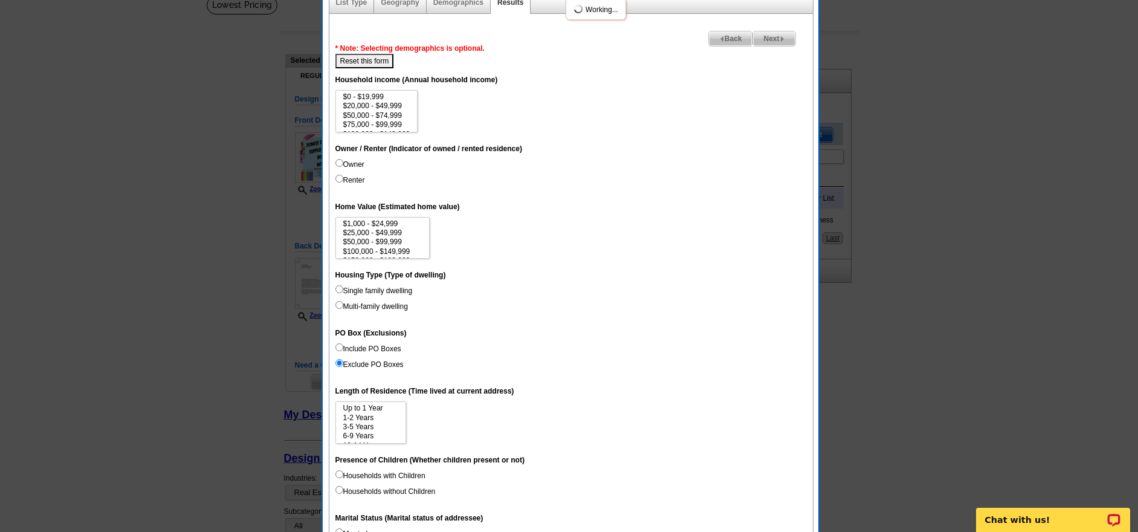
scroll to position [62, 0]
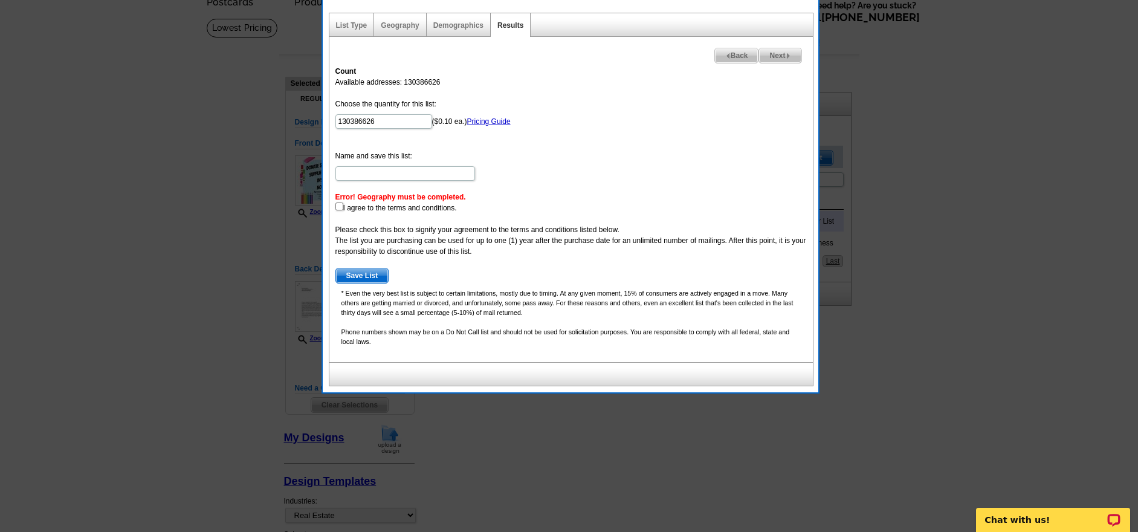
click at [338, 209] on input "checkbox" at bounding box center [339, 206] width 8 height 8
checkbox input "true"
click at [369, 278] on span "Save List" at bounding box center [362, 275] width 53 height 15
click at [739, 59] on span "Back" at bounding box center [737, 55] width 44 height 15
select select
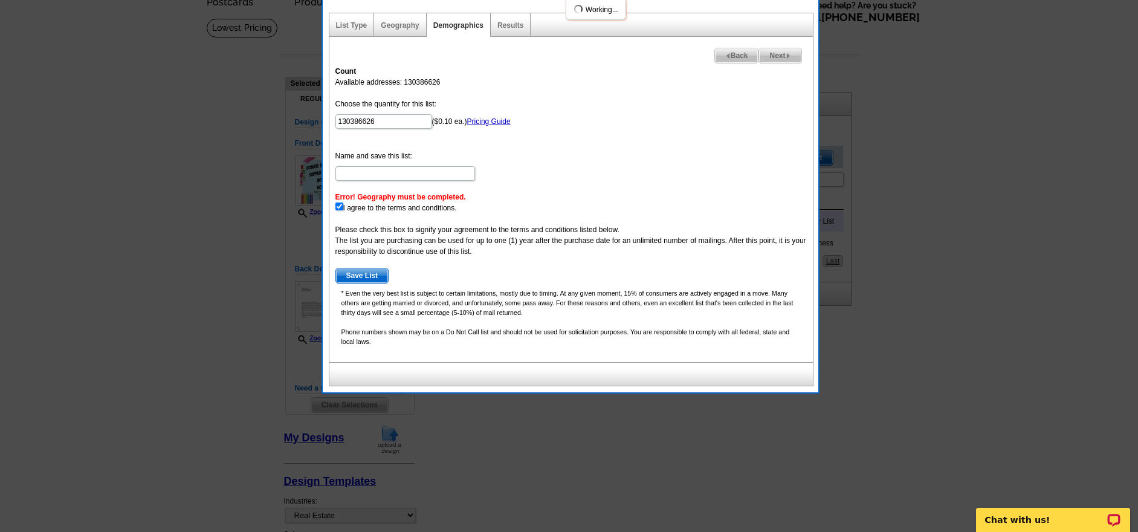
select select
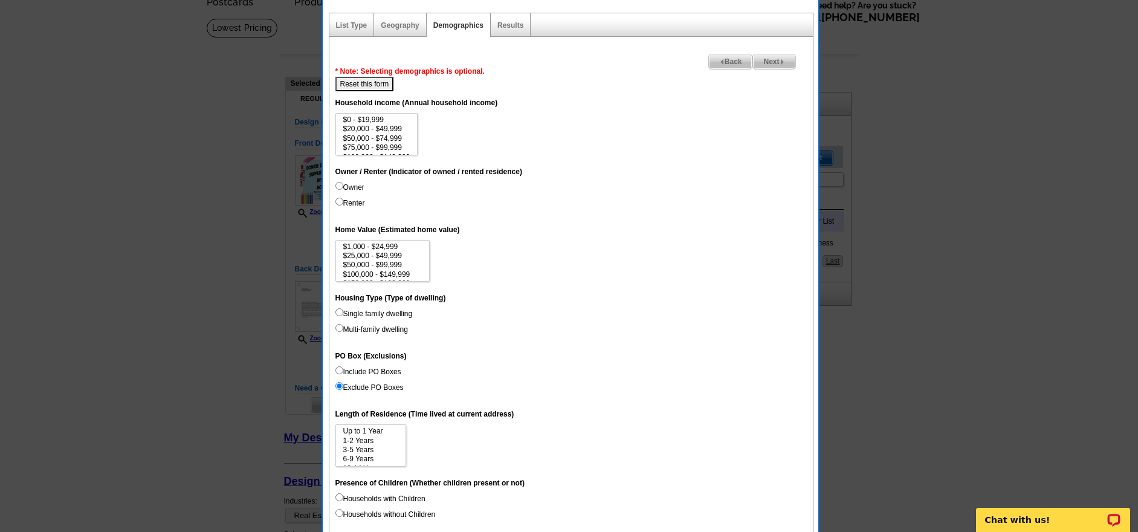
scroll to position [0, 0]
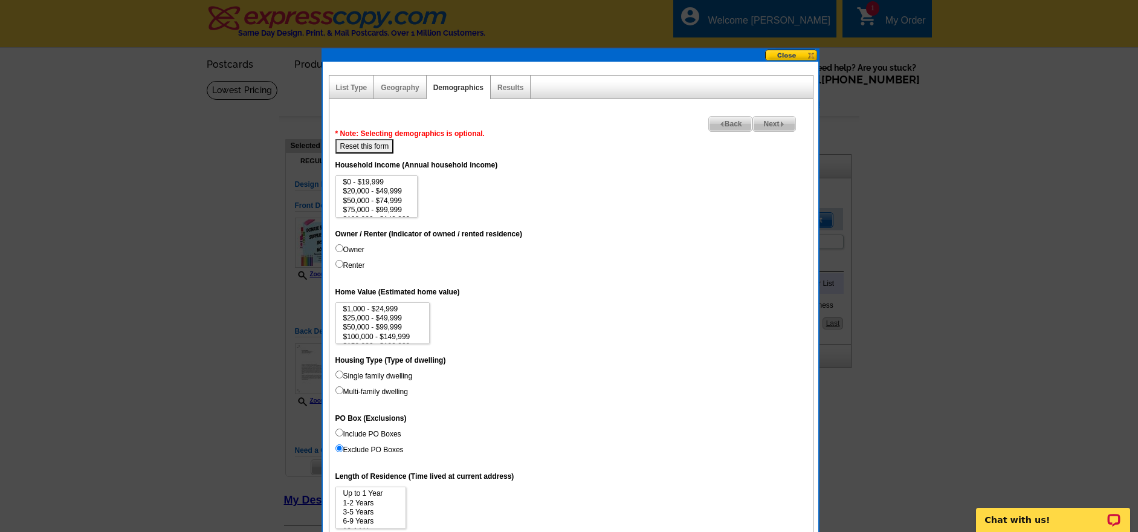
click at [801, 54] on button at bounding box center [791, 55] width 53 height 11
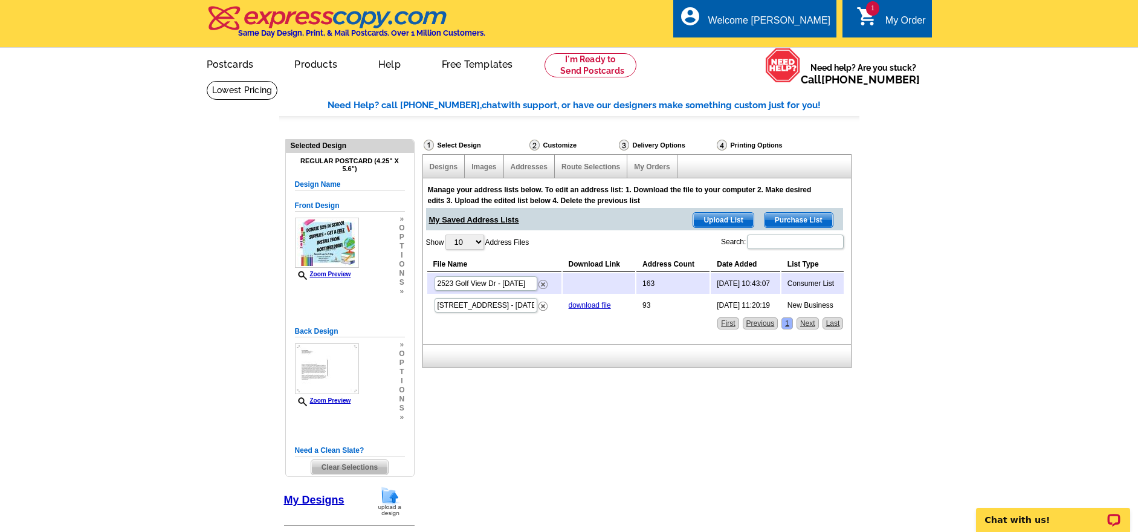
click at [885, 18] on div "My Order" at bounding box center [905, 23] width 40 height 17
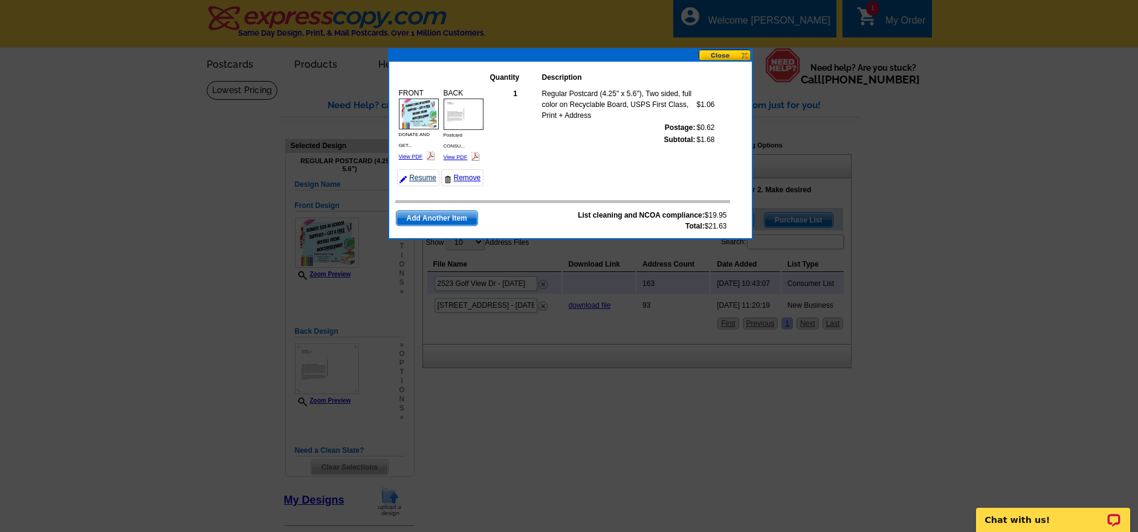
click at [418, 180] on link "Resume" at bounding box center [418, 177] width 42 height 17
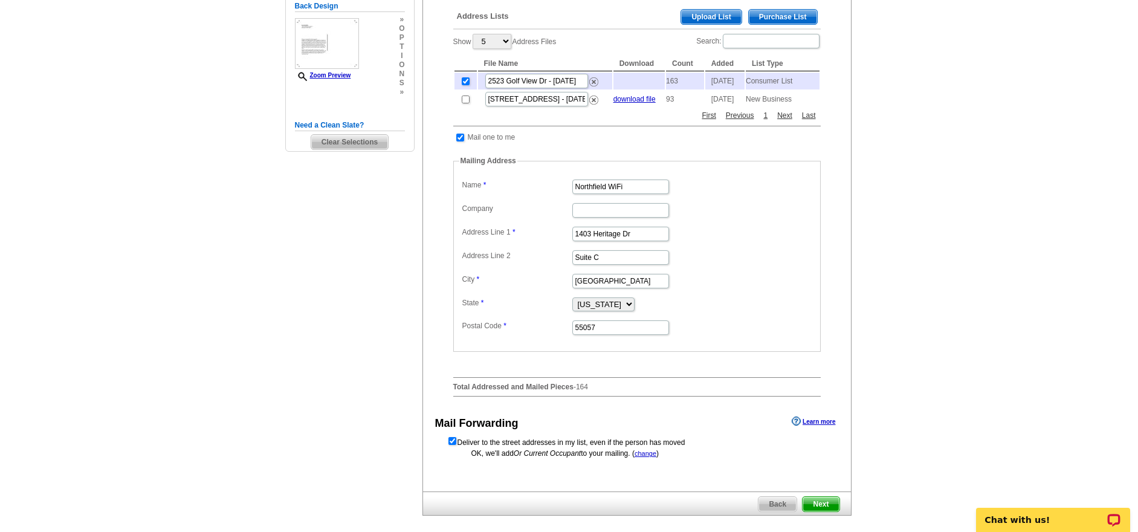
scroll to position [374, 0]
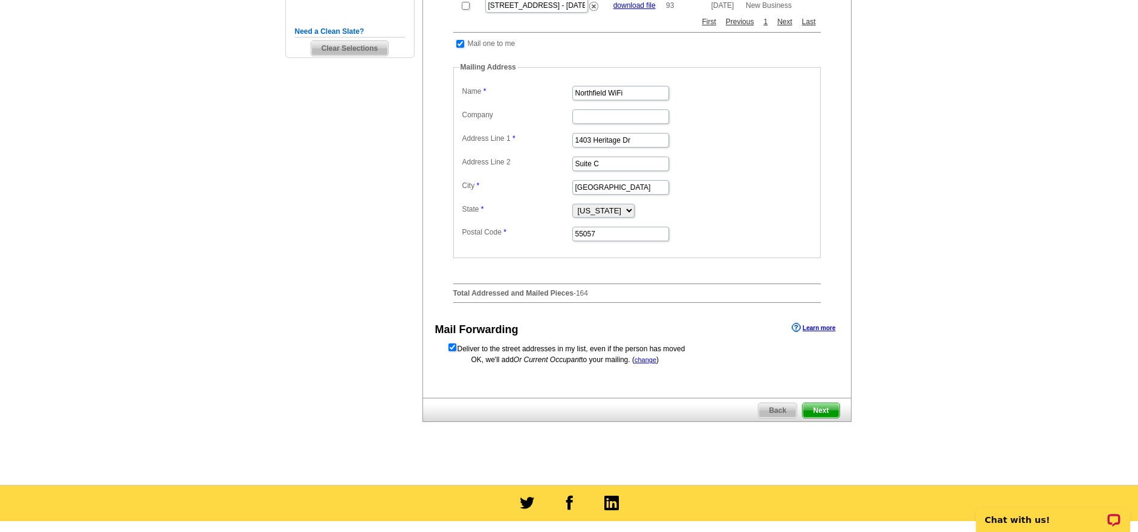
click at [823, 411] on span "Next" at bounding box center [820, 410] width 36 height 15
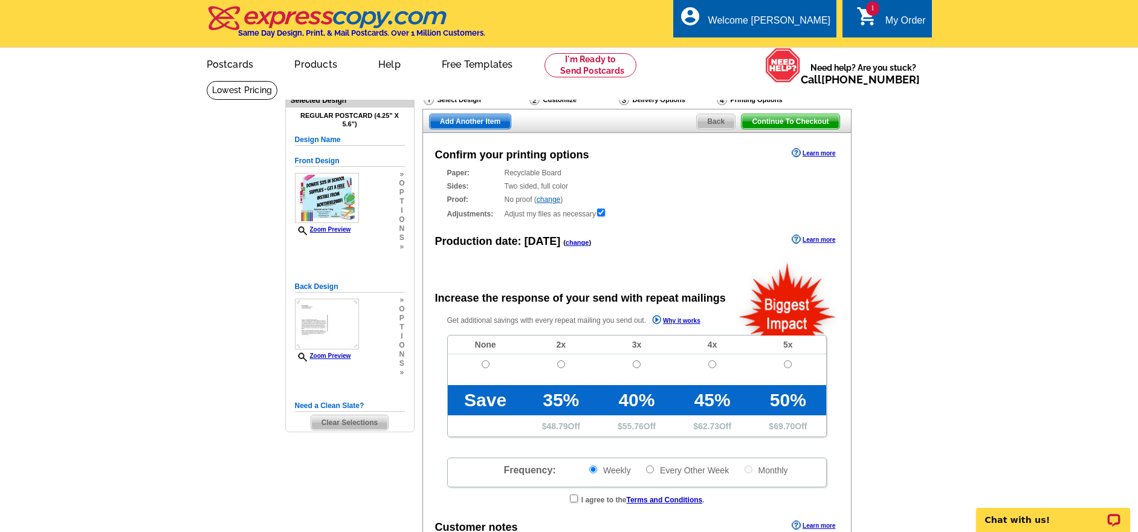
radio input "false"
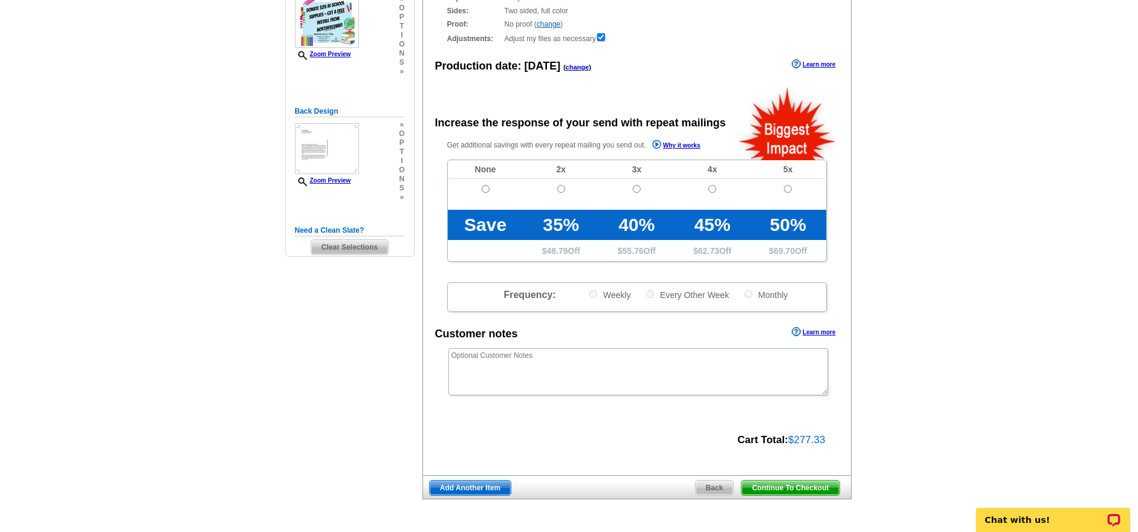
scroll to position [259, 0]
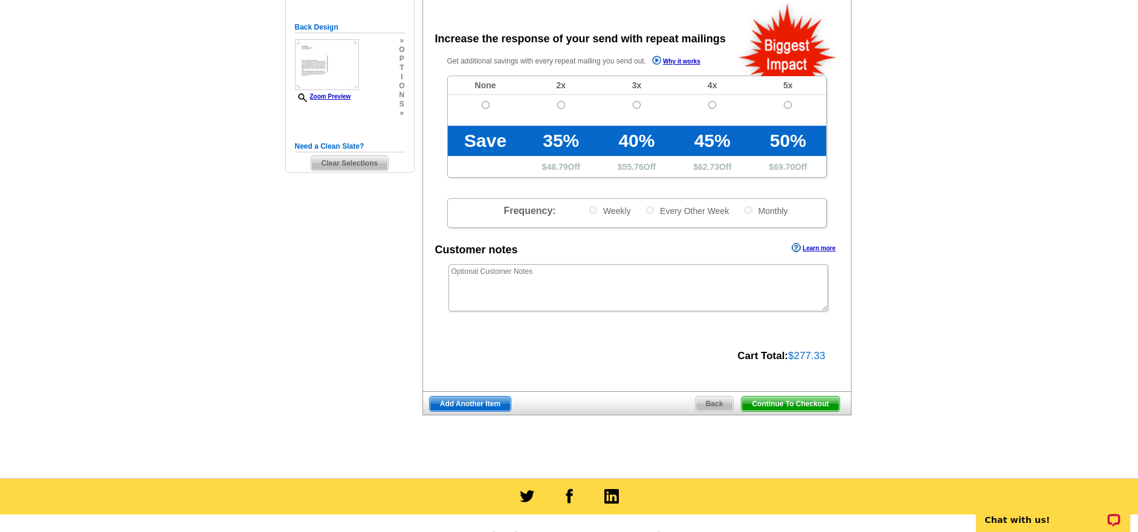
click at [806, 401] on span "Continue To Checkout" at bounding box center [789, 403] width 97 height 15
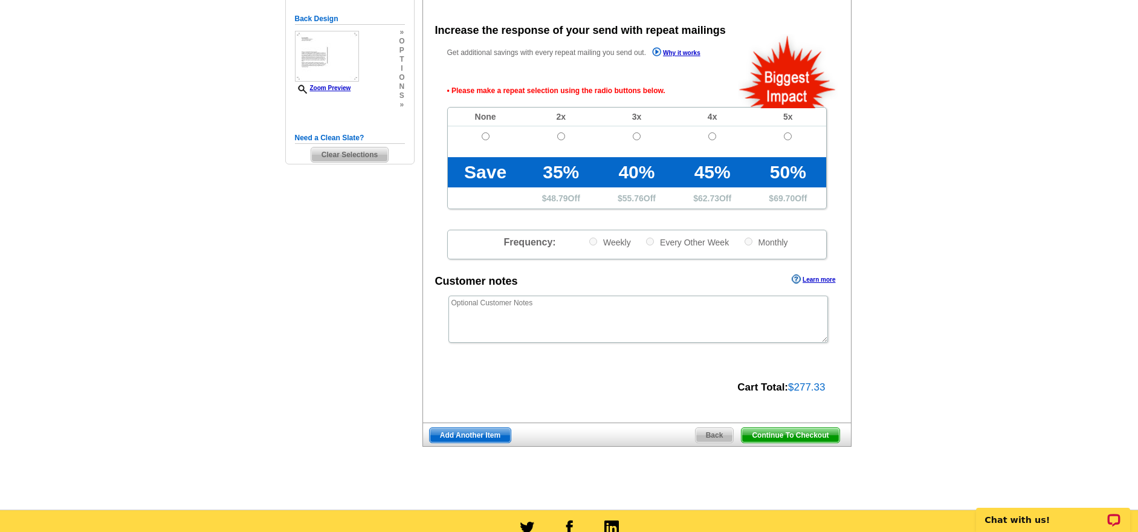
scroll to position [268, 0]
click at [486, 132] on input "radio" at bounding box center [486, 136] width 8 height 8
radio input "true"
click at [783, 430] on span "Continue To Checkout" at bounding box center [789, 434] width 97 height 15
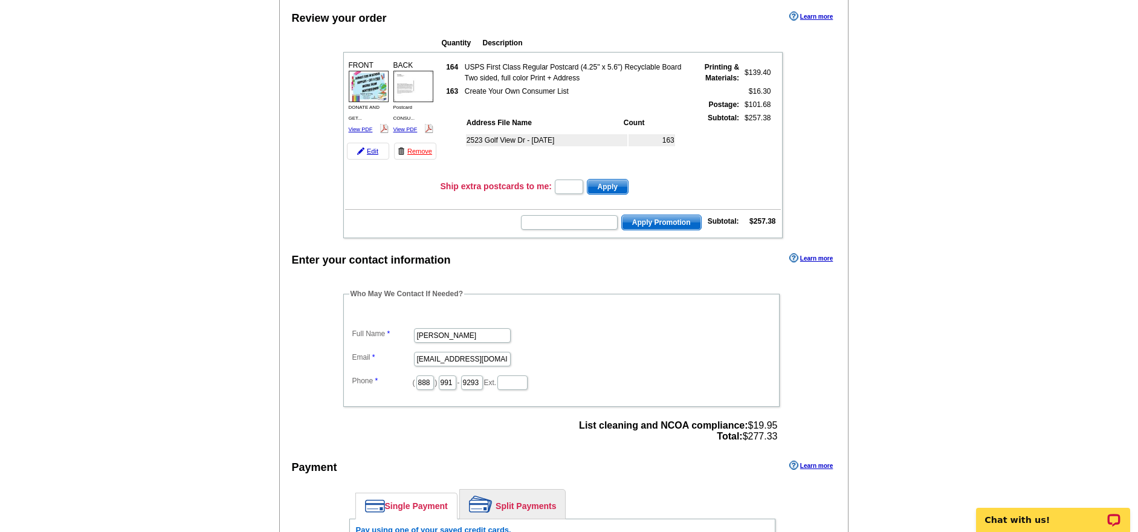
scroll to position [322, 0]
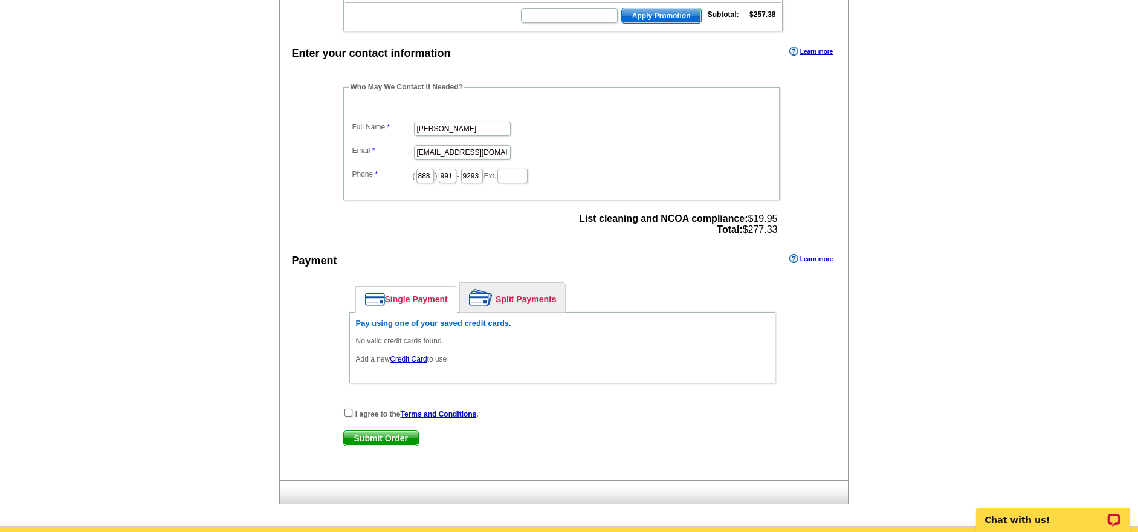
click at [350, 411] on div "I agree to the Terms and Conditions ." at bounding box center [562, 413] width 438 height 12
click at [407, 363] on p "Add a new Credit Card to use" at bounding box center [562, 358] width 413 height 11
click at [402, 360] on link "Credit Card" at bounding box center [408, 359] width 37 height 8
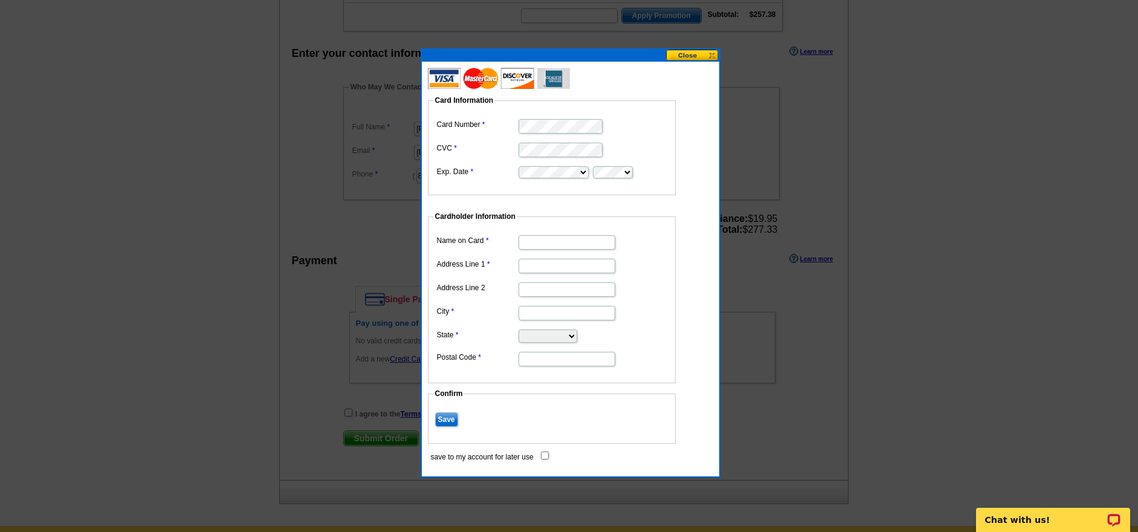
scroll to position [0, 0]
click at [547, 244] on input "Name on Card" at bounding box center [566, 242] width 97 height 15
click at [567, 240] on input "[PERSON_NAME]" at bounding box center [566, 242] width 97 height 15
type input "[PERSON_NAME]"
click at [575, 272] on input "Address Line 1" at bounding box center [566, 266] width 97 height 15
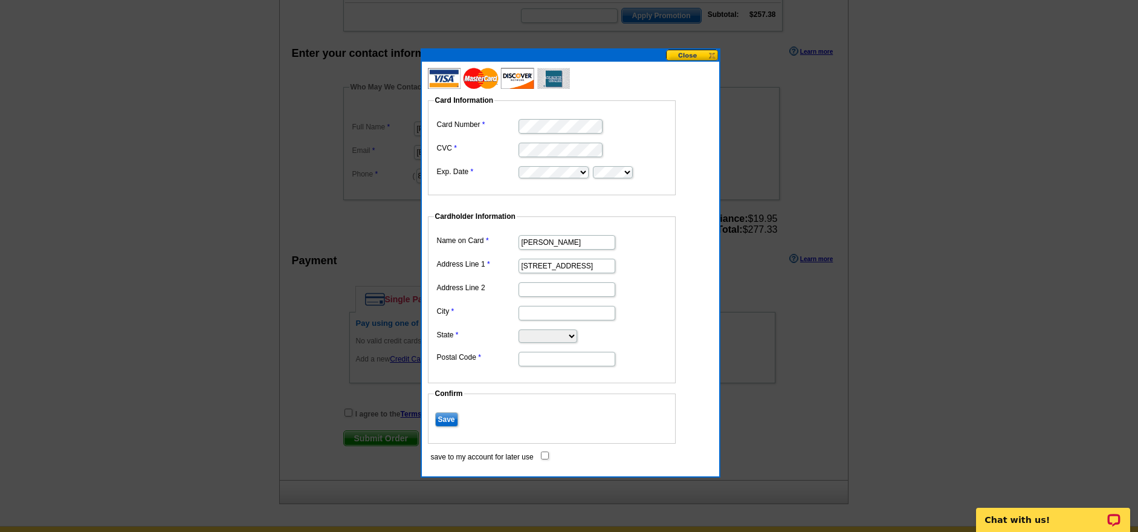
type input "[STREET_ADDRESS]"
type input "Hampton"
select select "MN"
type input "55031"
click at [442, 421] on input "Save" at bounding box center [446, 419] width 23 height 15
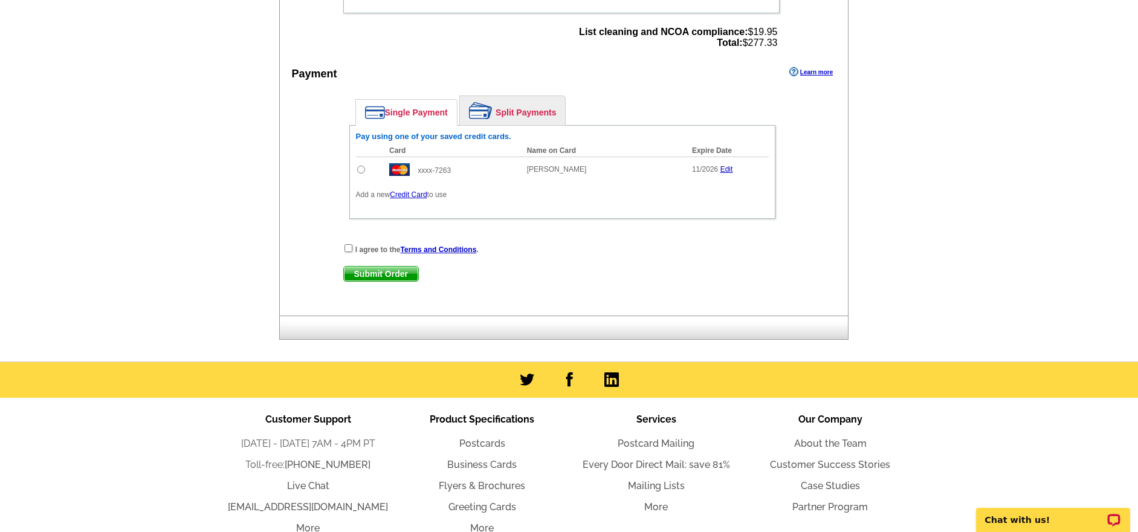
scroll to position [534, 0]
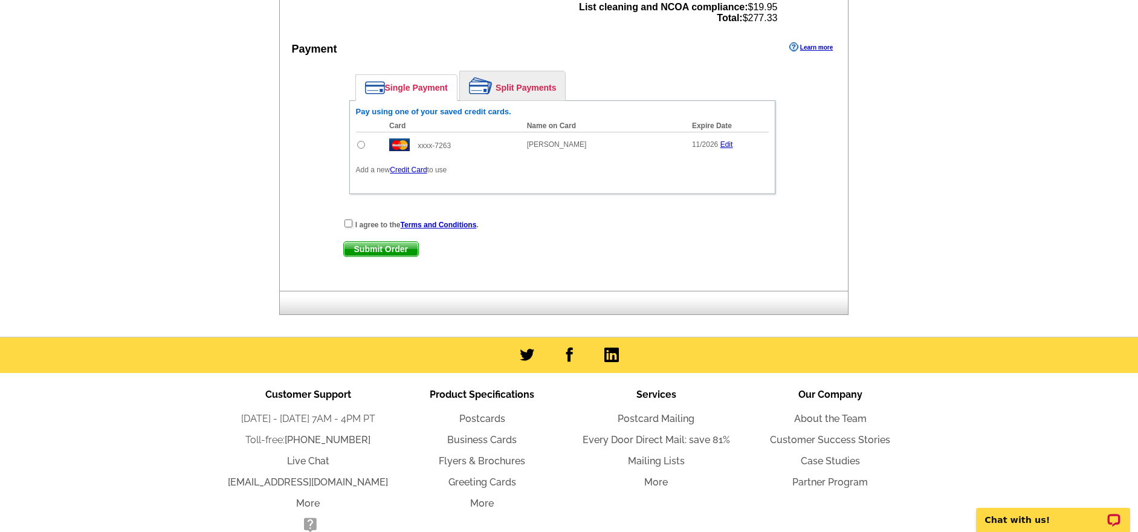
click at [359, 144] on input "radio" at bounding box center [361, 145] width 8 height 8
radio input "true"
click at [349, 221] on input "checkbox" at bounding box center [348, 223] width 8 height 8
checkbox input "true"
click at [368, 248] on span "Submit Order" at bounding box center [381, 249] width 74 height 15
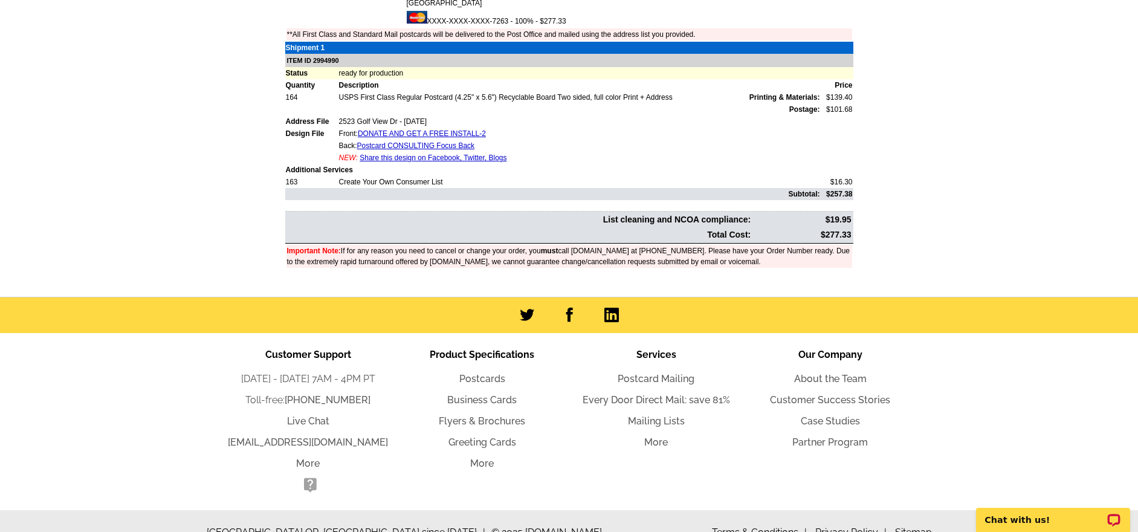
scroll to position [28, 0]
